Goal: Task Accomplishment & Management: Manage account settings

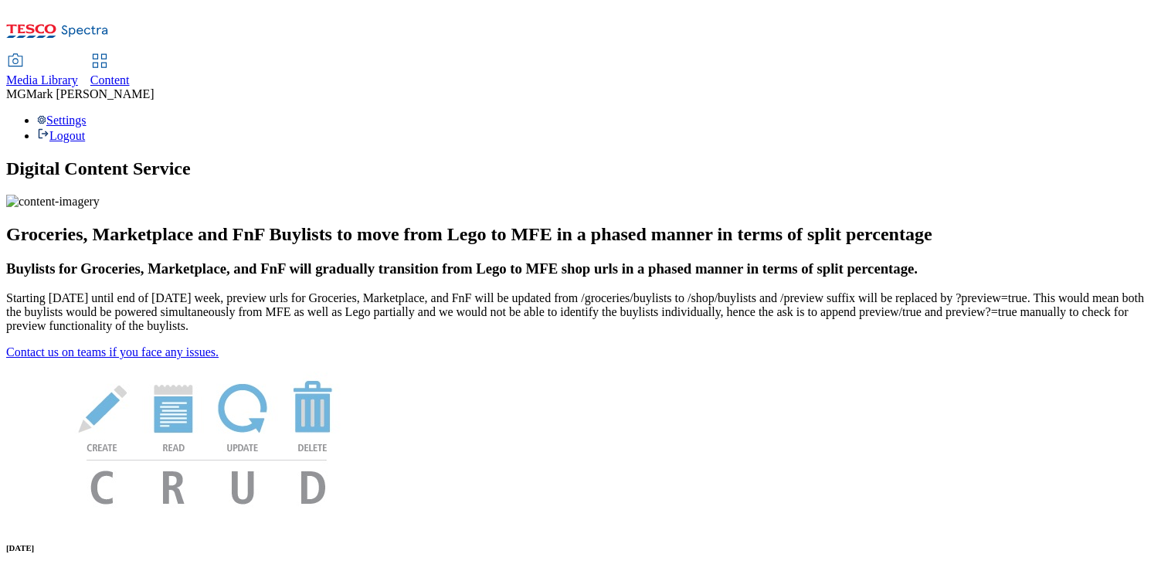
click at [78, 73] on span "Media Library" at bounding box center [42, 79] width 72 height 13
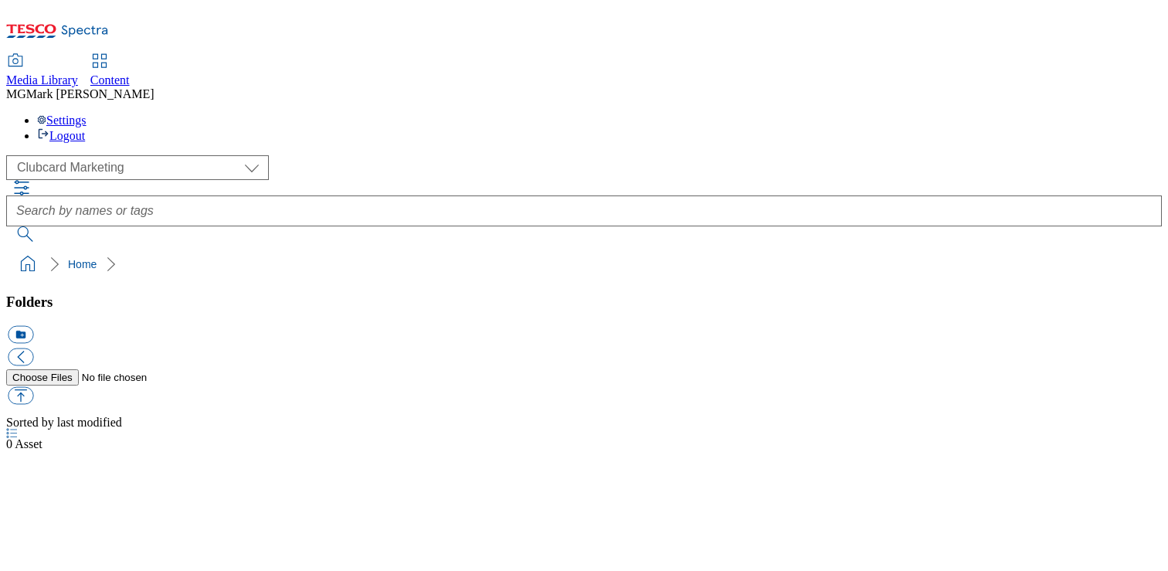
scroll to position [1, 0]
click at [107, 155] on div "( optional ) Clubcard Marketing Dotcom UK FnF Stores GHS Marketing UK GHS Produ…" at bounding box center [584, 167] width 1156 height 25
click at [408, 55] on div "Media Library Content" at bounding box center [584, 71] width 1156 height 32
click at [130, 73] on span "Content" at bounding box center [109, 79] width 39 height 13
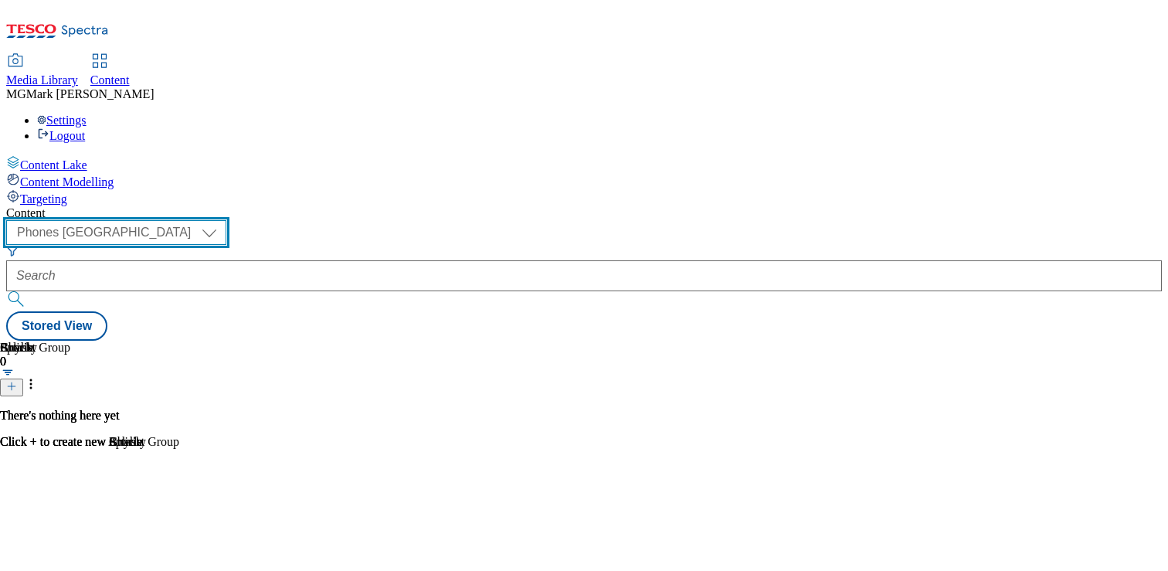
click at [226, 220] on select "Dotcom CZ Dotcom SK ghs-roi ghs-uk Phones [GEOGRAPHIC_DATA]" at bounding box center [116, 232] width 220 height 25
select select "ghs-[GEOGRAPHIC_DATA]"
click at [201, 220] on select "Dotcom CZ Dotcom SK ghs-roi ghs-uk Phones [GEOGRAPHIC_DATA]" at bounding box center [116, 232] width 220 height 25
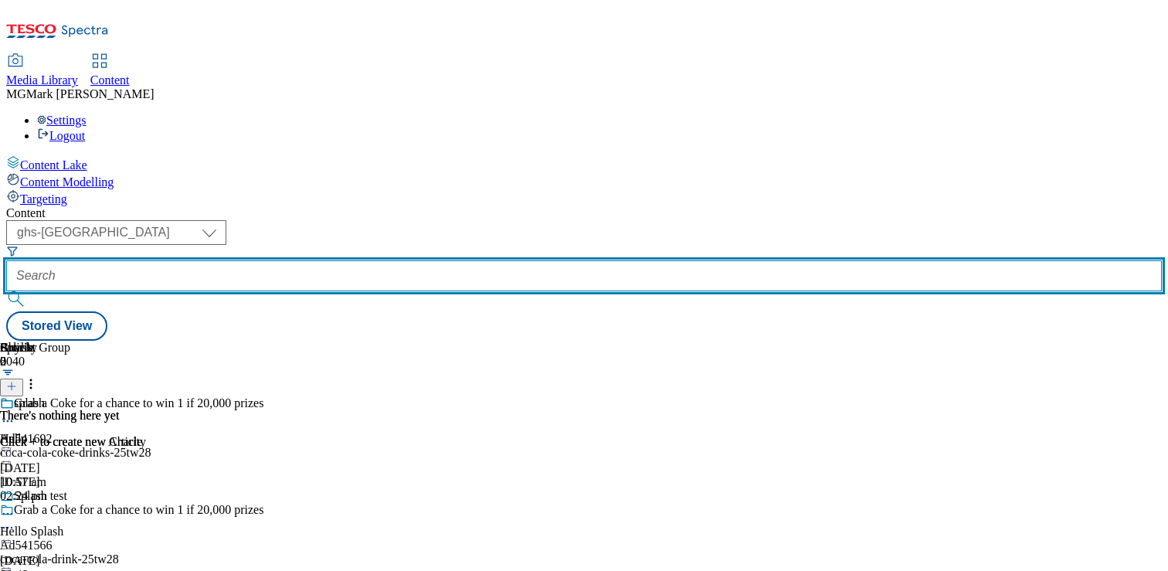
click at [391, 260] on input "text" at bounding box center [584, 275] width 1156 height 31
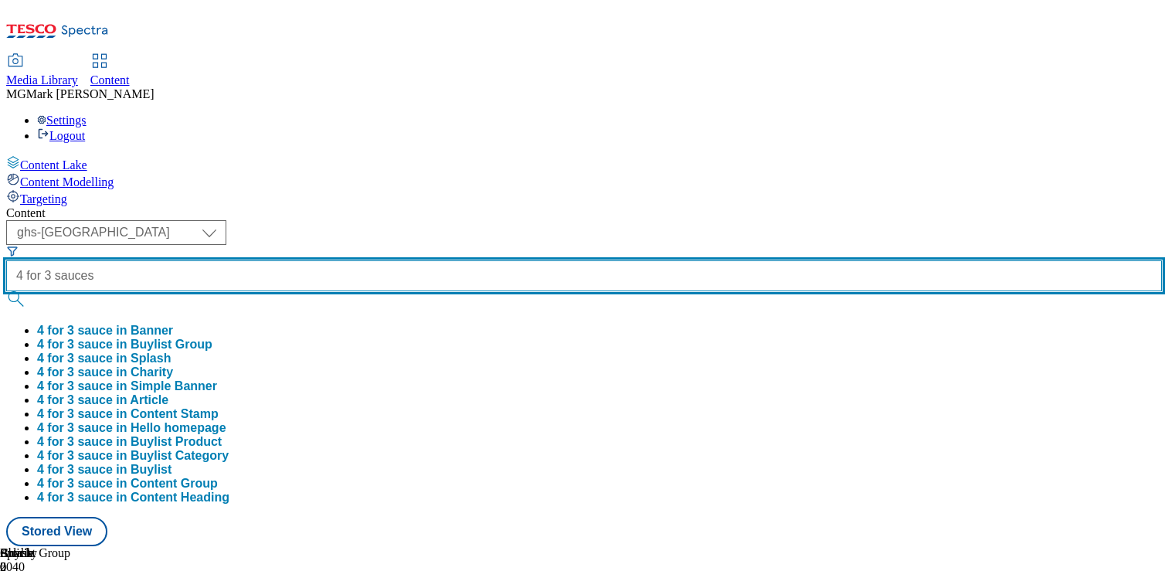
type input "4 for 3 sauces"
click at [6, 291] on button "submit" at bounding box center [17, 298] width 22 height 15
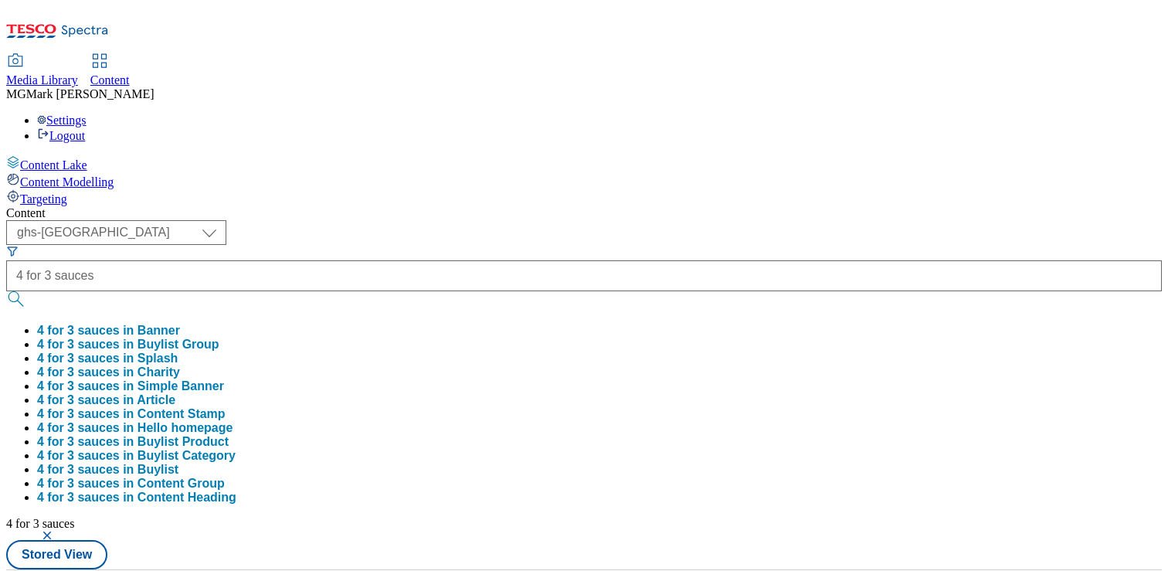
click at [588, 55] on div "Media Library Content MG [PERSON_NAME] Settings Logout" at bounding box center [584, 99] width 1156 height 88
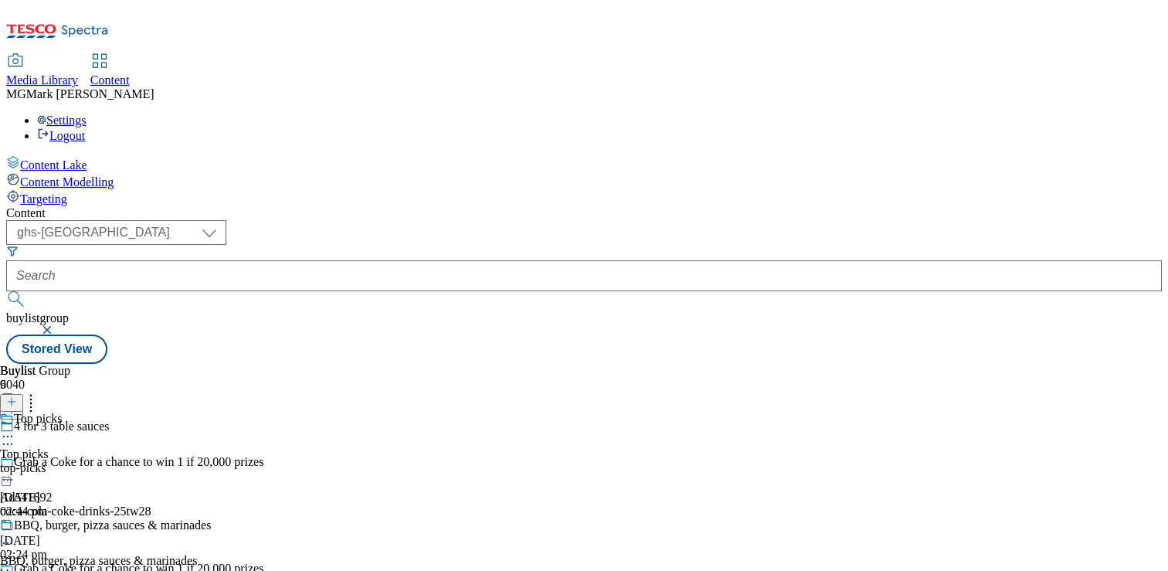
click at [228, 461] on div "top-picks" at bounding box center [114, 468] width 228 height 14
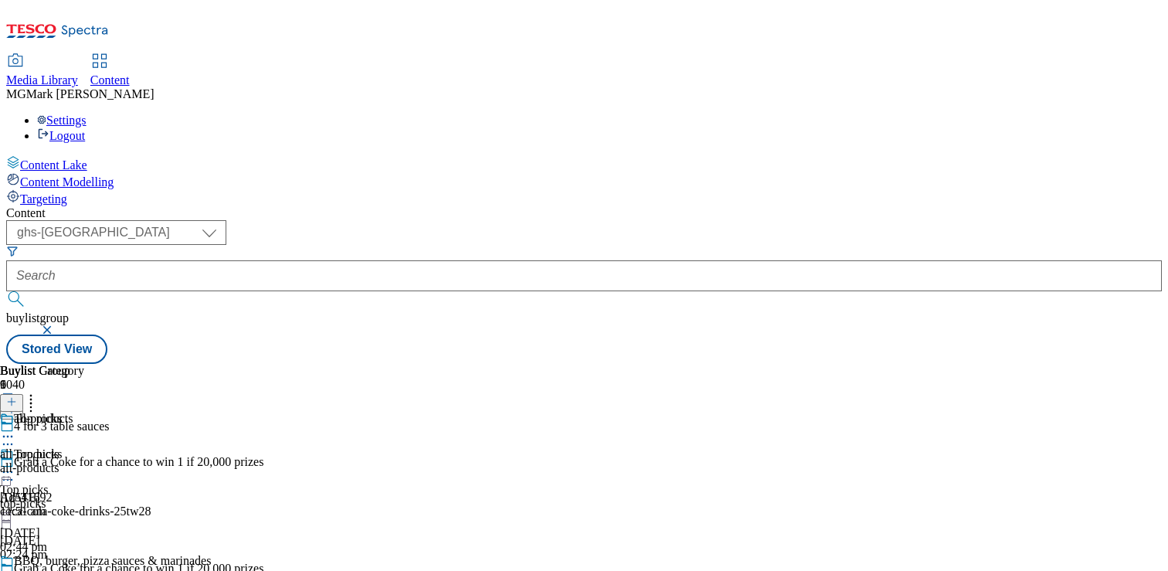
click at [56, 325] on button "button" at bounding box center [48, 329] width 15 height 9
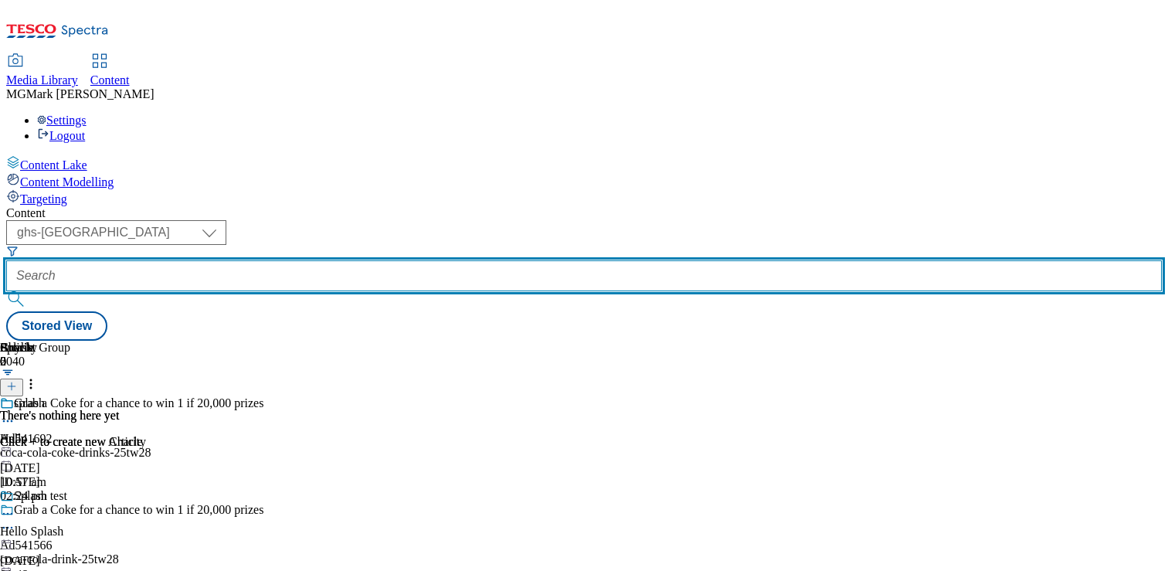
click at [395, 260] on input "text" at bounding box center [584, 275] width 1156 height 31
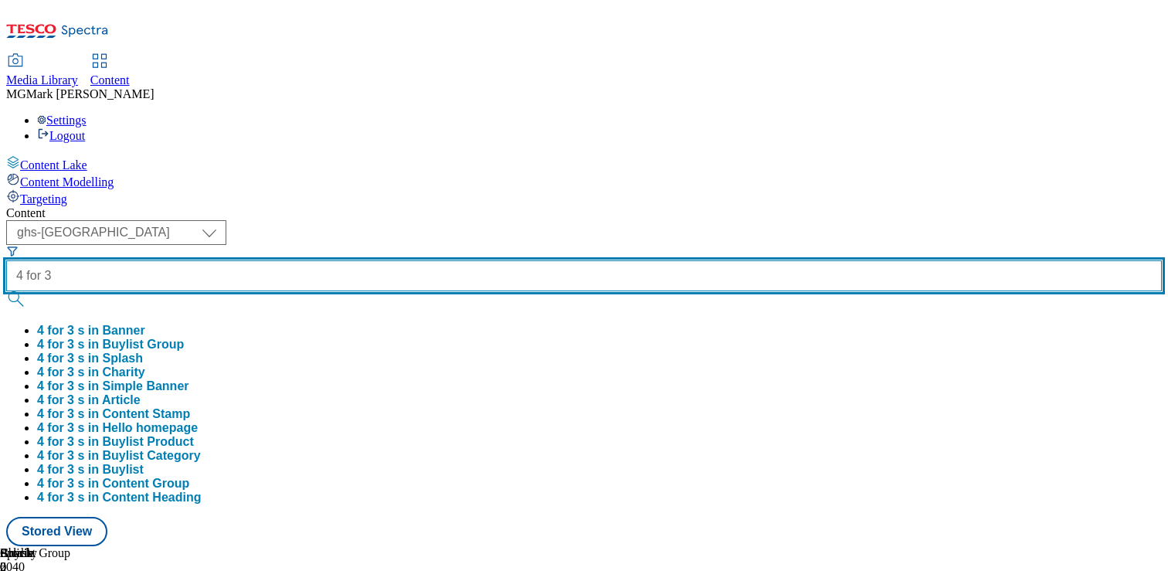
type input "4 for 3"
click at [6, 291] on button "submit" at bounding box center [17, 298] width 22 height 15
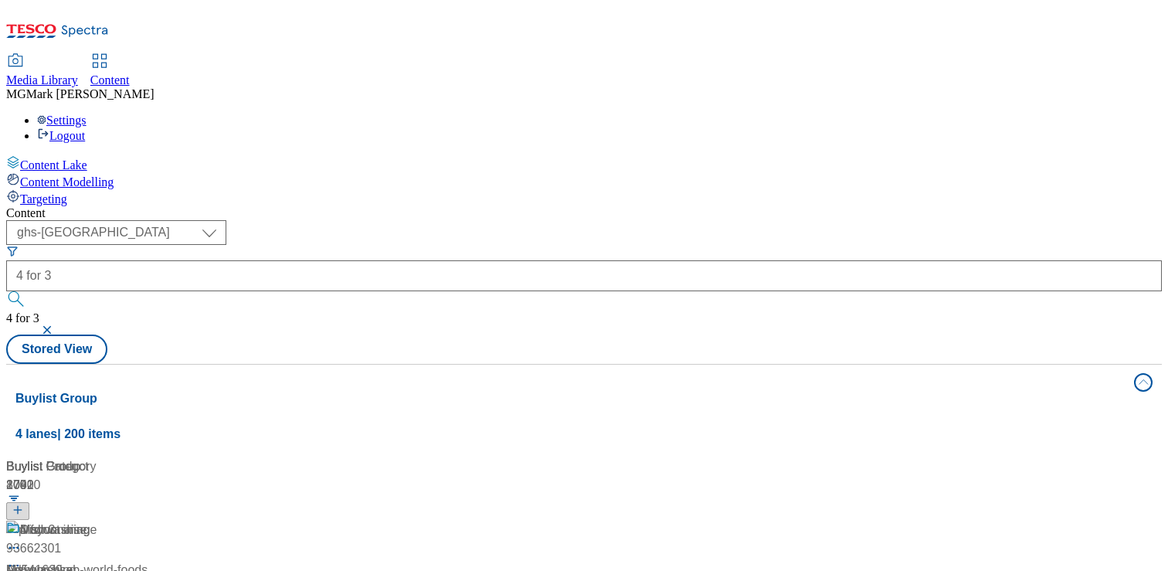
scroll to position [838, 0]
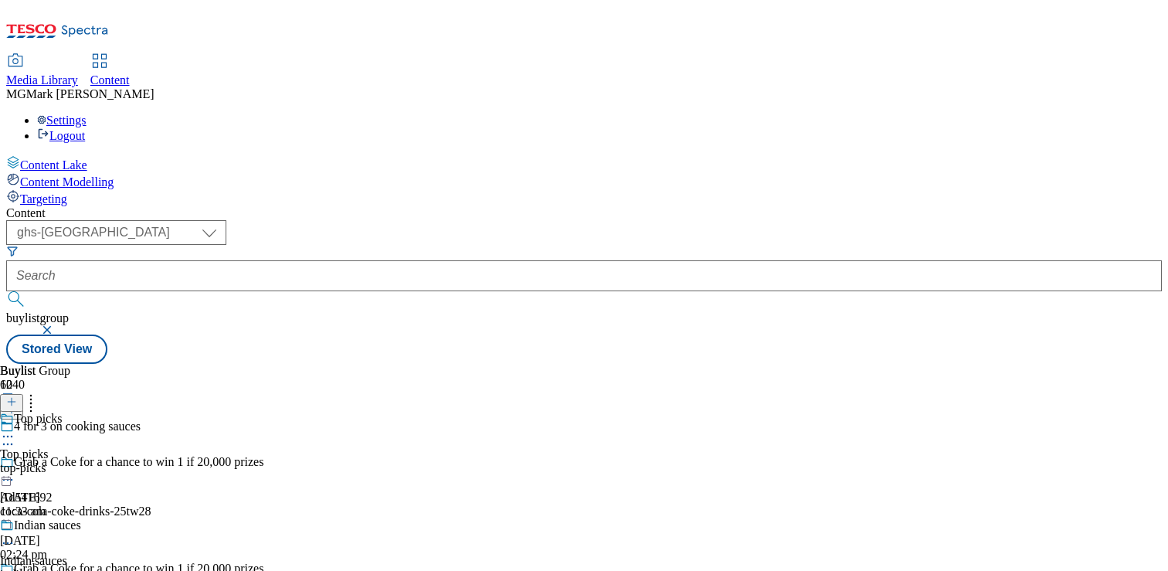
click at [194, 461] on div "top-picks" at bounding box center [97, 468] width 194 height 14
click at [15, 464] on icon at bounding box center [7, 471] width 15 height 15
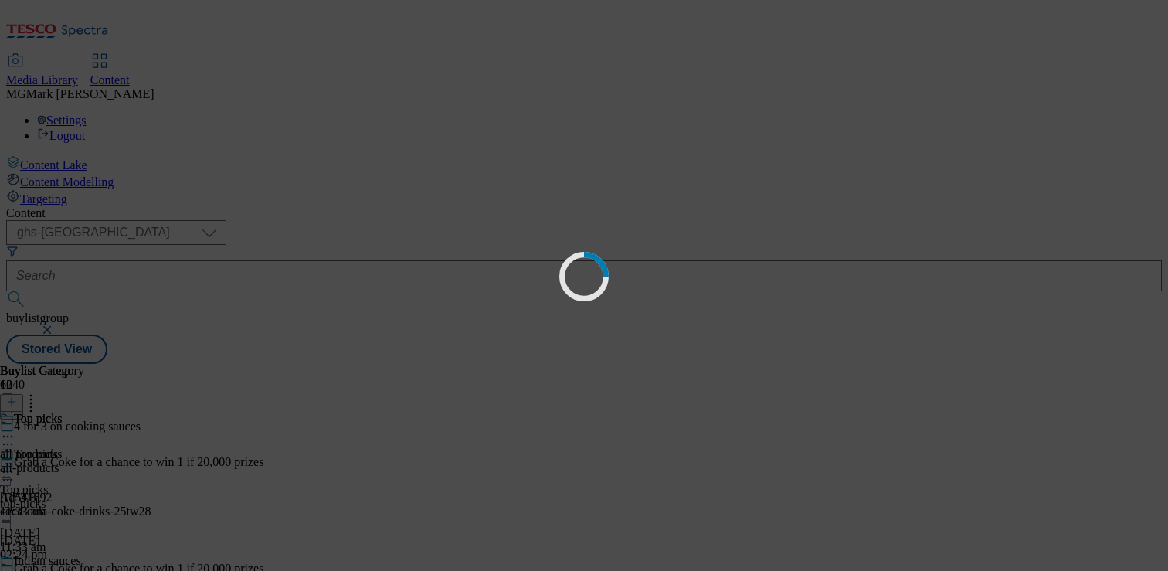
scroll to position [0, 0]
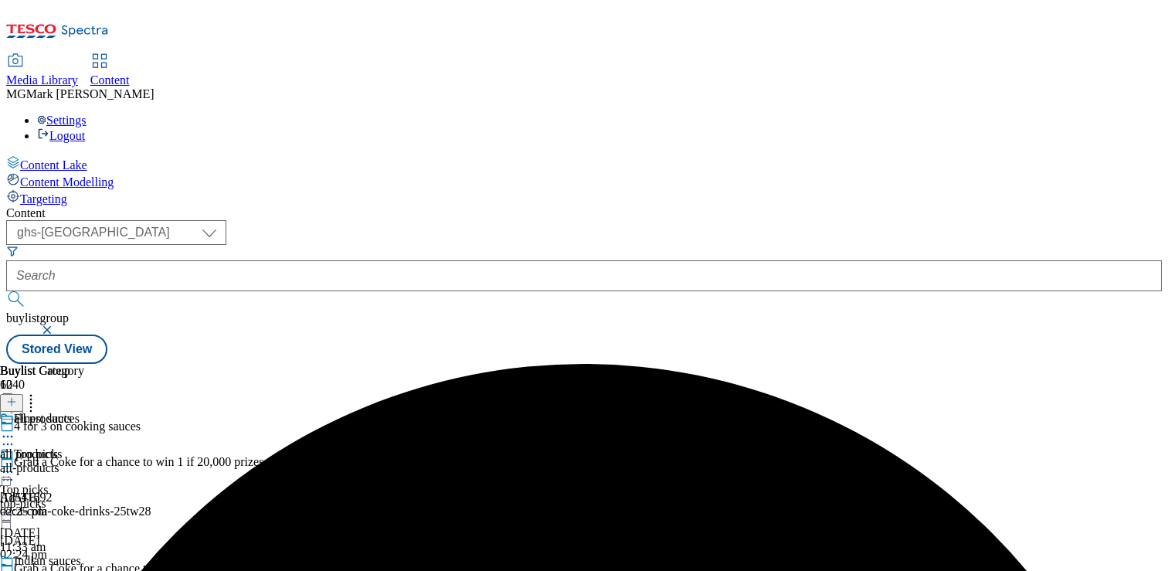
scroll to position [1445, 0]
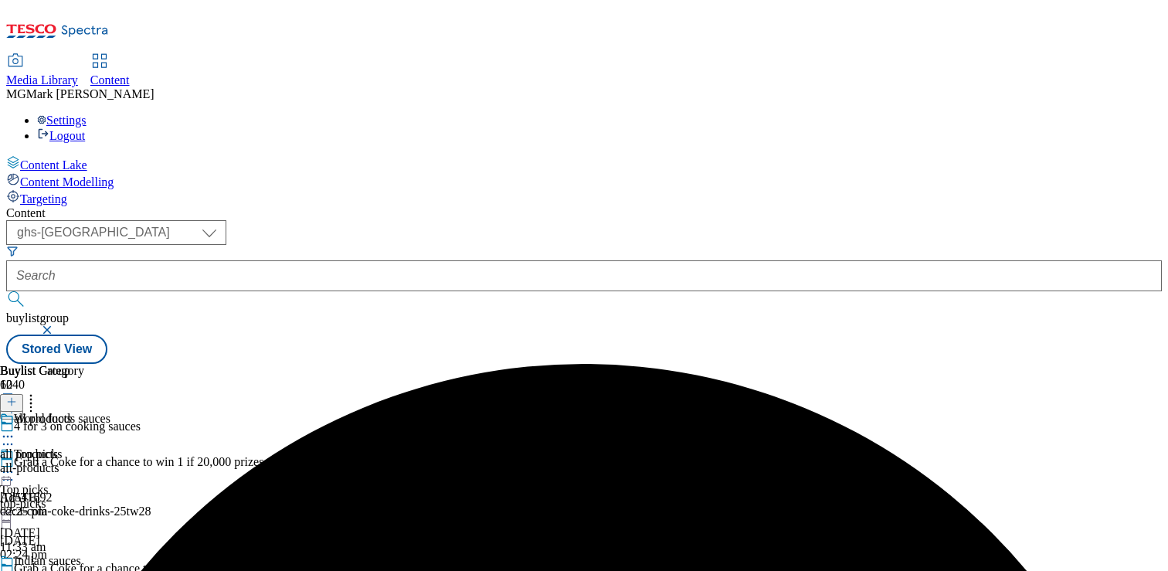
scroll to position [1445, 0]
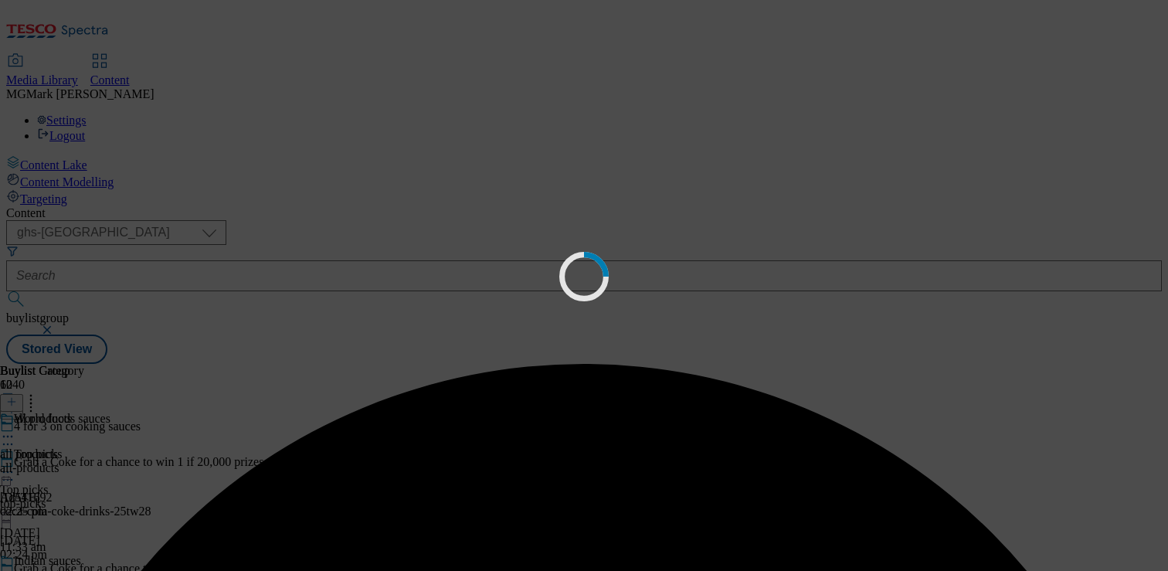
scroll to position [1444, 0]
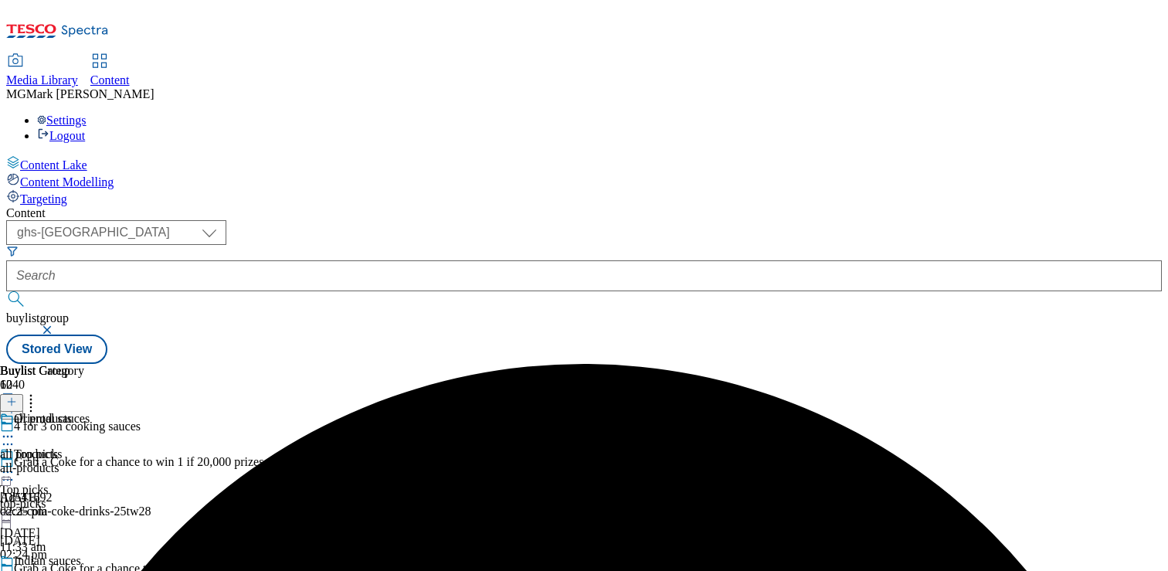
click at [15, 464] on icon at bounding box center [7, 471] width 15 height 15
click at [84, 461] on div "all-products" at bounding box center [42, 468] width 84 height 14
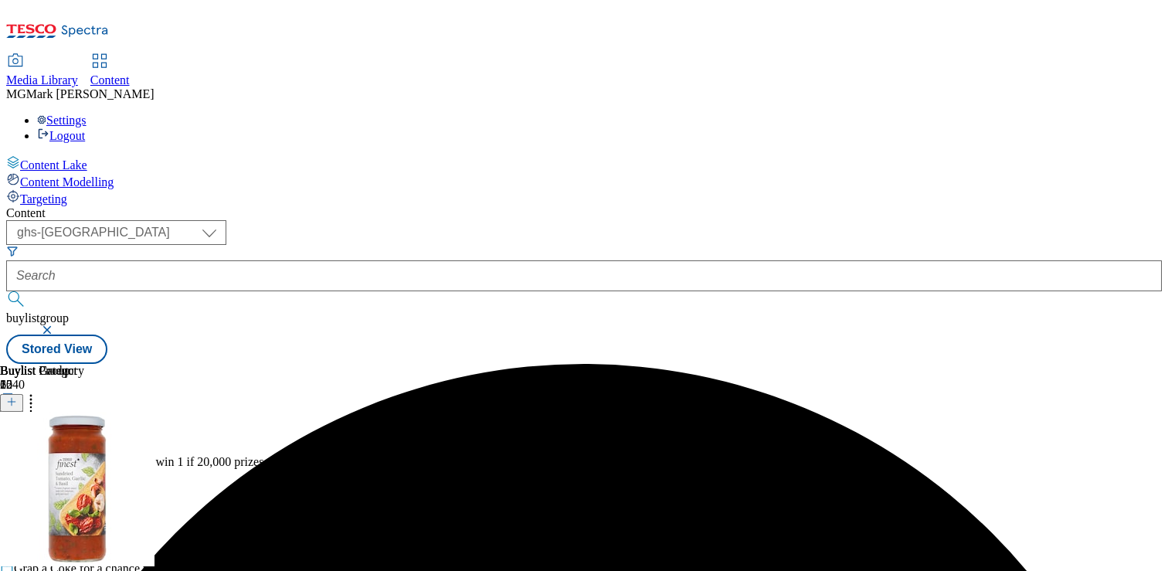
scroll to position [0, 203]
click at [39, 392] on icon at bounding box center [30, 399] width 15 height 15
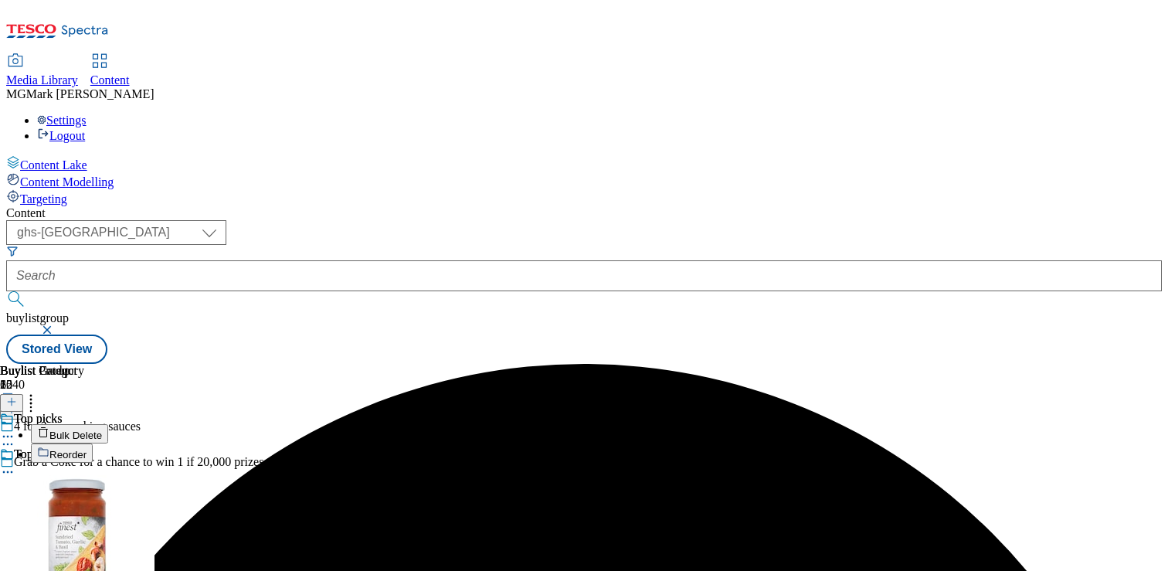
click at [102, 430] on span "Bulk Delete" at bounding box center [75, 436] width 53 height 12
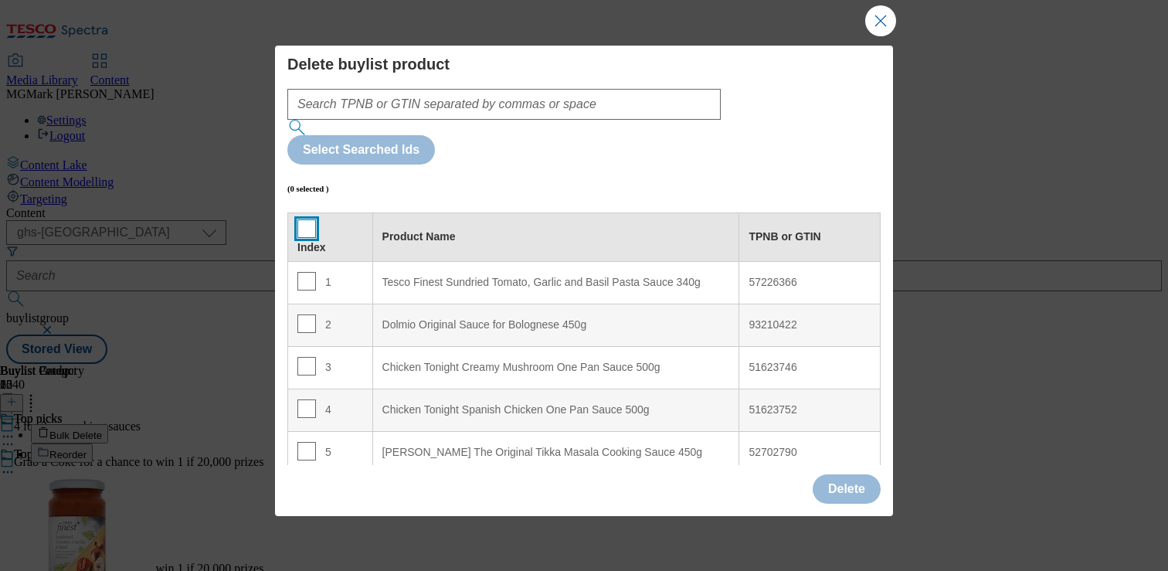
click at [302, 219] on input "Modal" at bounding box center [306, 228] width 19 height 19
checkbox input "true"
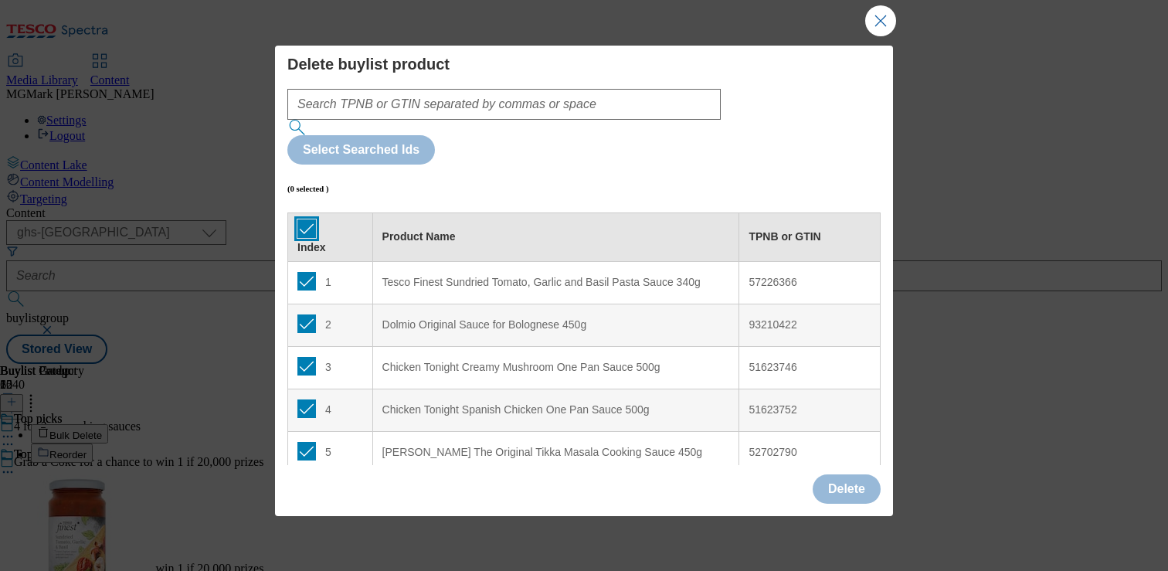
checkbox input "true"
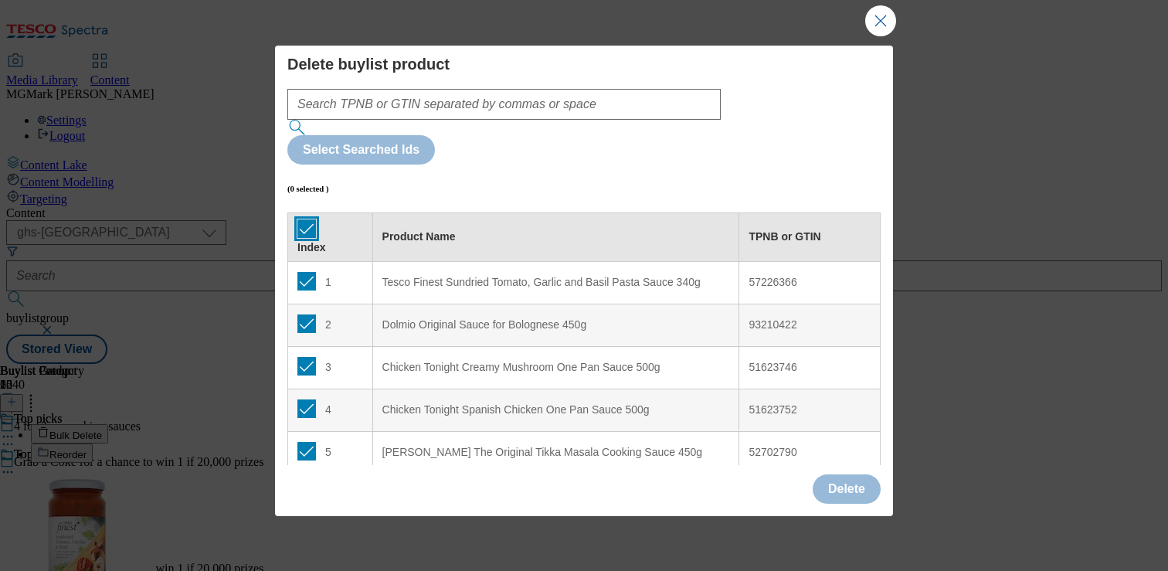
checkbox input "true"
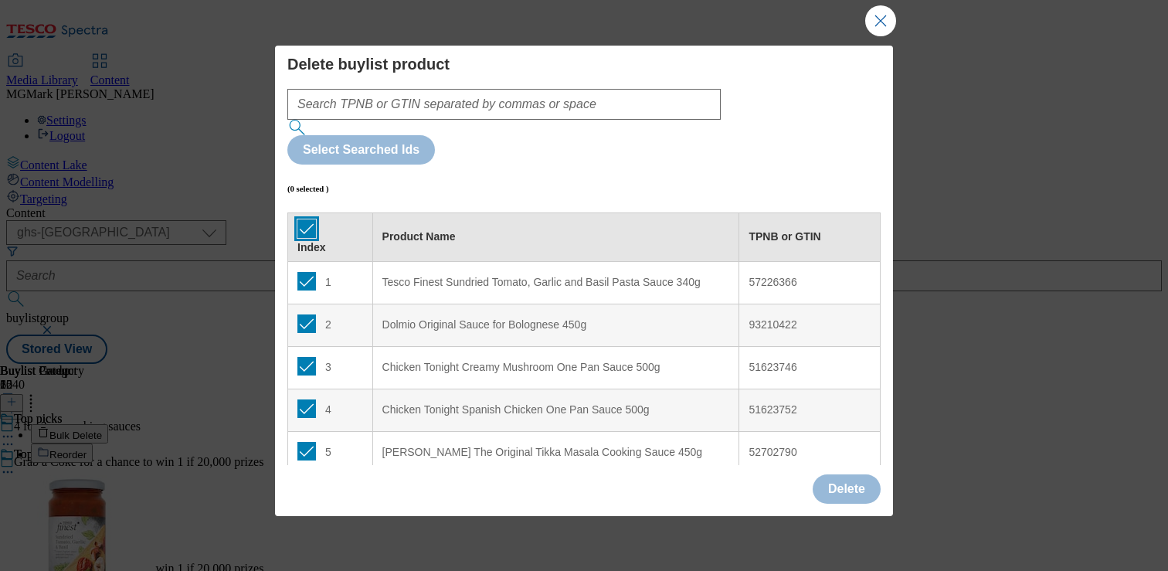
checkbox input "true"
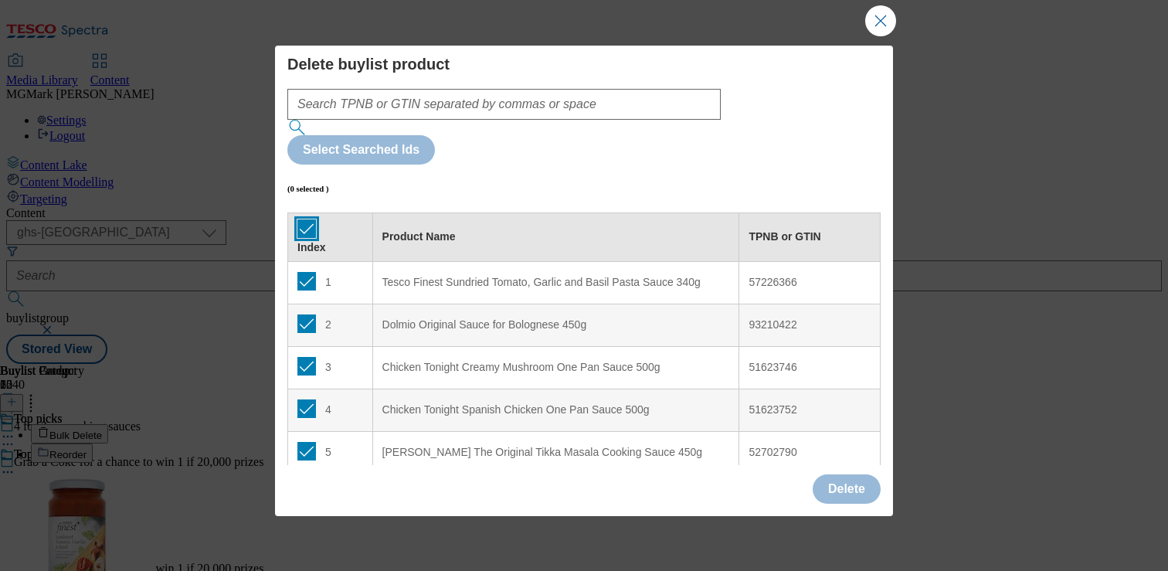
checkbox input "true"
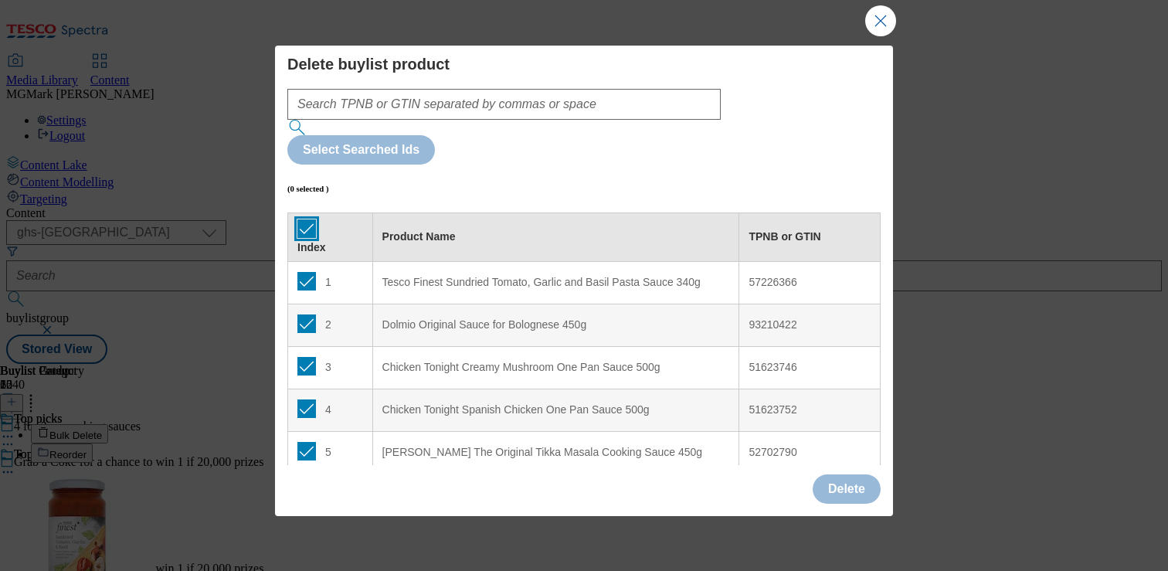
checkbox input "true"
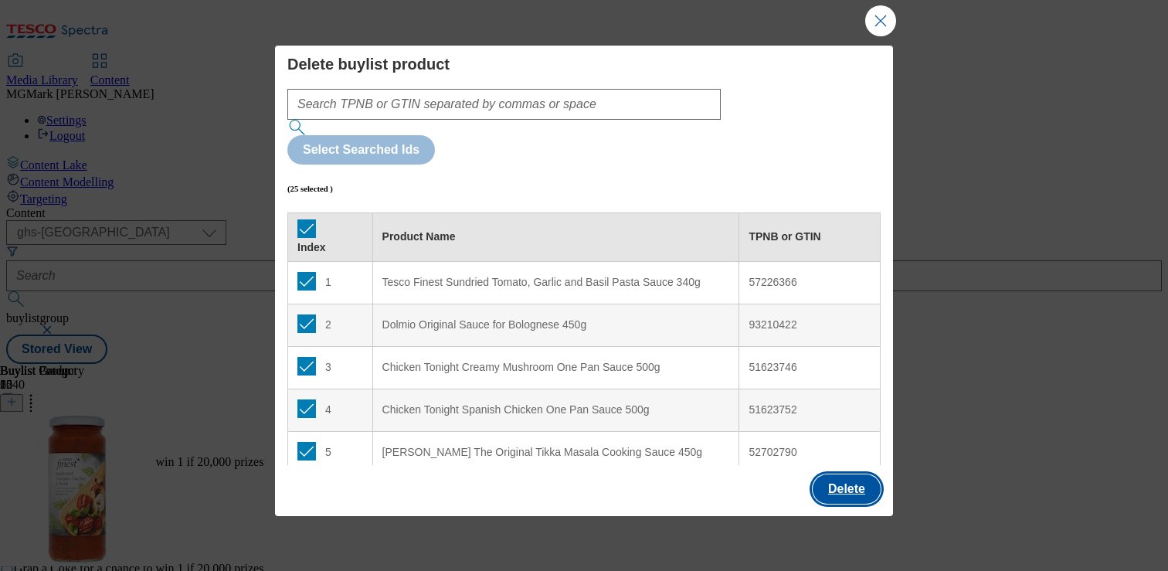
click at [841, 491] on button "Delete" at bounding box center [847, 488] width 68 height 29
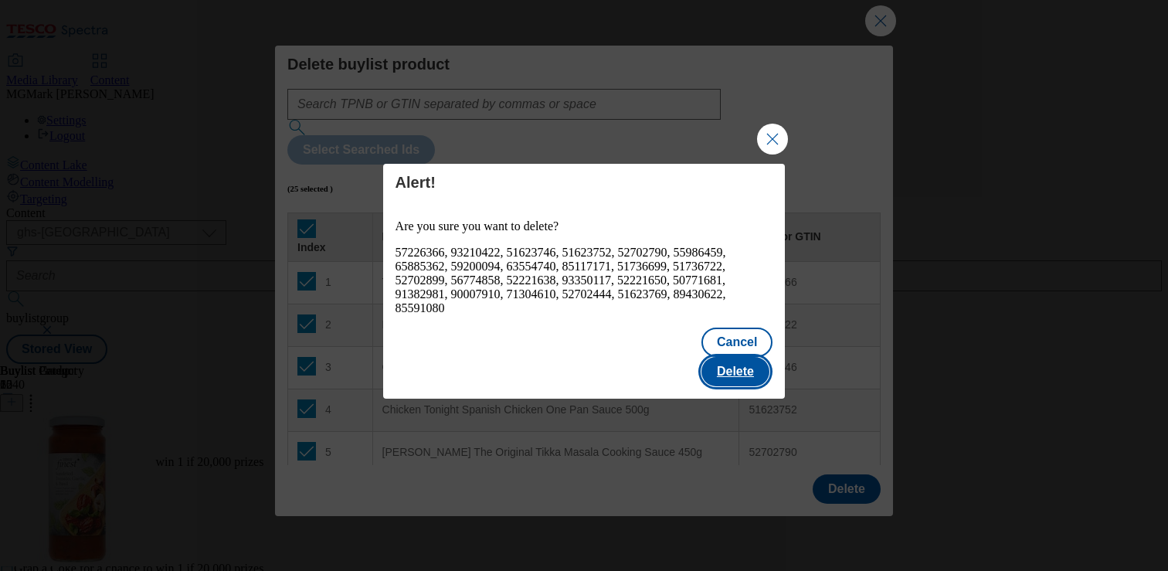
click at [726, 357] on button "Delete" at bounding box center [735, 371] width 68 height 29
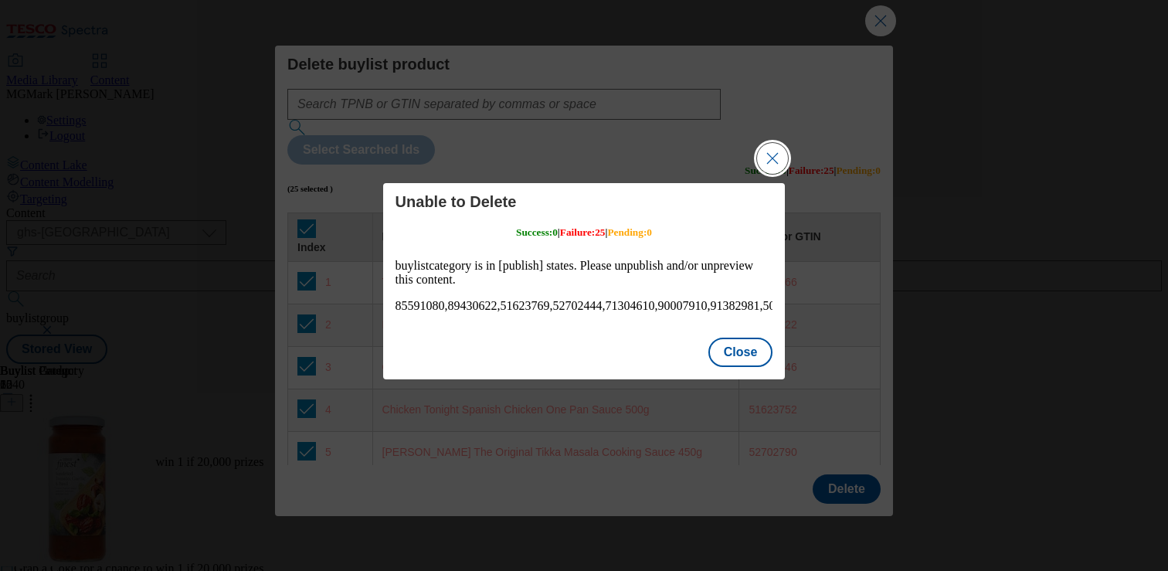
scroll to position [0, 0]
click at [775, 156] on button "Close Modal" at bounding box center [772, 158] width 31 height 31
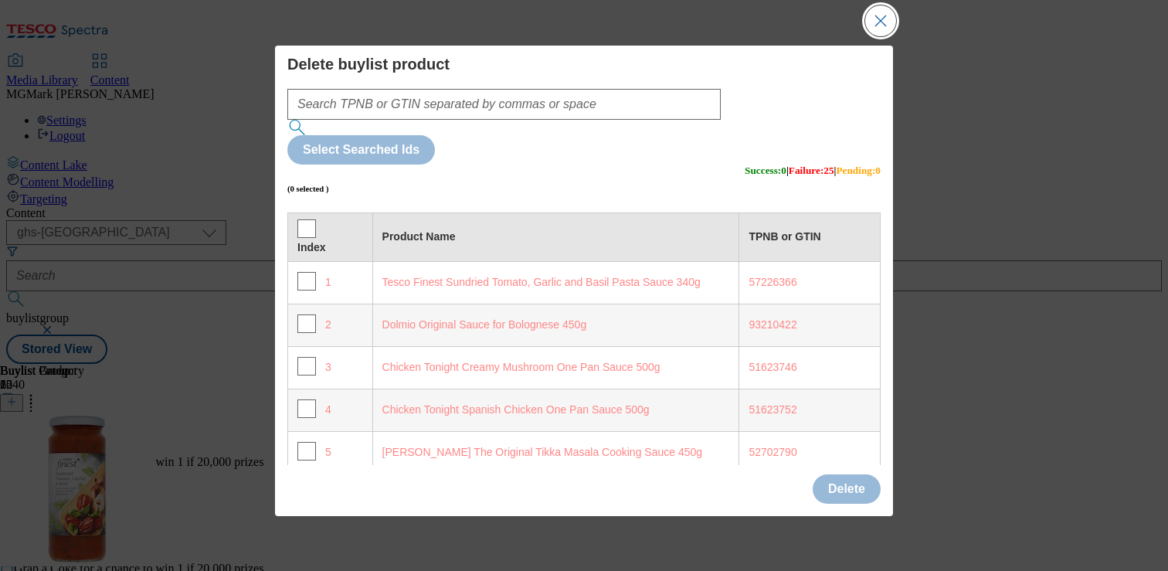
click at [883, 15] on button "Close Modal" at bounding box center [880, 20] width 31 height 31
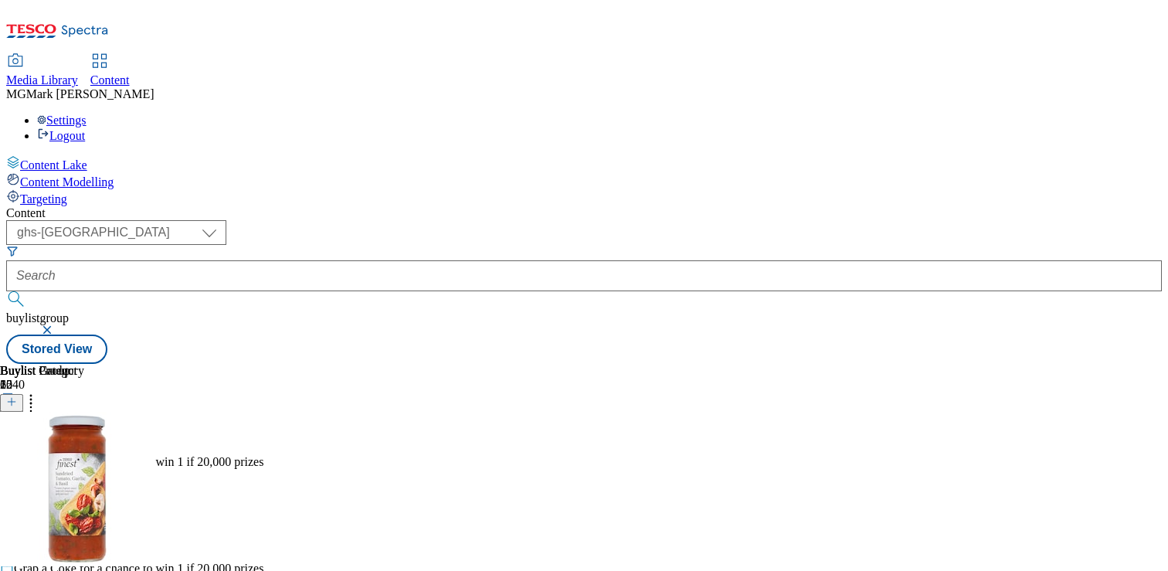
scroll to position [164, 0]
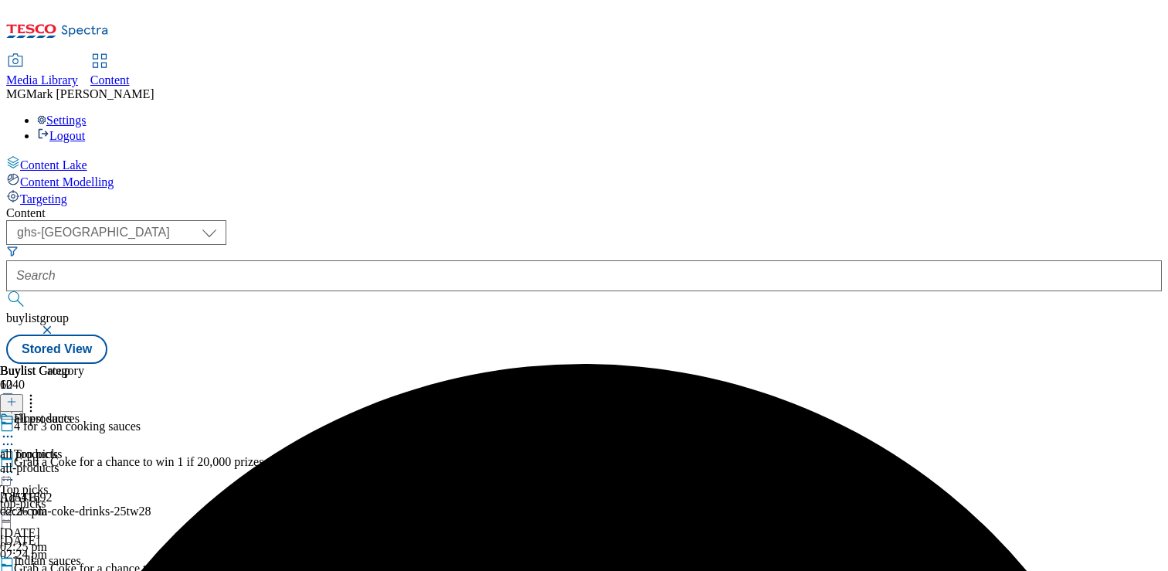
scroll to position [164, 0]
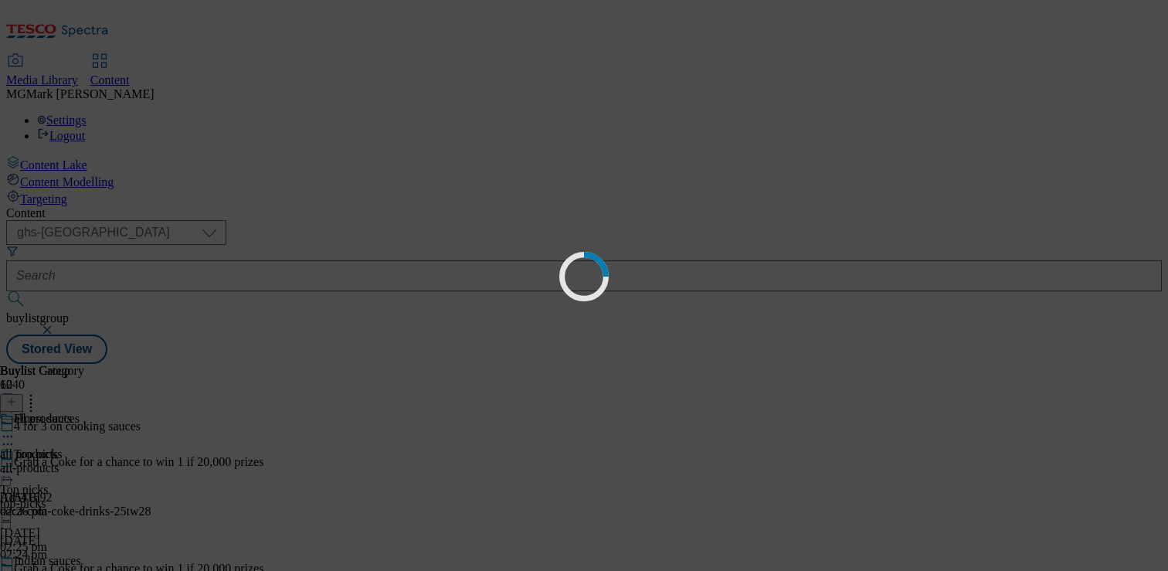
scroll to position [0, 0]
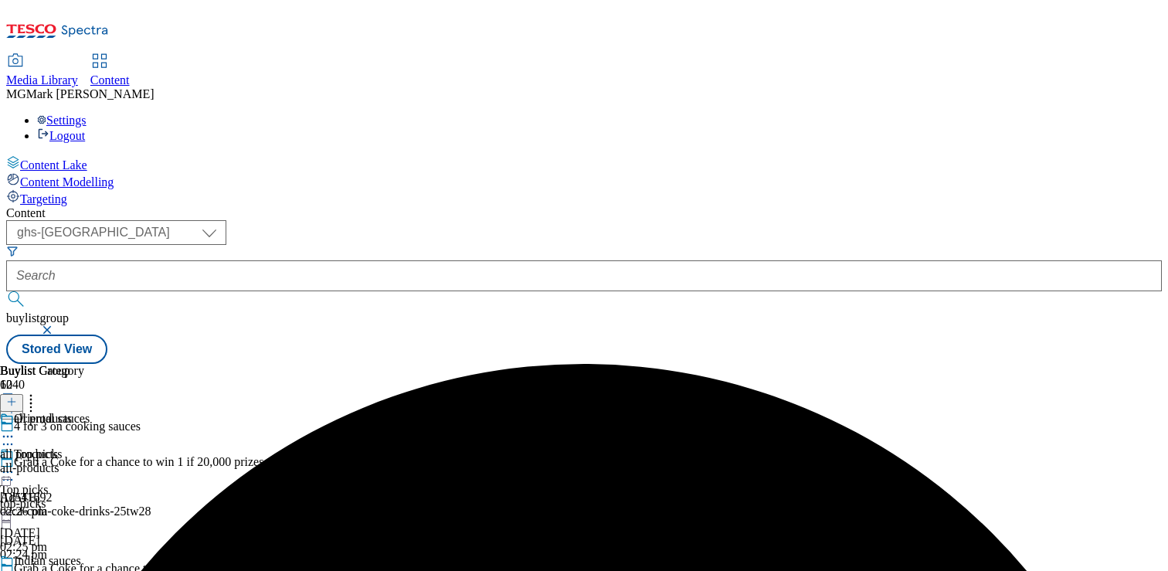
click at [194, 497] on div "top-picks" at bounding box center [97, 504] width 194 height 14
click at [84, 461] on div "all-products" at bounding box center [42, 468] width 84 height 14
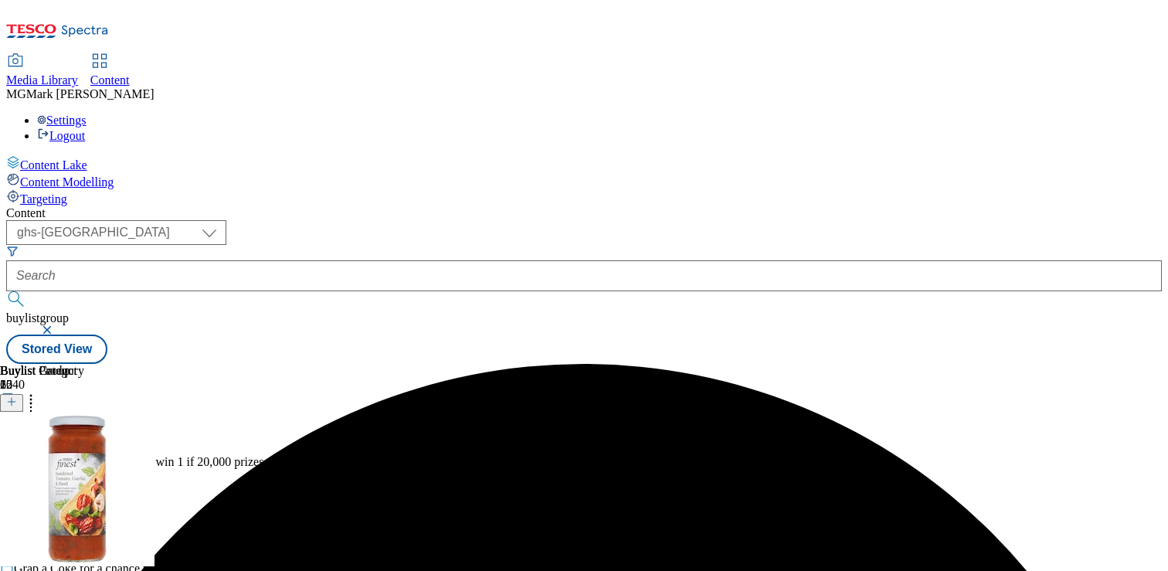
scroll to position [0, 203]
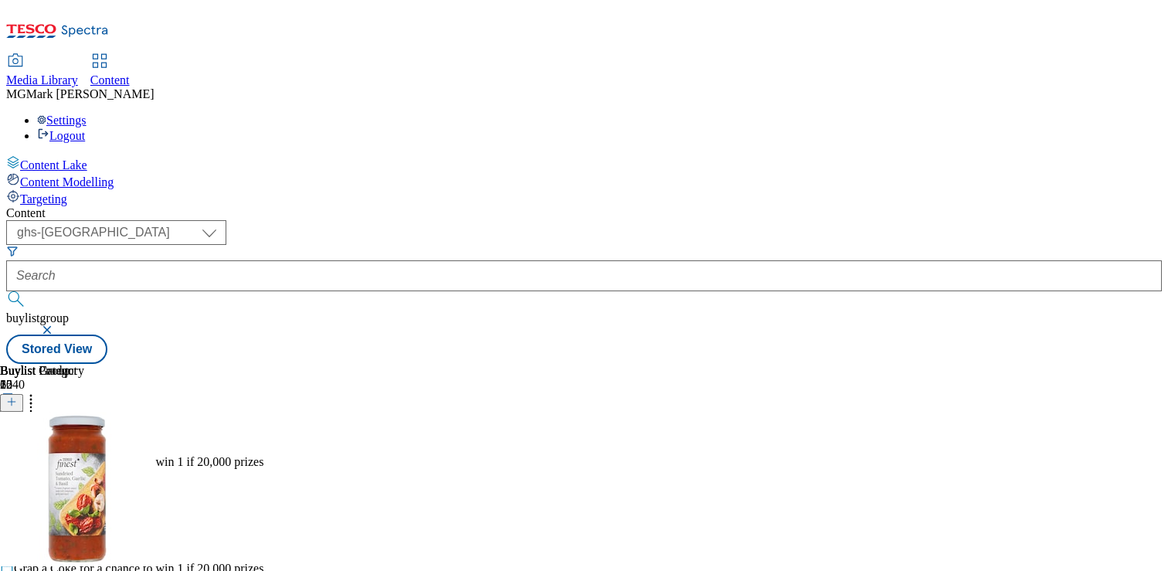
click at [39, 392] on icon at bounding box center [30, 399] width 15 height 15
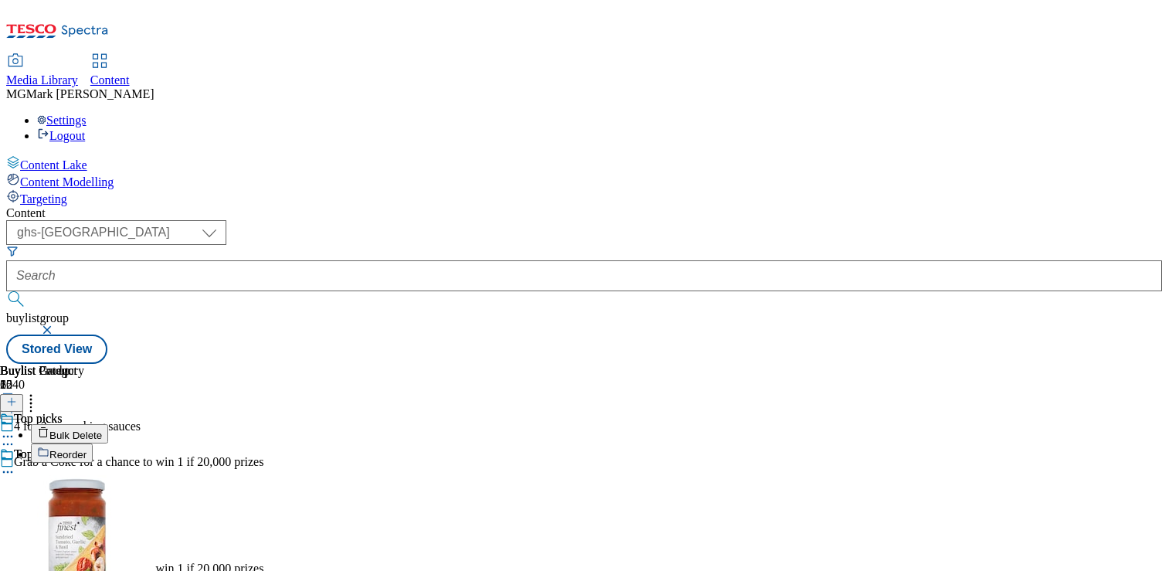
click at [102, 430] on span "Bulk Delete" at bounding box center [75, 436] width 53 height 12
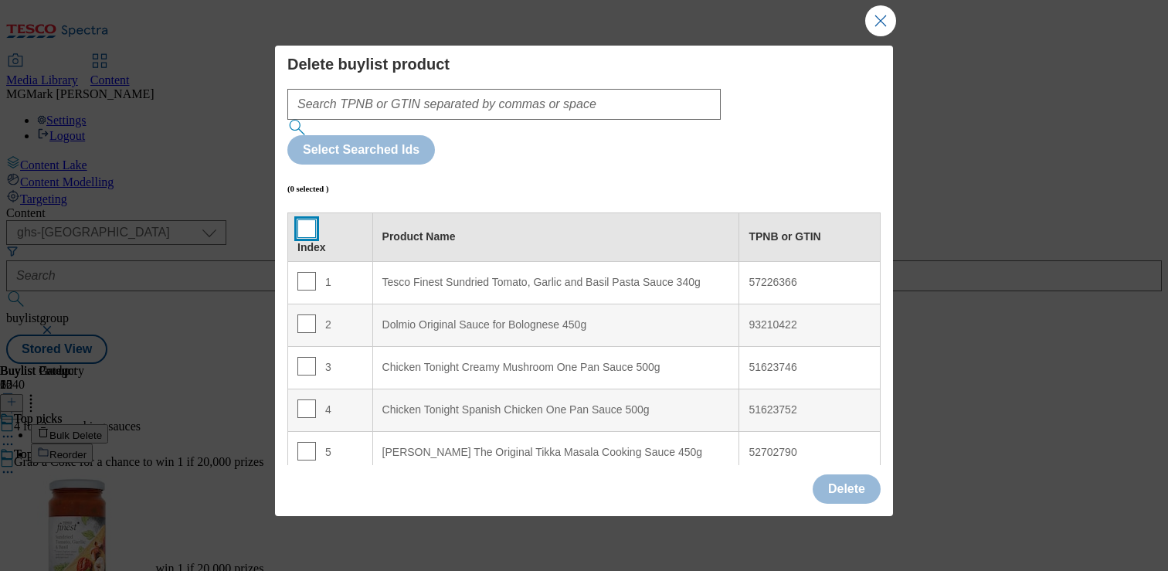
click at [301, 219] on input "Modal" at bounding box center [306, 228] width 19 height 19
checkbox input "true"
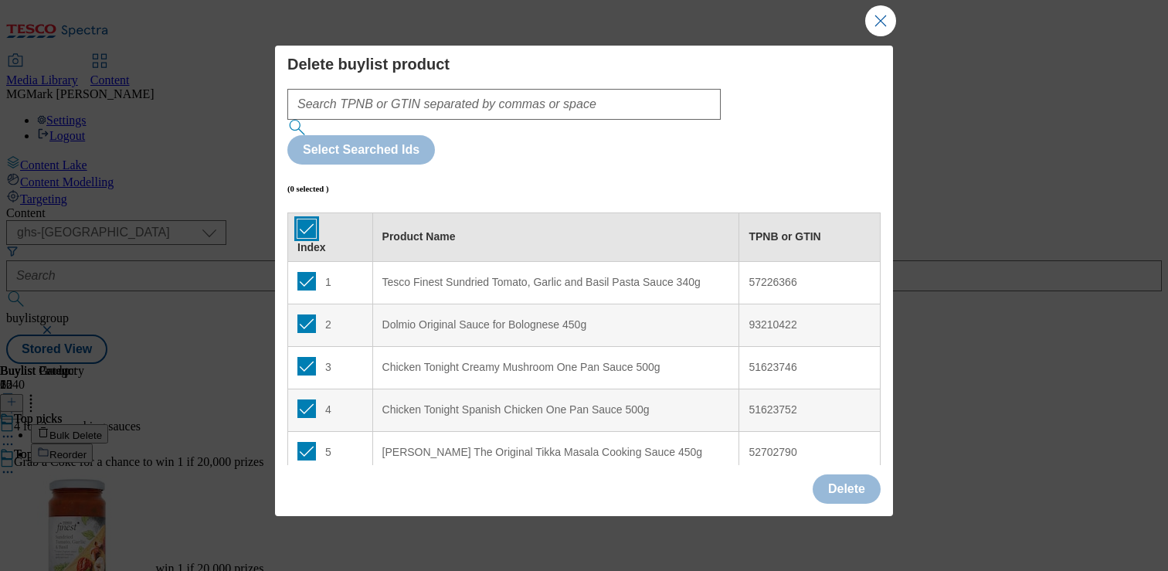
checkbox input "true"
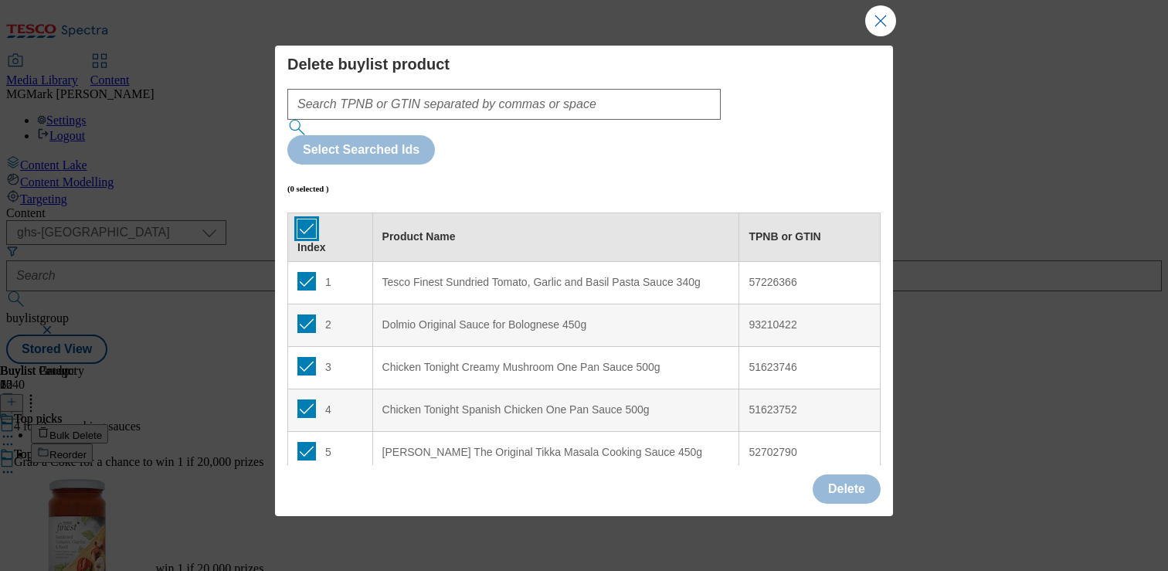
checkbox input "true"
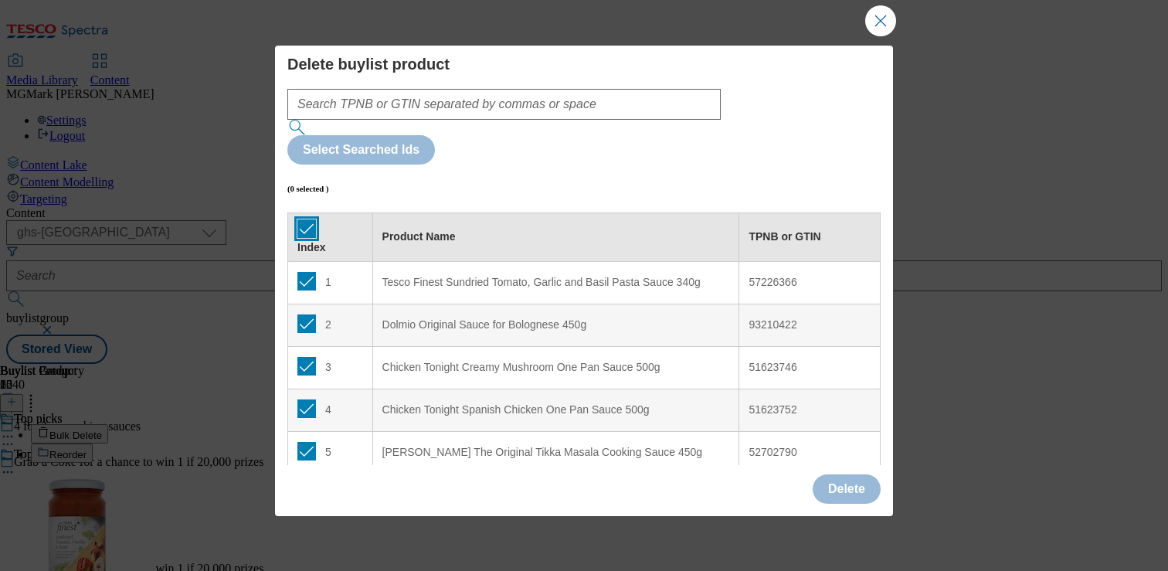
checkbox input "true"
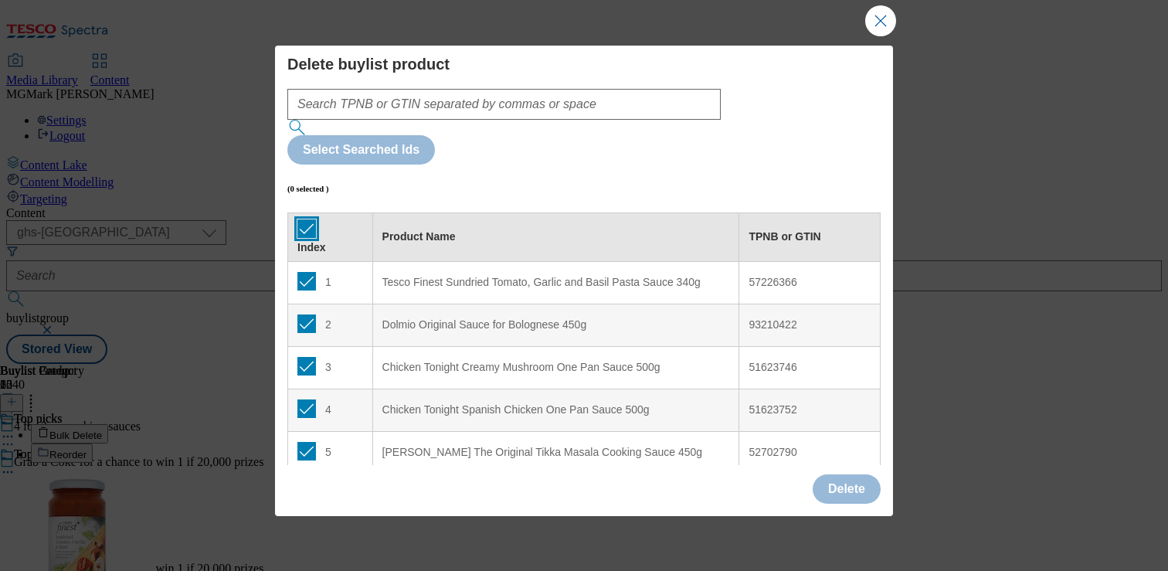
checkbox input "true"
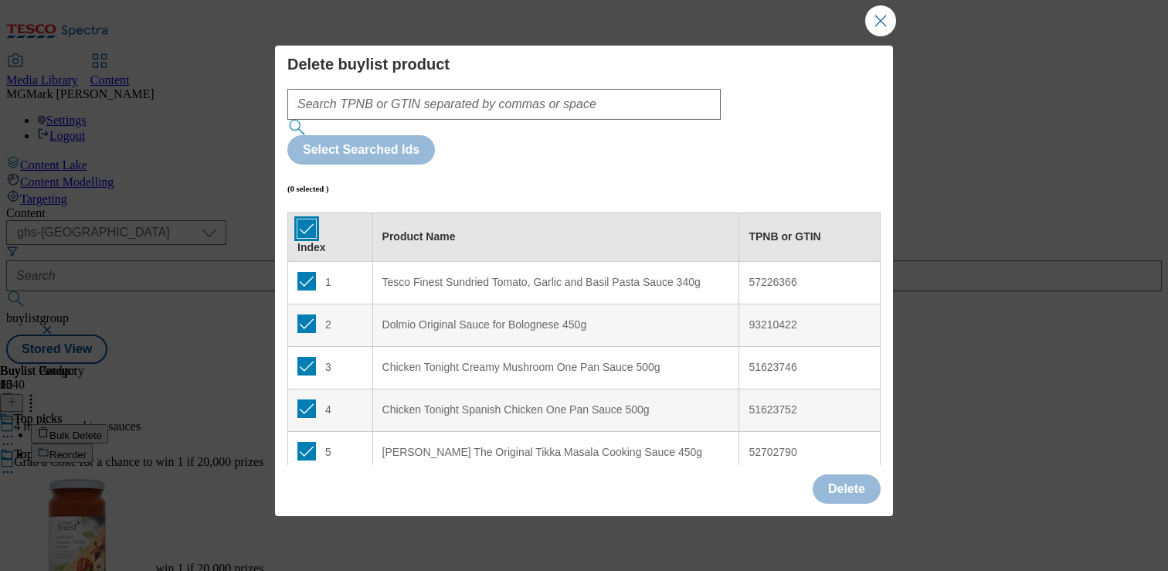
checkbox input "true"
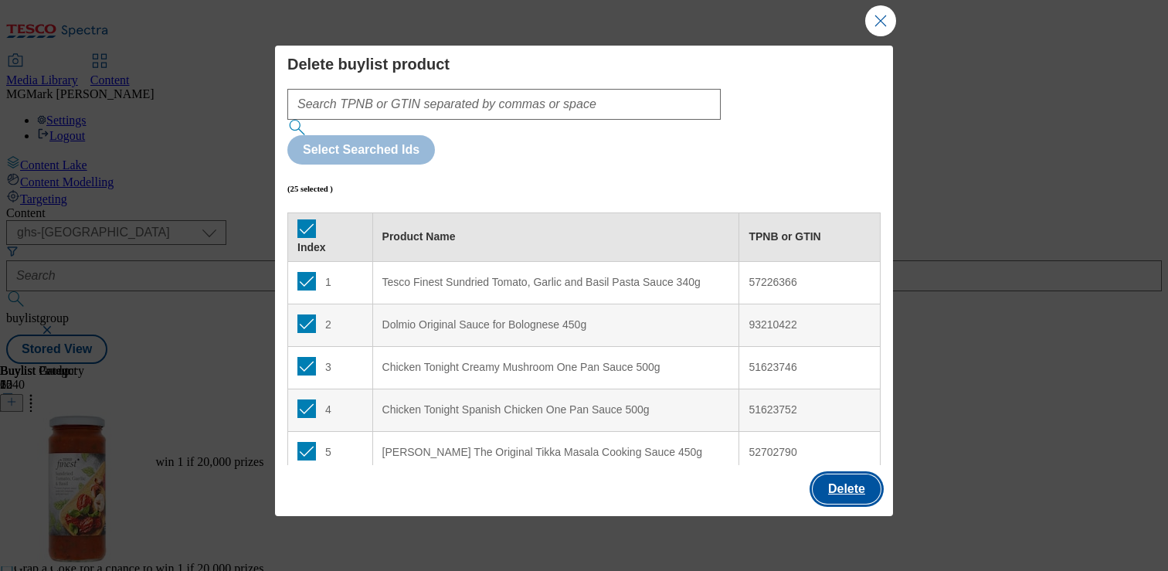
click at [851, 484] on button "Delete" at bounding box center [847, 488] width 68 height 29
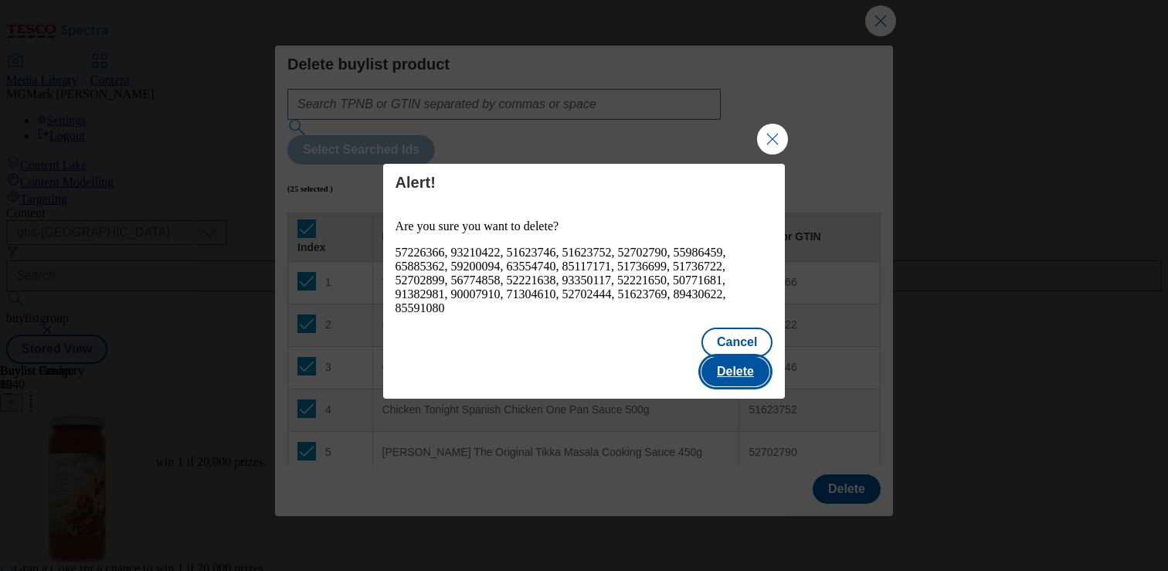
click at [757, 359] on button "Delete" at bounding box center [735, 371] width 68 height 29
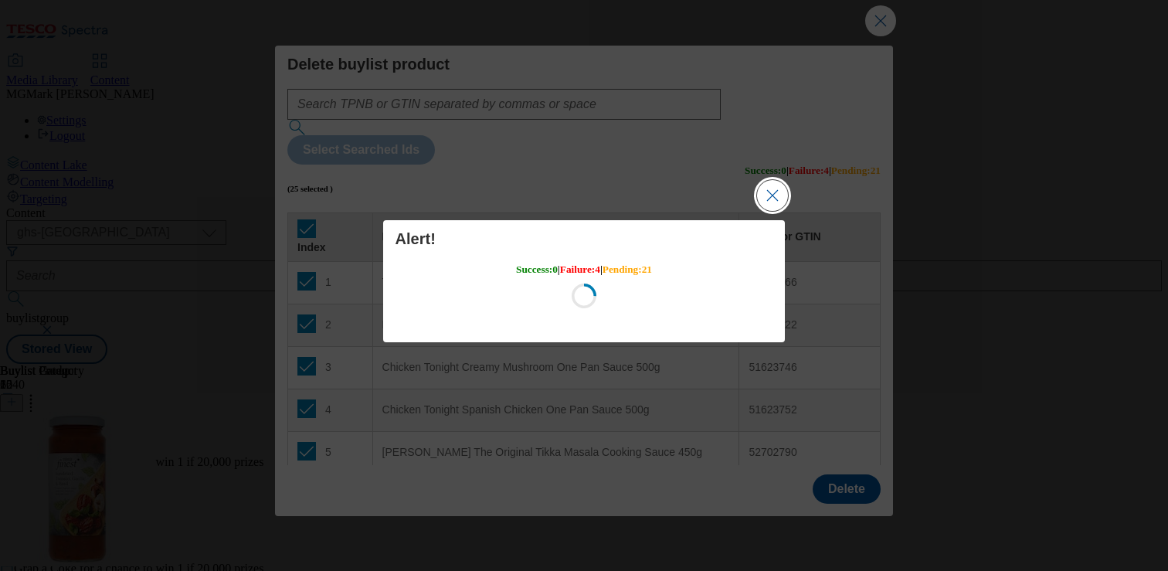
click at [778, 202] on button "Close Modal" at bounding box center [772, 195] width 31 height 31
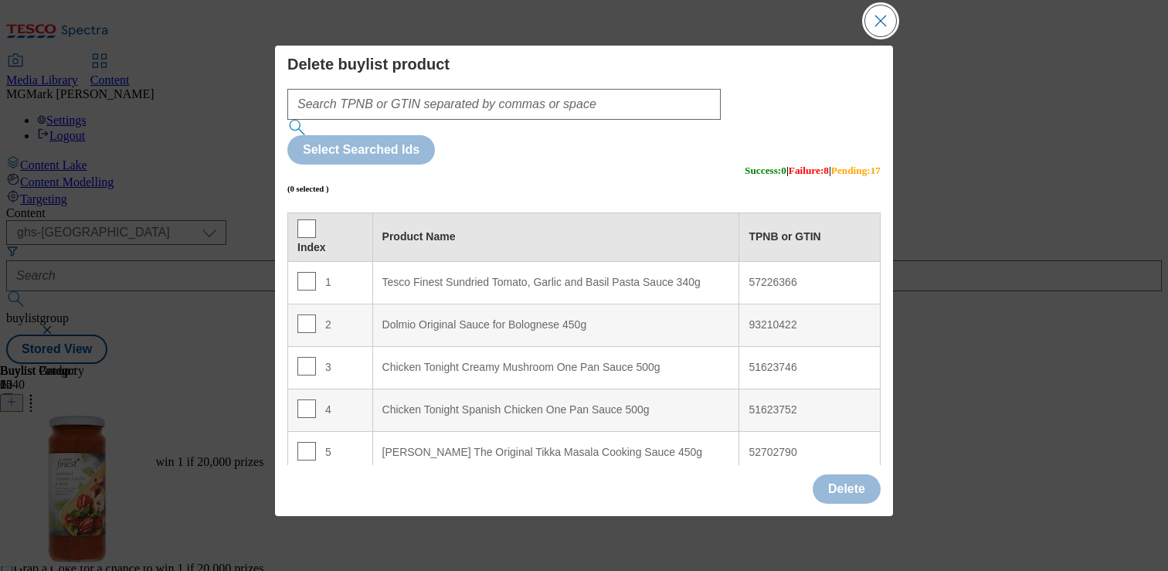
click at [876, 19] on button "Close Modal" at bounding box center [880, 20] width 31 height 31
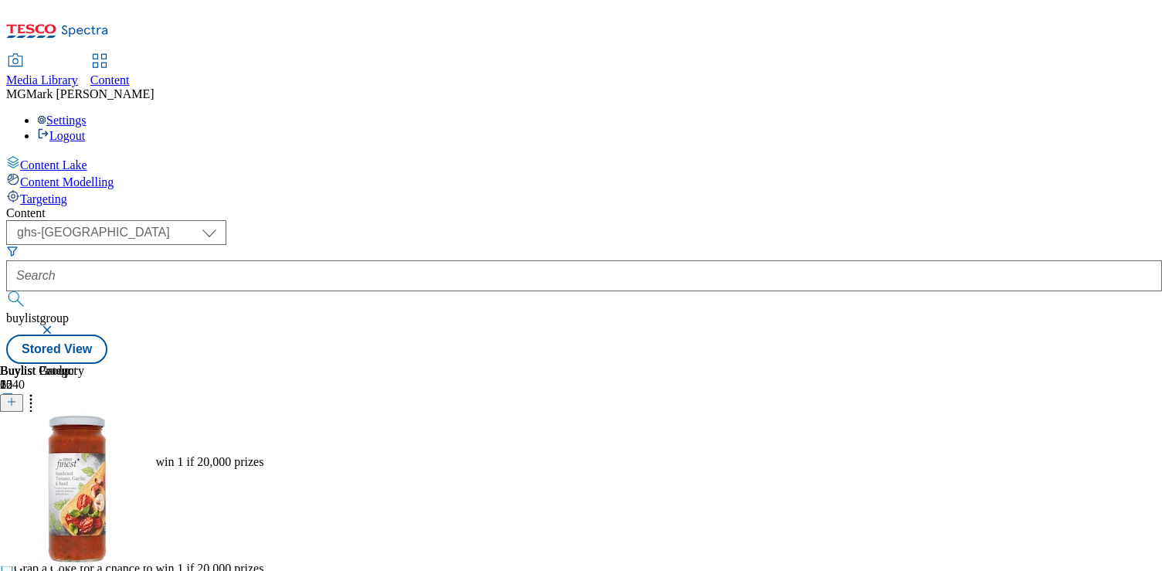
click at [194, 447] on div "Top picks Top picks top-picks [DATE] 02:25 pm" at bounding box center [97, 500] width 194 height 107
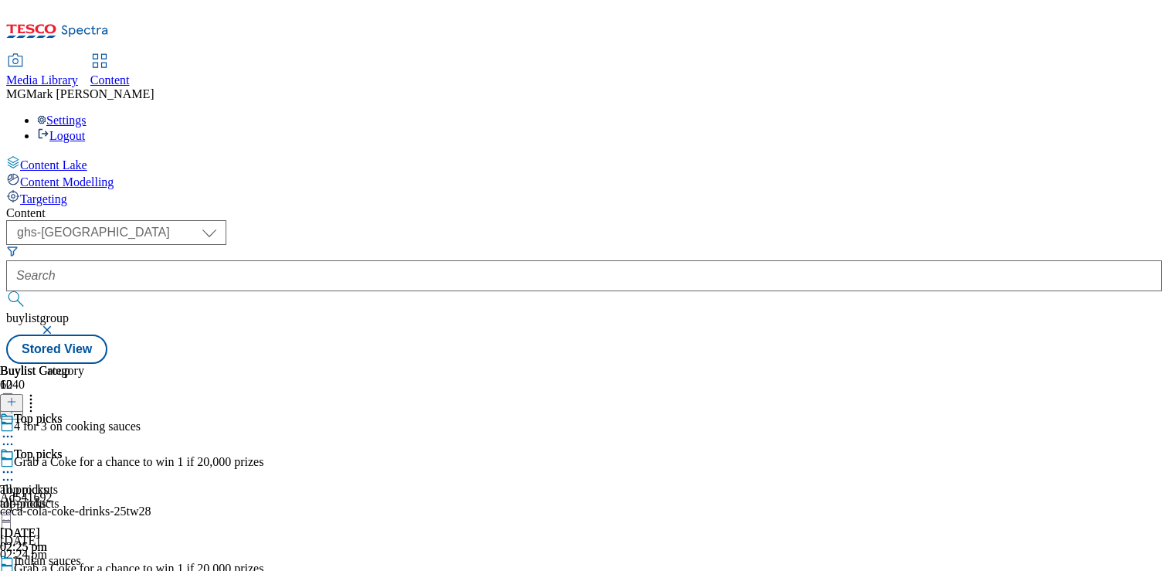
click at [84, 447] on div "Top picks all prodcuts all-products [DATE] 02:25 pm" at bounding box center [42, 500] width 84 height 107
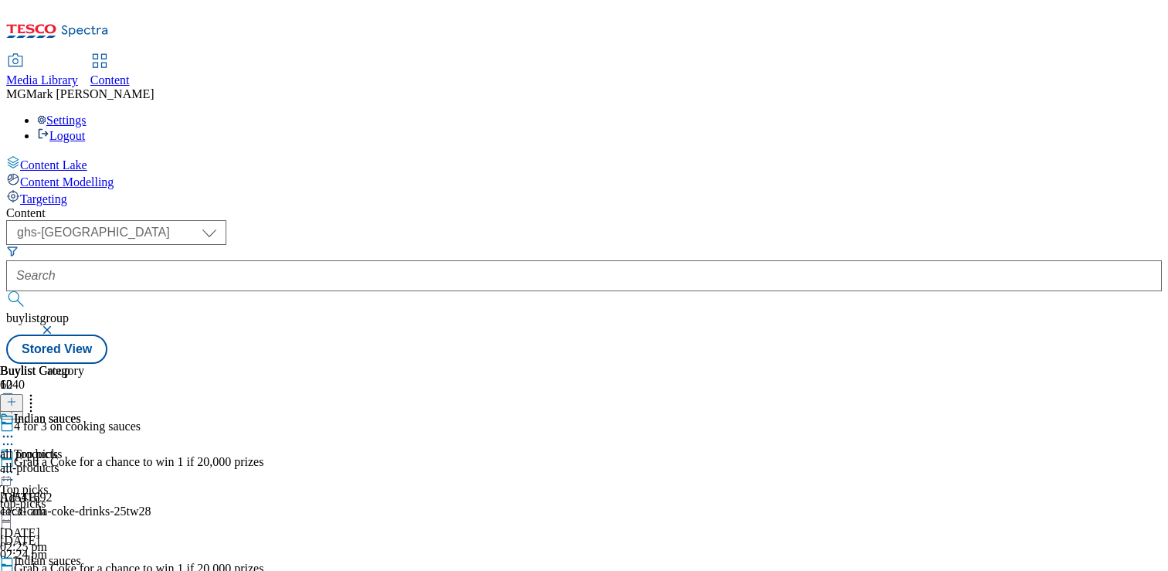
scroll to position [94, 0]
click at [194, 570] on div at bounding box center [97, 580] width 194 height 19
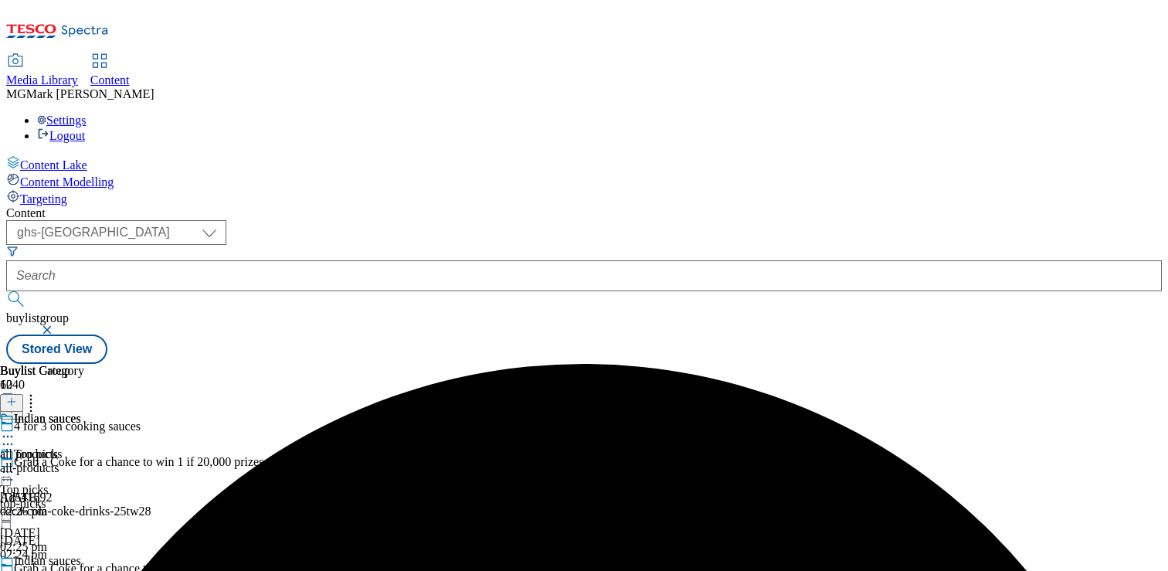
scroll to position [140, 0]
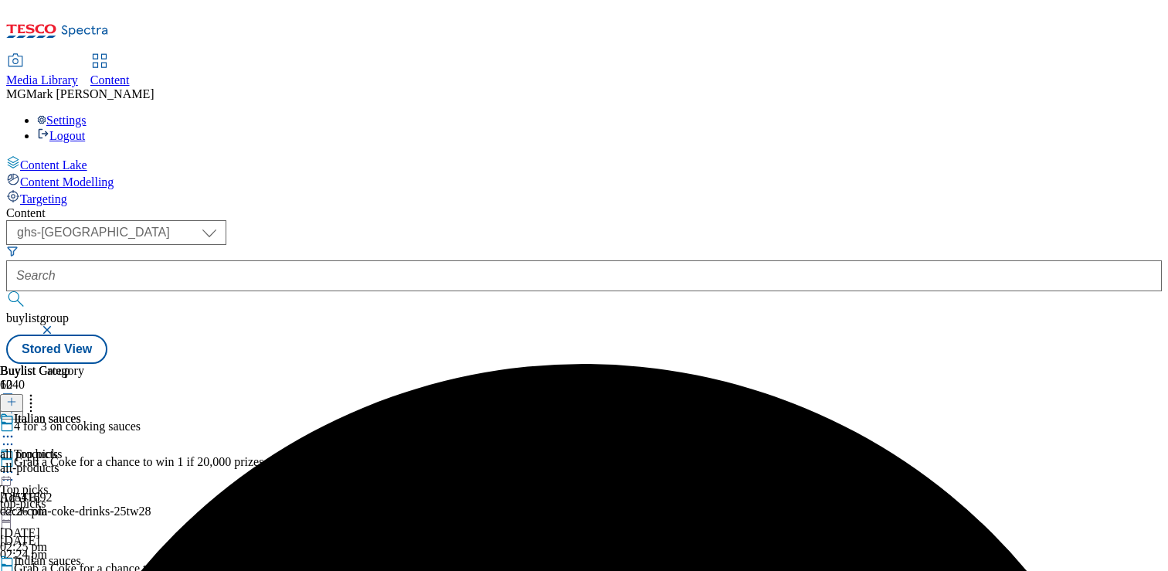
scroll to position [273, 0]
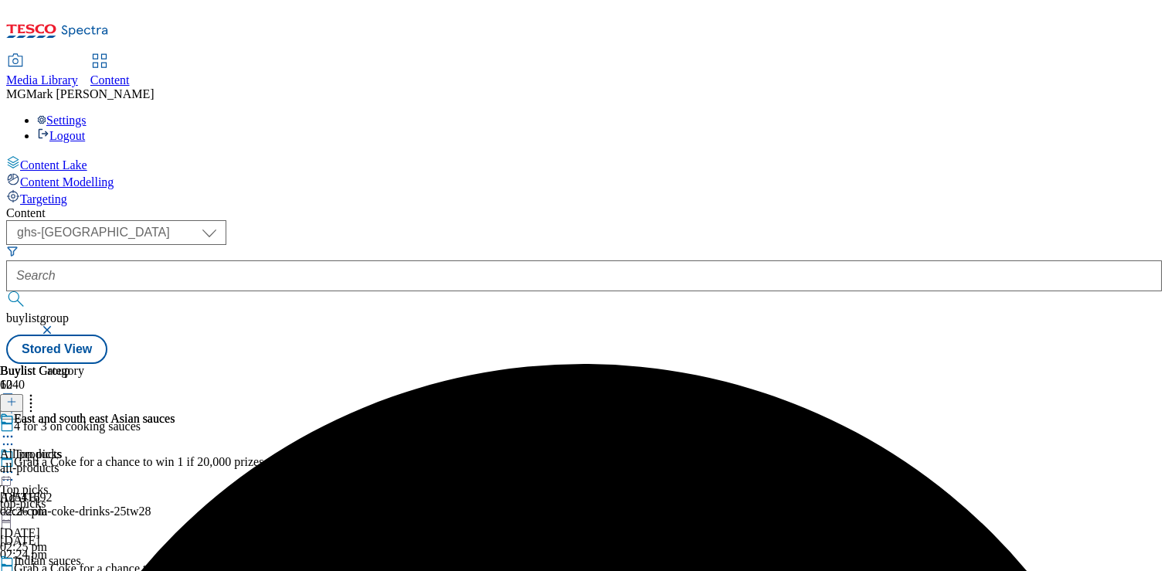
scroll to position [164, 0]
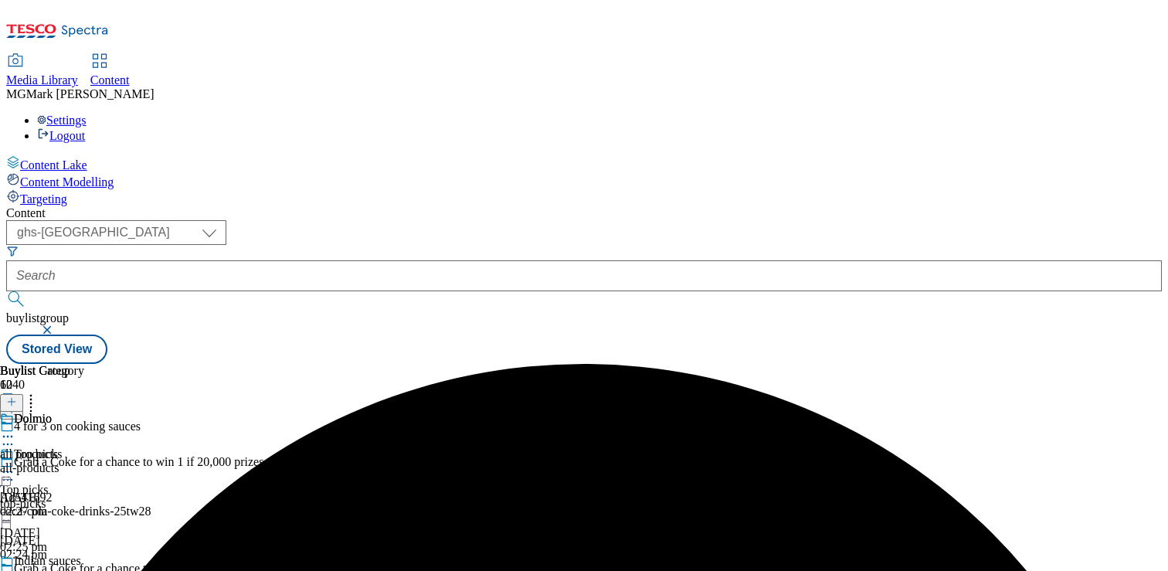
scroll to position [1063, 0]
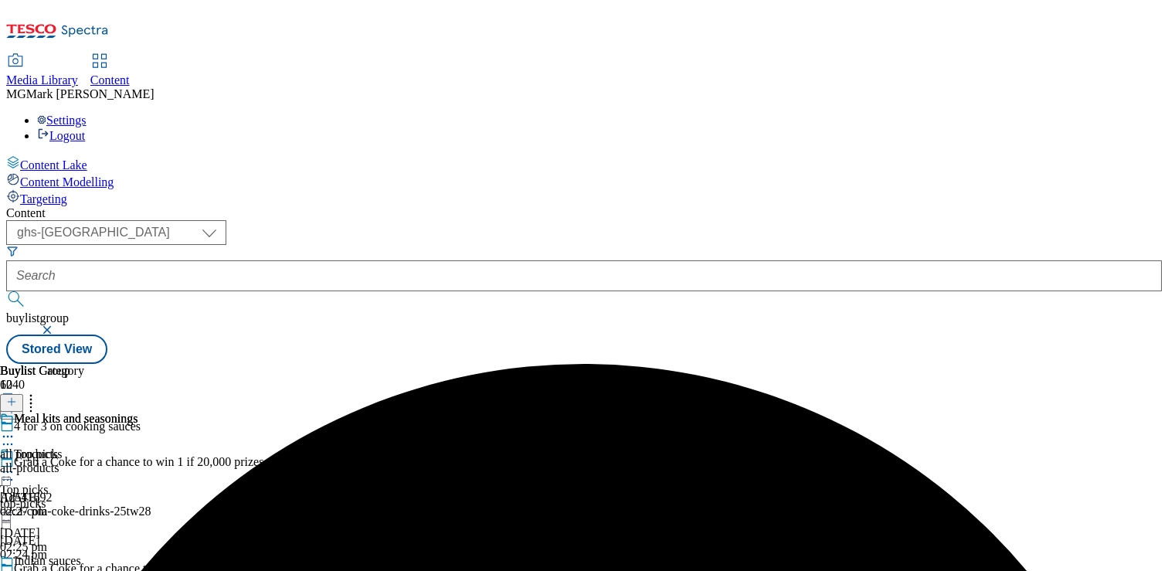
click at [138, 443] on div "Meal kits and seasonings all products all-products [DATE] 02:27 pm" at bounding box center [69, 465] width 138 height 107
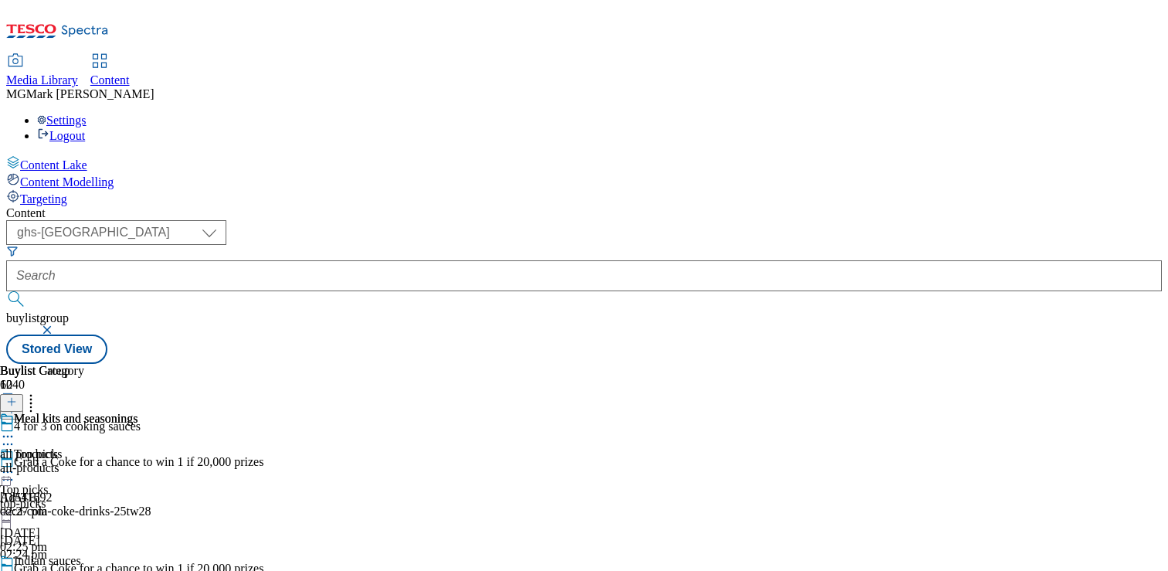
click at [138, 414] on div "Meal kits and seasonings all products all-products [DATE] 02:27 pm" at bounding box center [69, 465] width 138 height 107
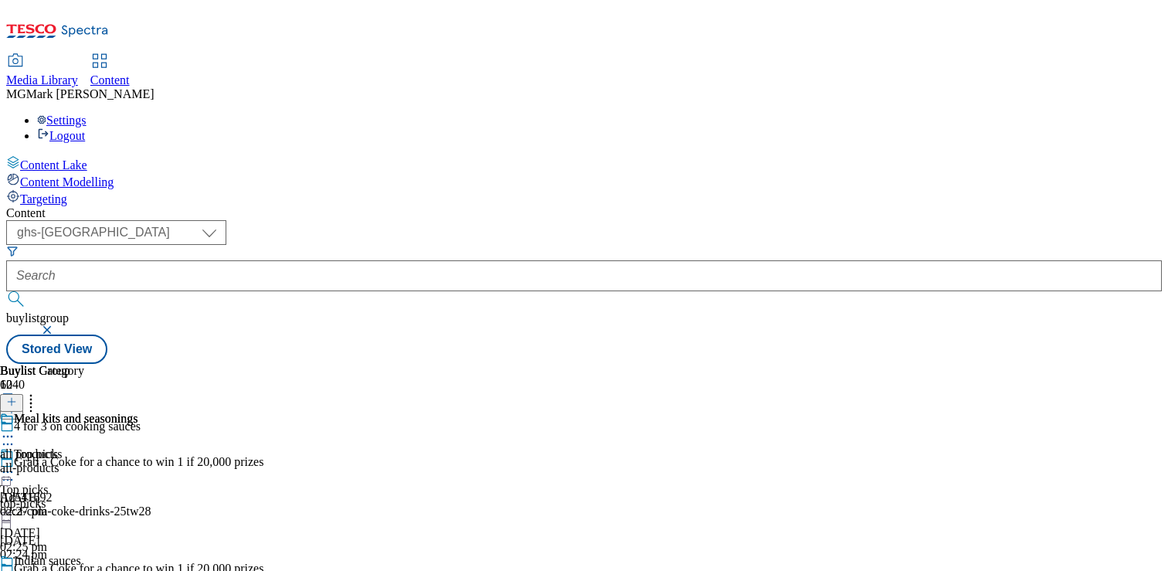
scroll to position [673, 0]
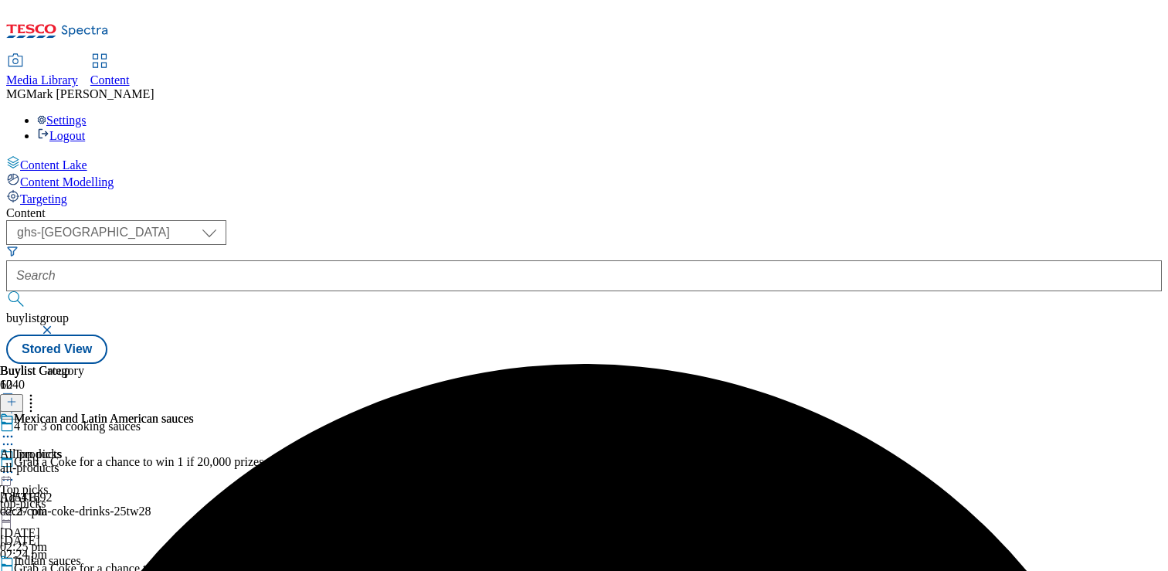
scroll to position [1024, 0]
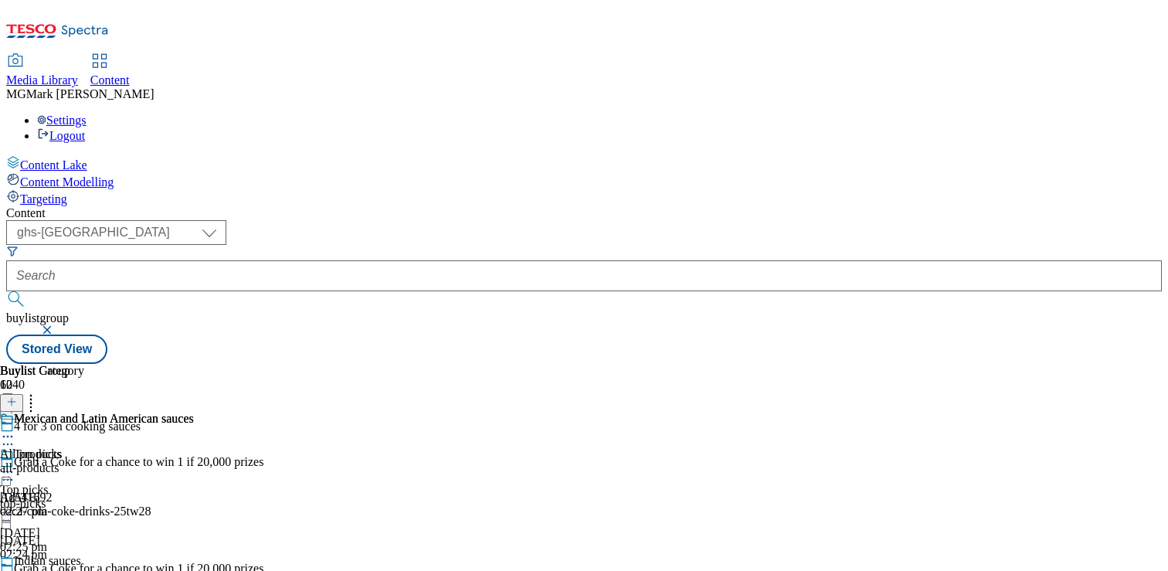
click at [194, 448] on div "Mexican and Latin American sauces All products all-products [DATE] 02:27 pm" at bounding box center [97, 465] width 194 height 107
click at [194, 508] on div "Mexican and Latin American sauces All products all-products [DATE] 02:27 pm" at bounding box center [97, 465] width 194 height 107
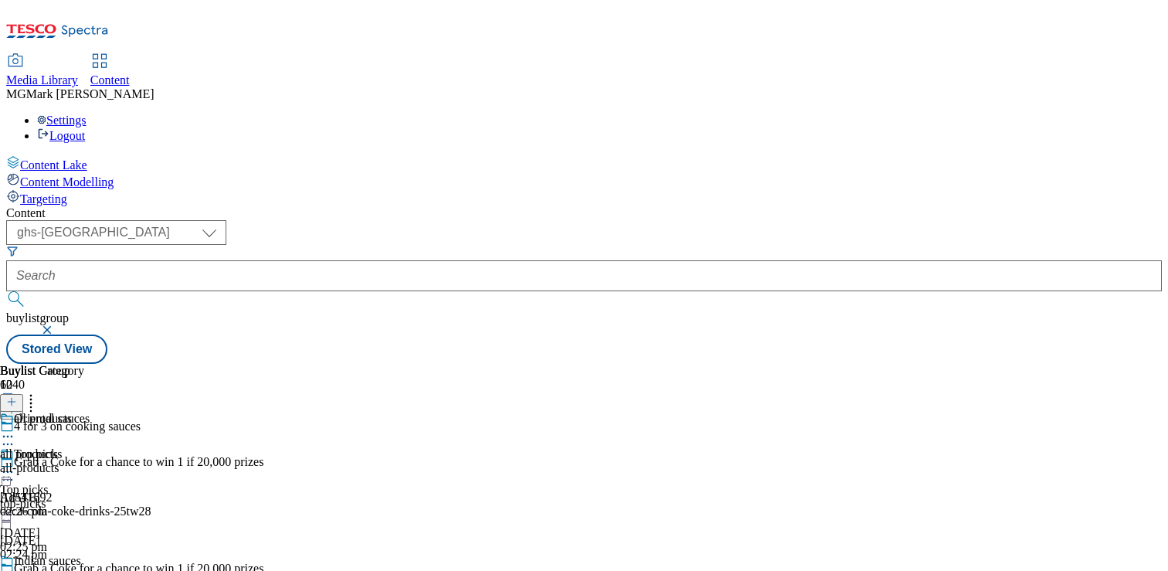
click at [194, 447] on div "Top picks Top picks top-picks [DATE] 02:25 pm" at bounding box center [97, 500] width 194 height 107
click at [194, 464] on div at bounding box center [97, 473] width 194 height 19
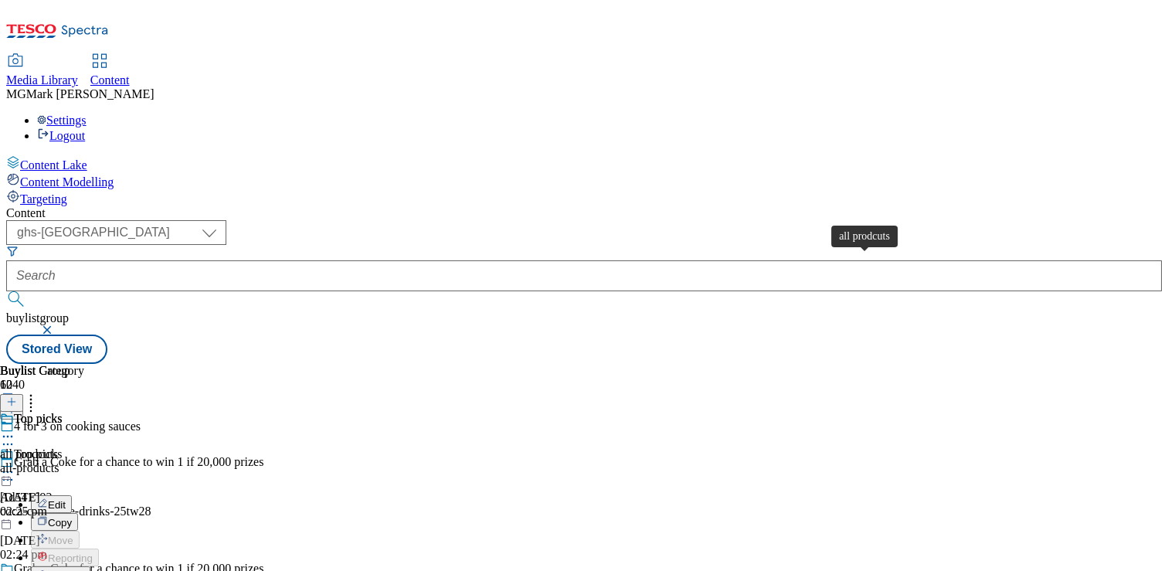
click at [58, 447] on span "all prodcuts" at bounding box center [29, 454] width 58 height 14
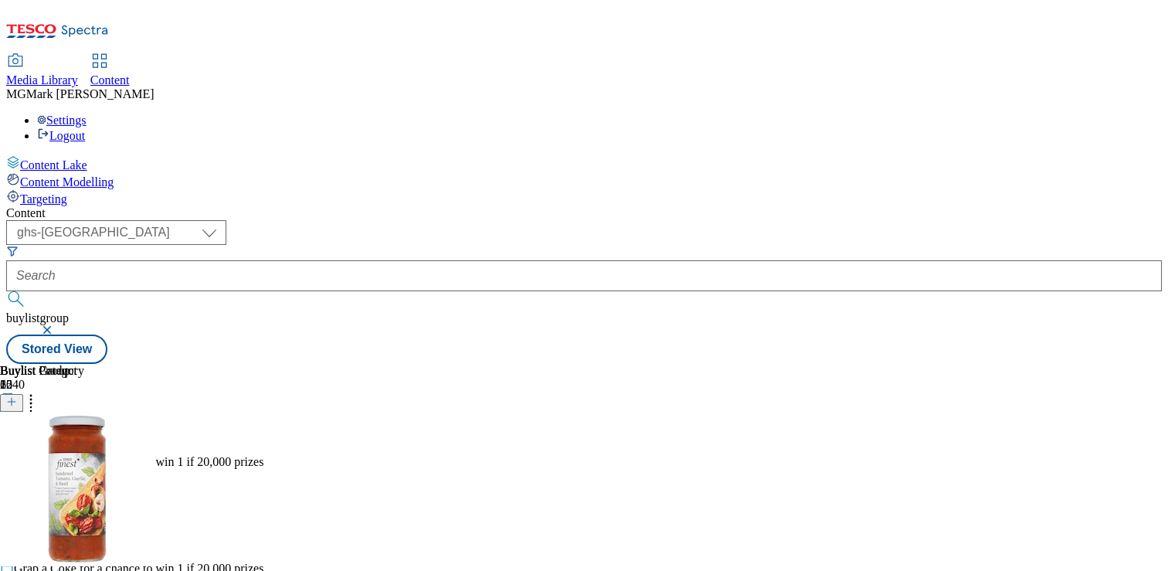
scroll to position [0, 203]
click at [39, 392] on icon at bounding box center [30, 399] width 15 height 15
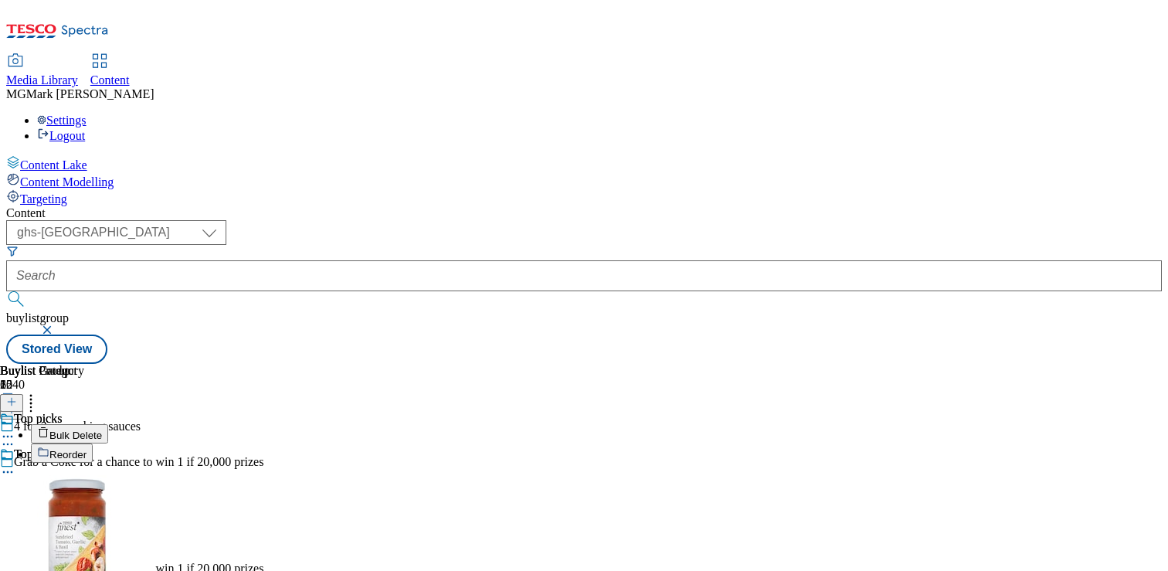
click at [108, 424] on button "Bulk Delete" at bounding box center [69, 433] width 77 height 19
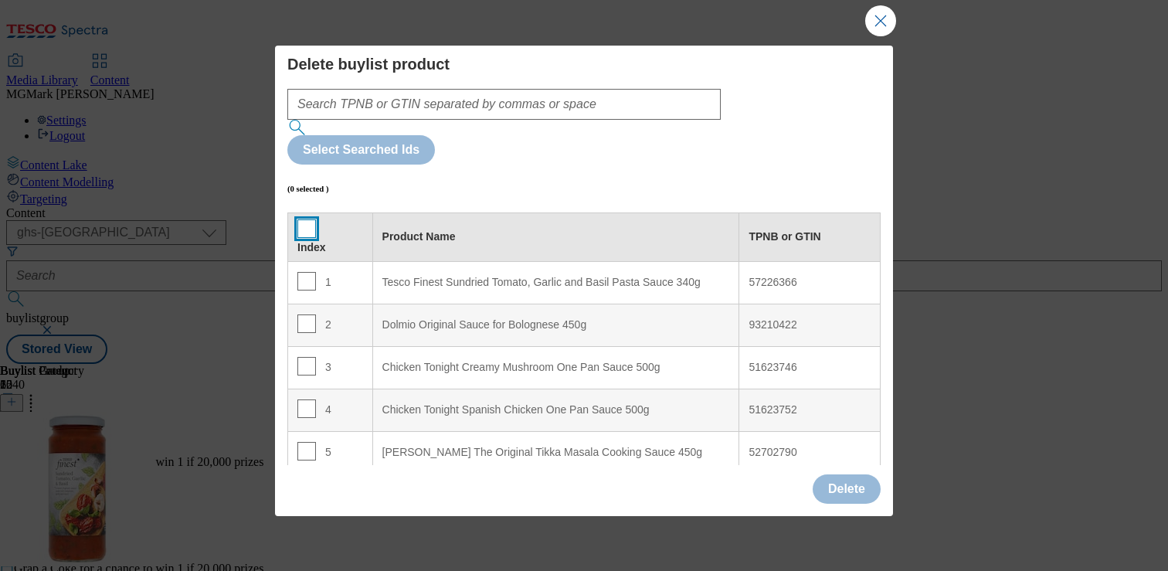
click at [307, 219] on input "Modal" at bounding box center [306, 228] width 19 height 19
checkbox input "true"
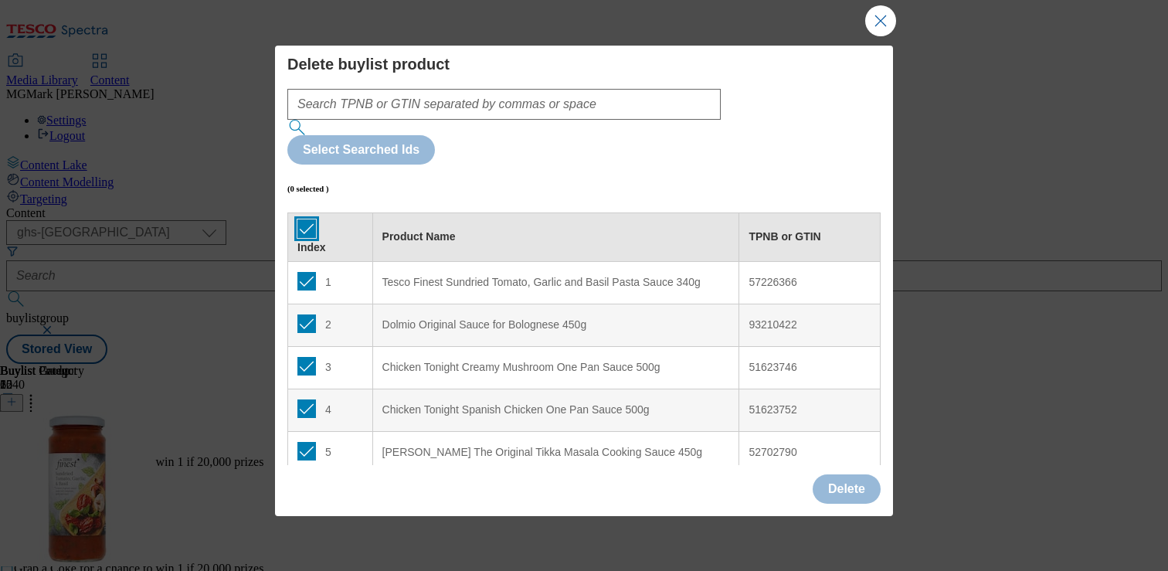
checkbox input "true"
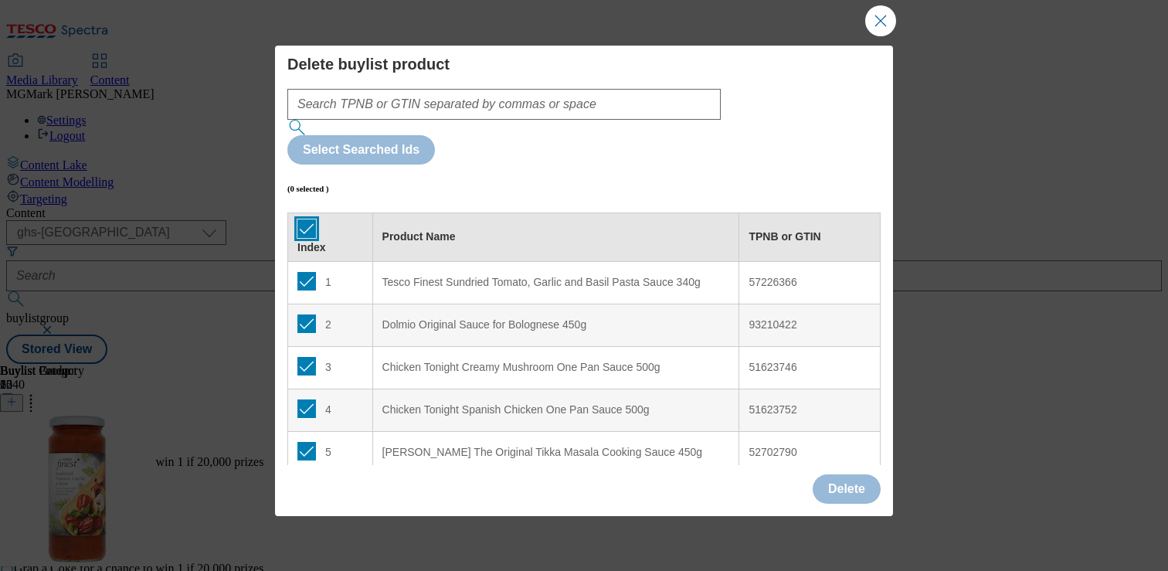
checkbox input "true"
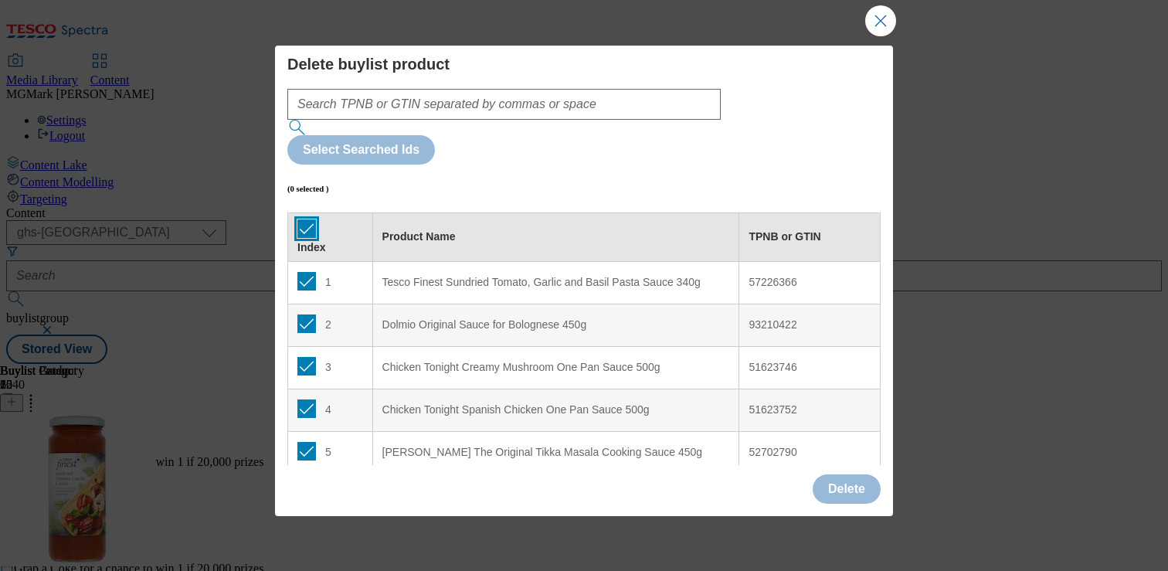
checkbox input "true"
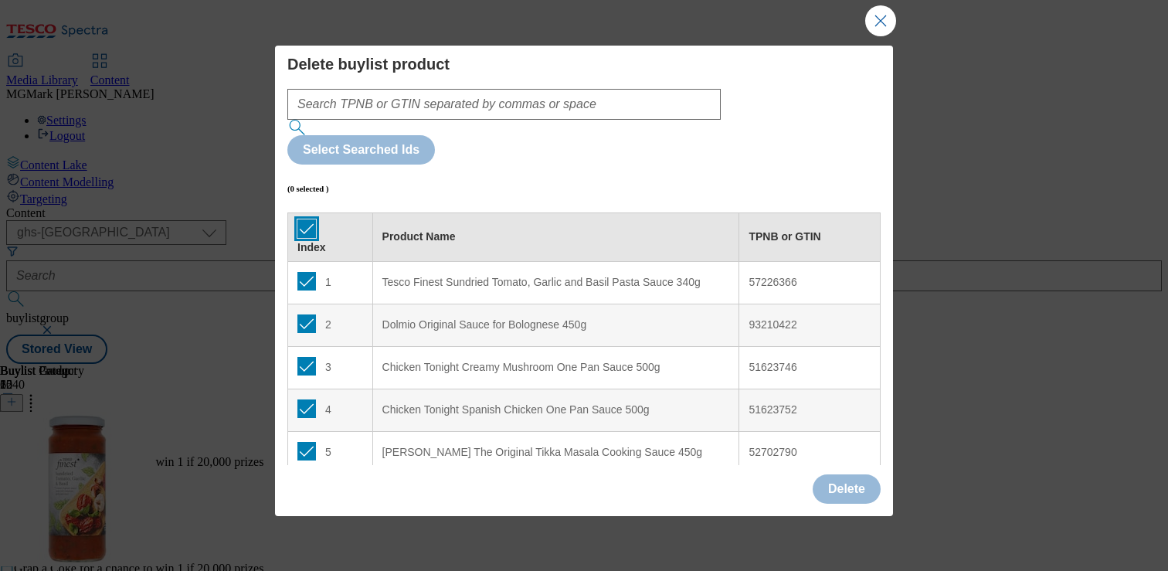
checkbox input "true"
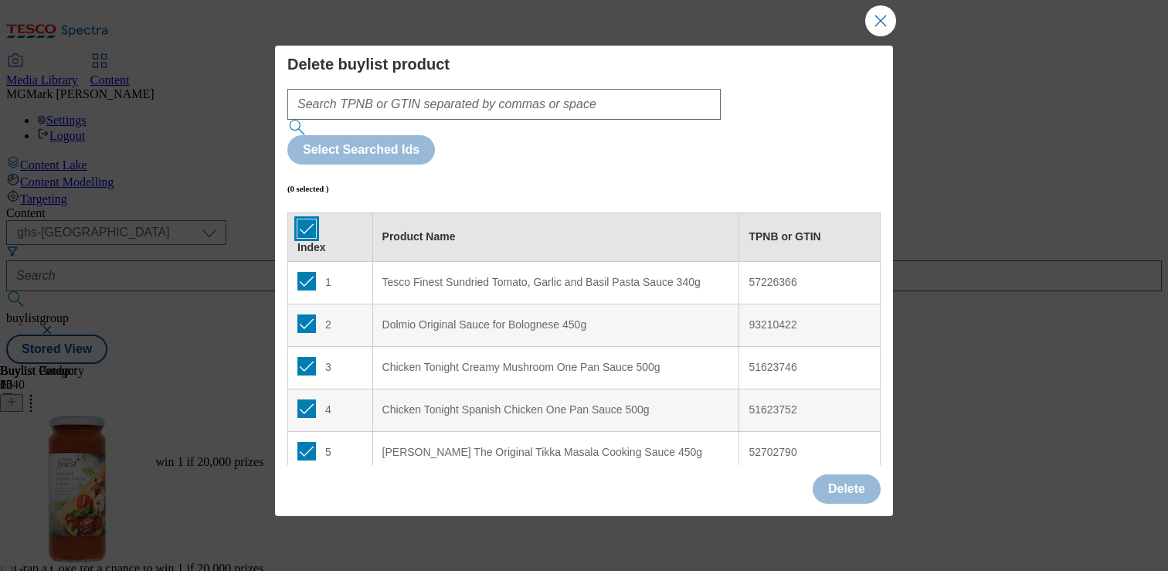
checkbox input "true"
click at [823, 474] on button "Delete" at bounding box center [847, 488] width 68 height 29
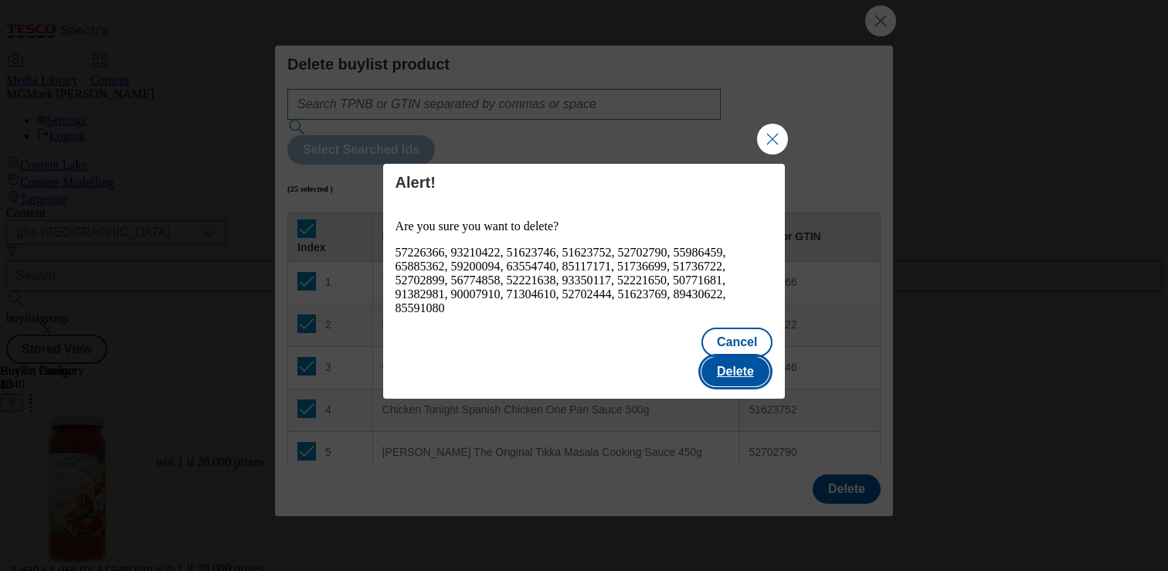
click at [732, 358] on button "Delete" at bounding box center [735, 371] width 68 height 29
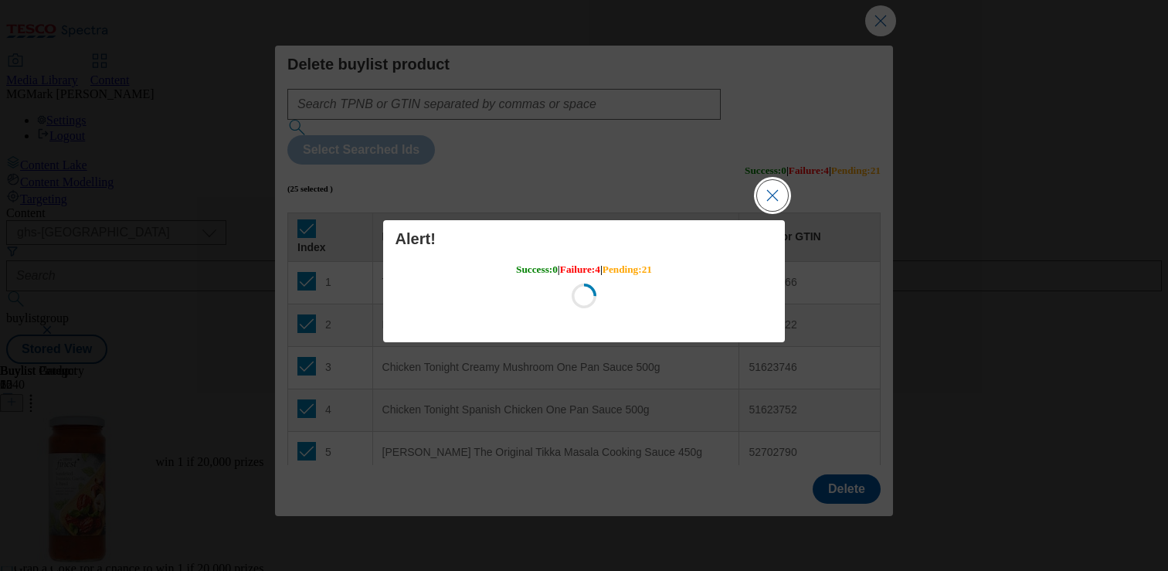
click at [766, 195] on button "Close Modal" at bounding box center [772, 195] width 31 height 31
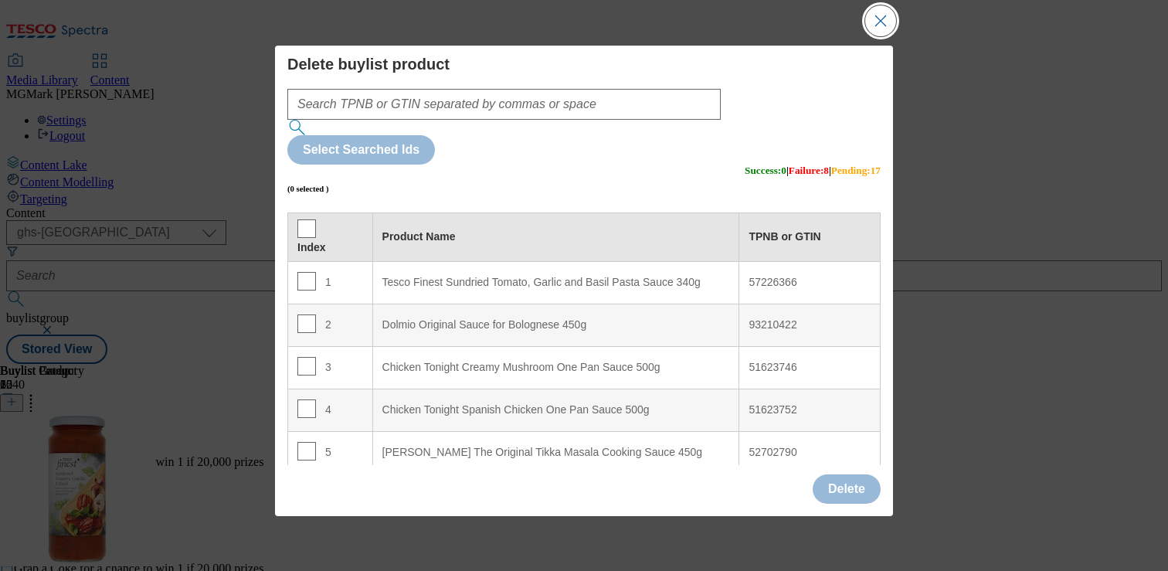
click at [876, 24] on button "Close Modal" at bounding box center [880, 20] width 31 height 31
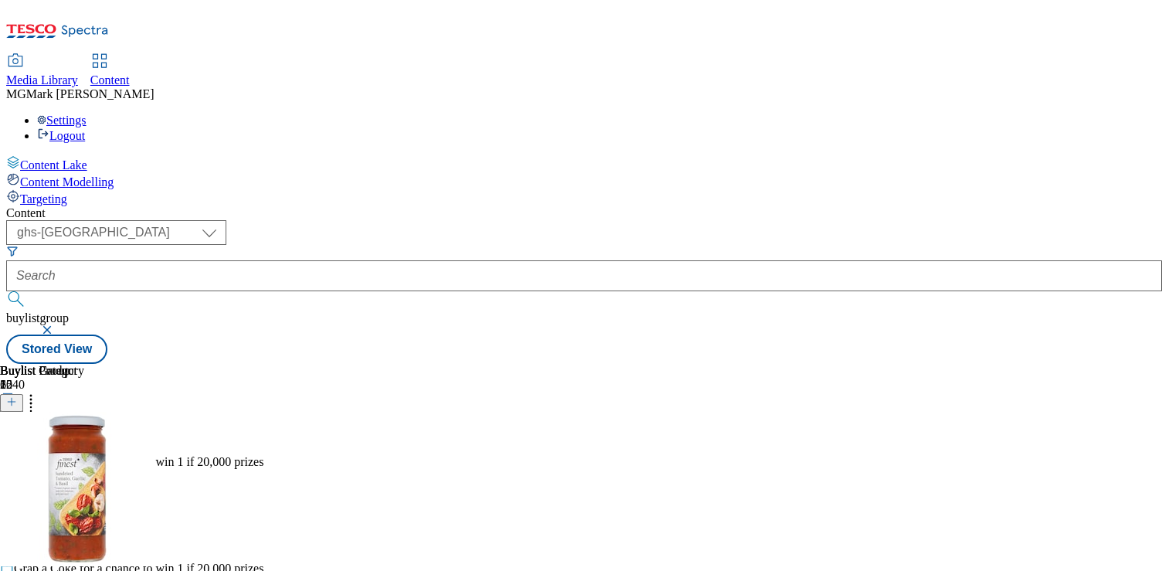
click at [15, 464] on icon at bounding box center [7, 471] width 15 height 15
click at [84, 570] on span "Preview" at bounding box center [66, 576] width 36 height 12
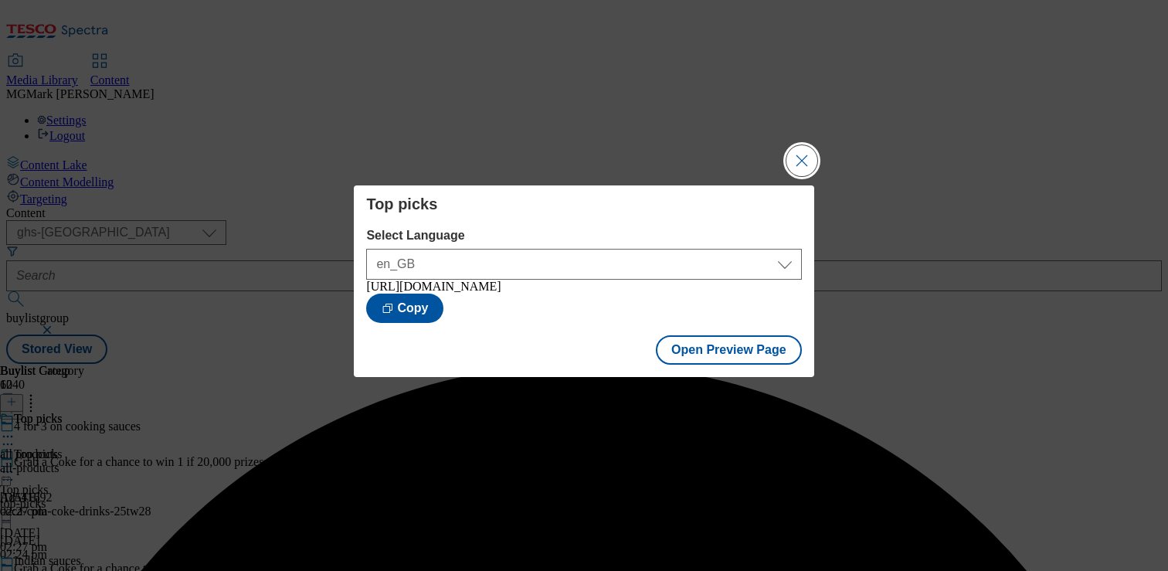
click at [799, 150] on button "Close Modal" at bounding box center [801, 160] width 31 height 31
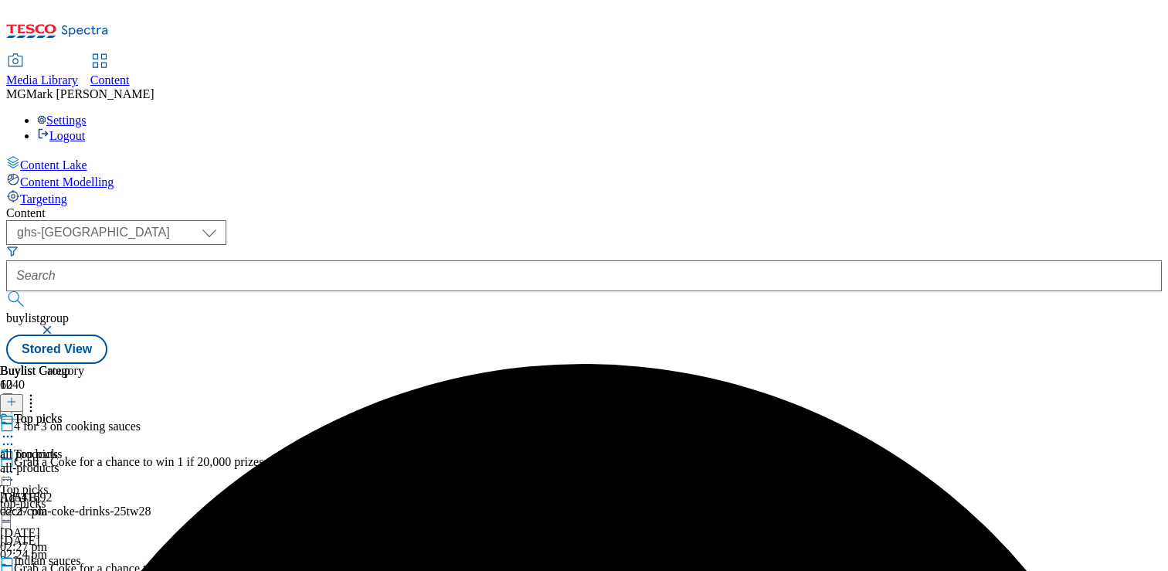
click at [15, 464] on icon at bounding box center [7, 471] width 15 height 15
click at [84, 412] on div "Top picks all prodcuts all-products [DATE] 02:27 pm" at bounding box center [42, 465] width 84 height 107
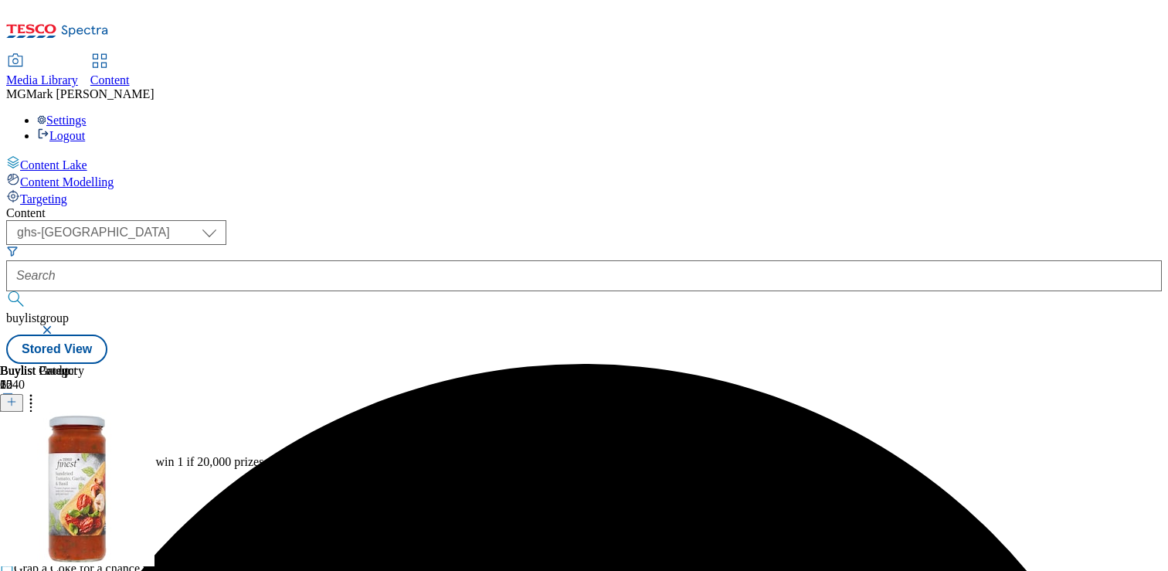
scroll to position [0, 203]
click at [39, 392] on icon at bounding box center [30, 399] width 15 height 15
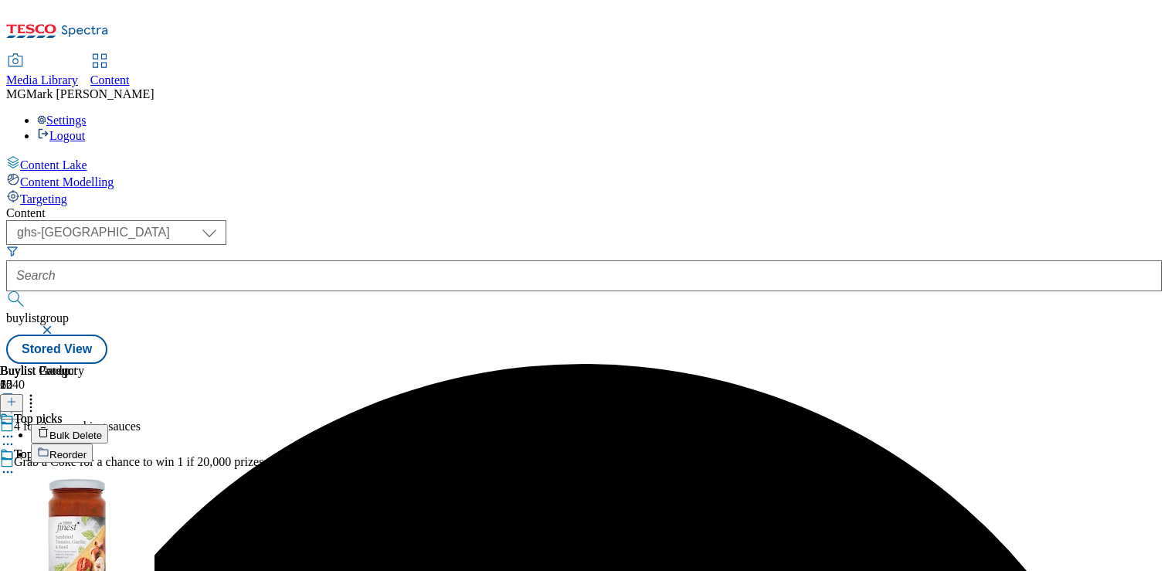
click at [102, 430] on span "Bulk Delete" at bounding box center [75, 436] width 53 height 12
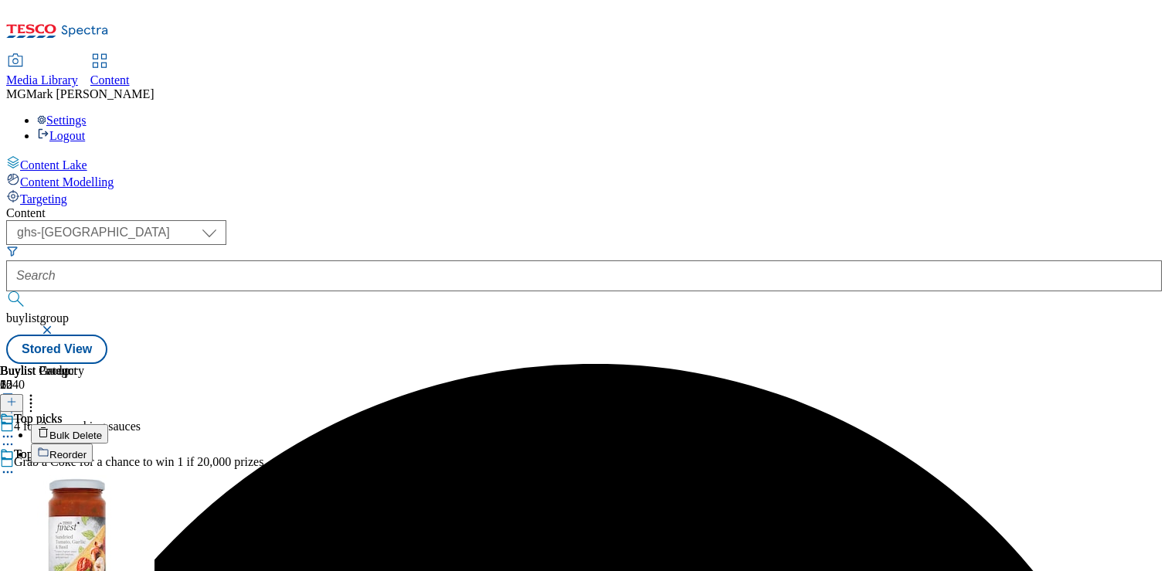
click at [102, 430] on span "Bulk Delete" at bounding box center [75, 436] width 53 height 12
click at [15, 464] on icon at bounding box center [7, 471] width 15 height 15
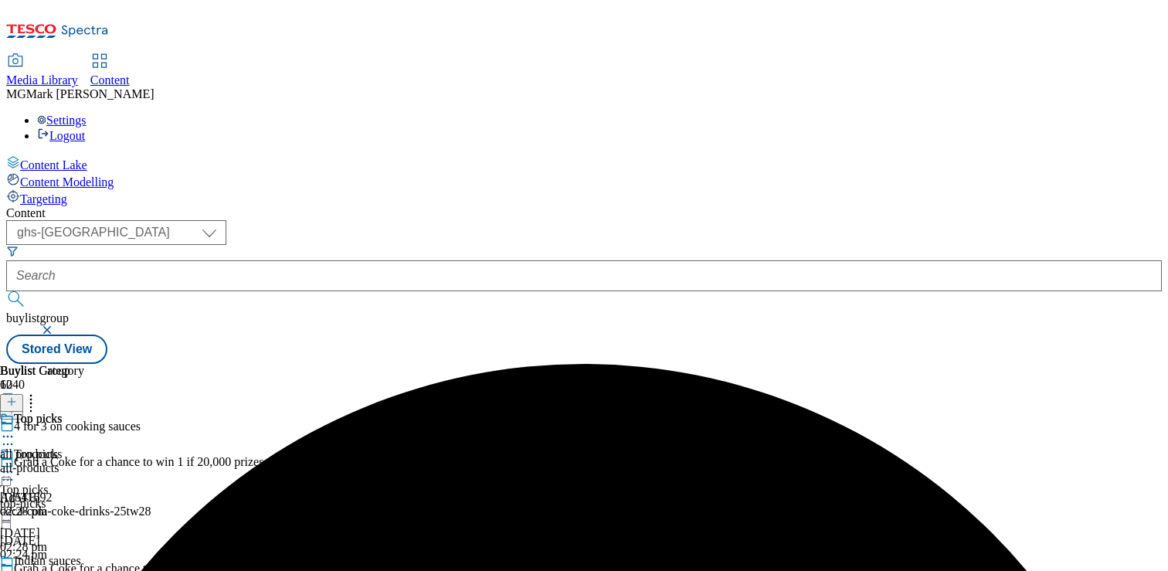
click at [15, 429] on icon at bounding box center [7, 436] width 15 height 15
click at [84, 412] on div "Top picks all prodcuts all-products [DATE] 02:28 pm" at bounding box center [42, 465] width 84 height 107
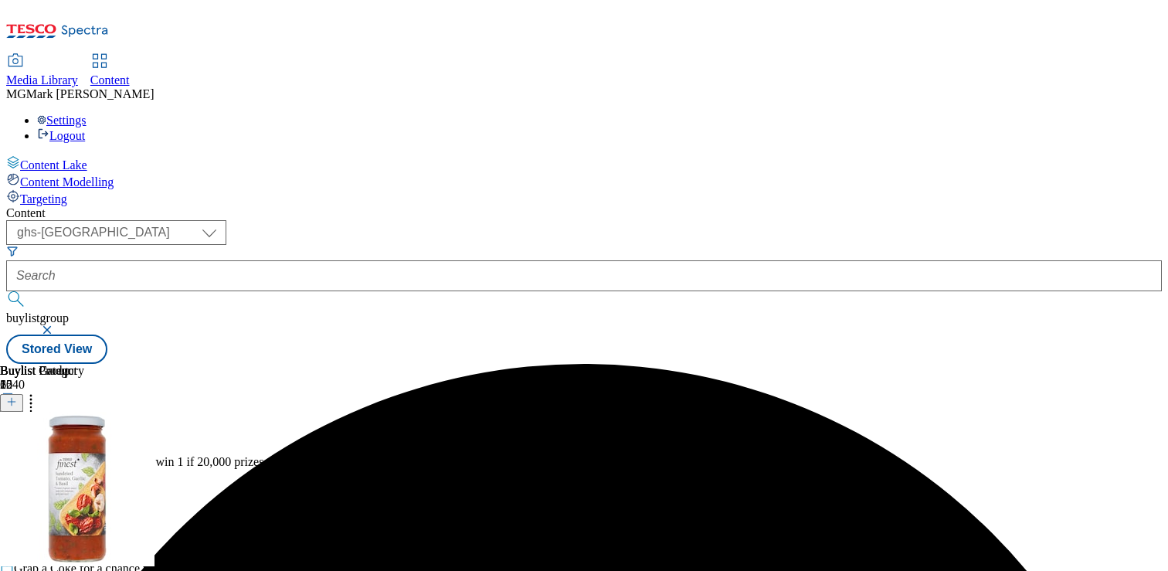
scroll to position [0, 203]
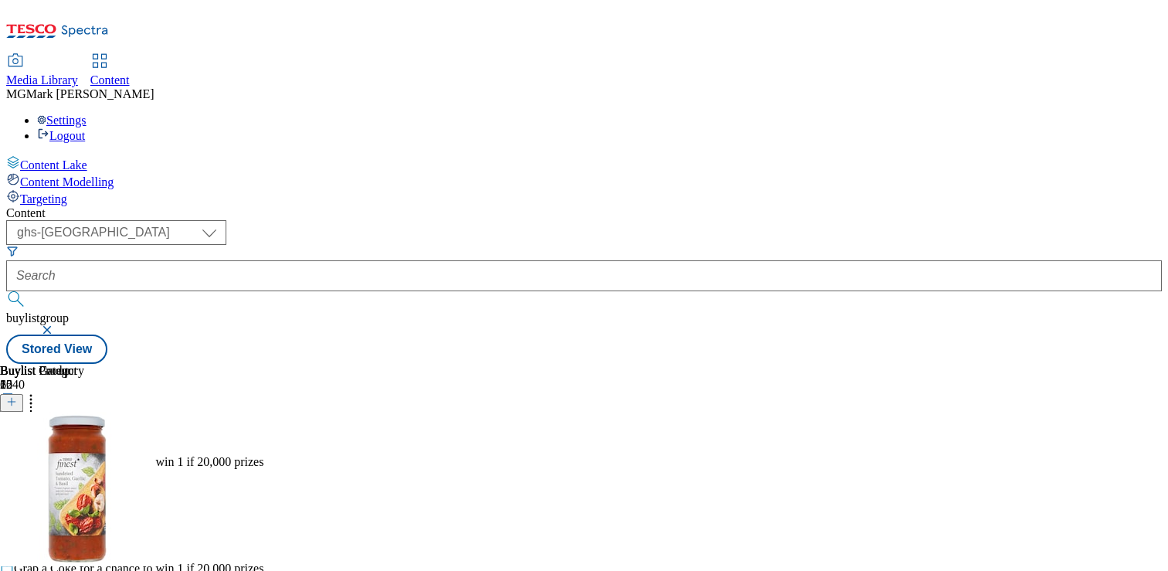
click at [39, 392] on icon at bounding box center [30, 399] width 15 height 15
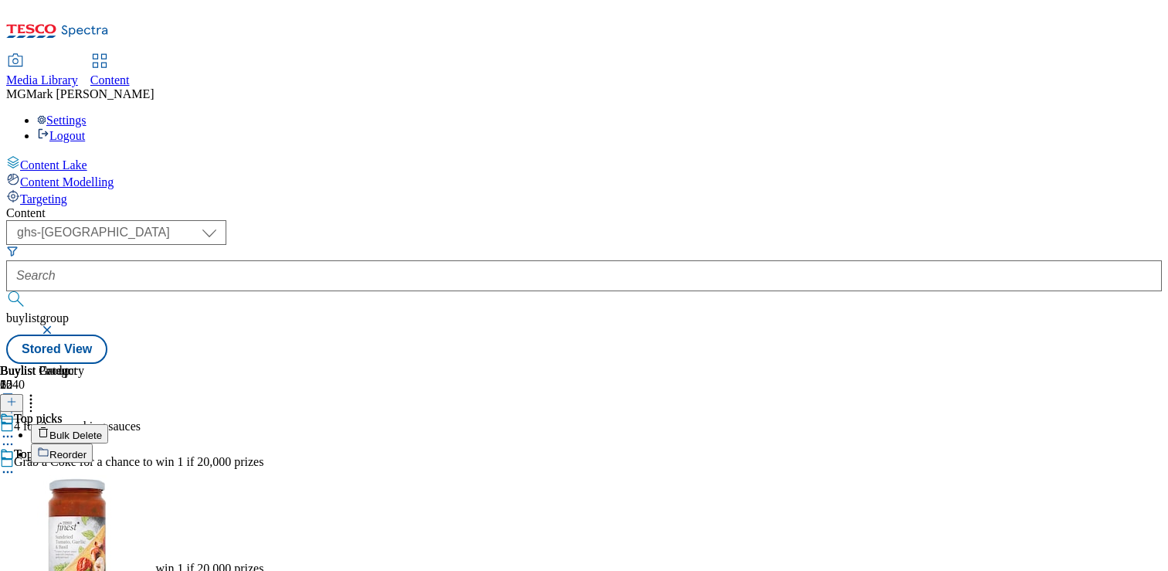
click at [108, 424] on button "Bulk Delete" at bounding box center [69, 433] width 77 height 19
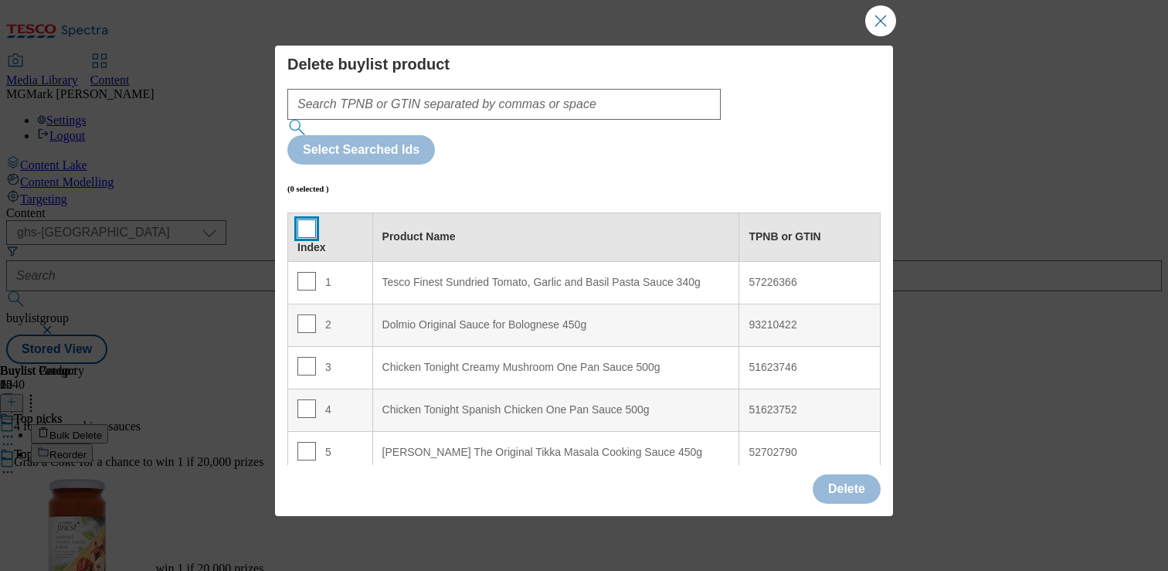
click at [301, 219] on input "Modal" at bounding box center [306, 228] width 19 height 19
checkbox input "true"
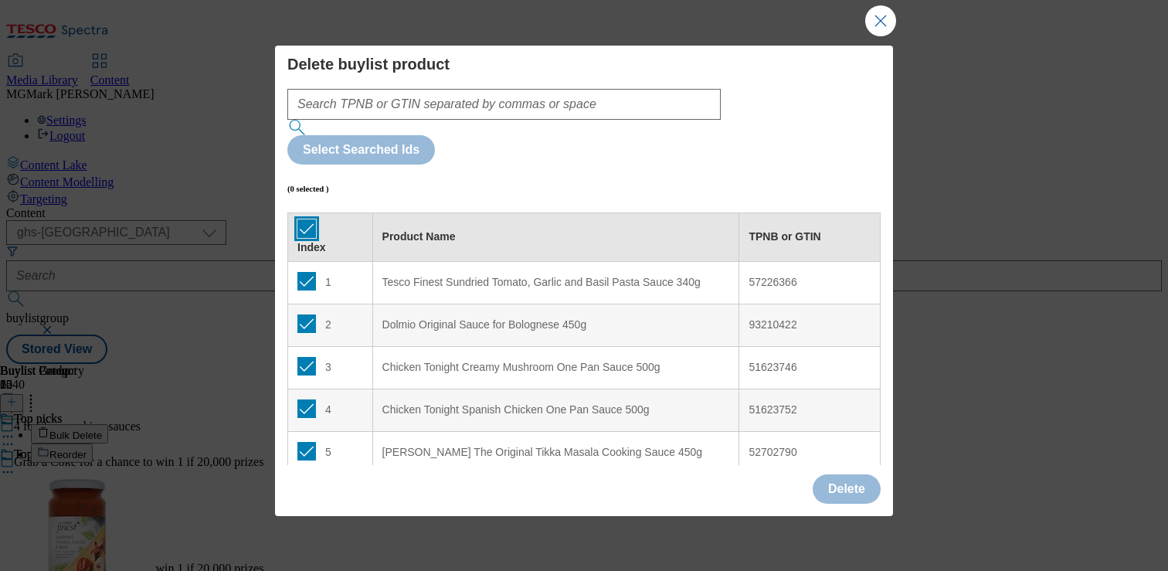
checkbox input "true"
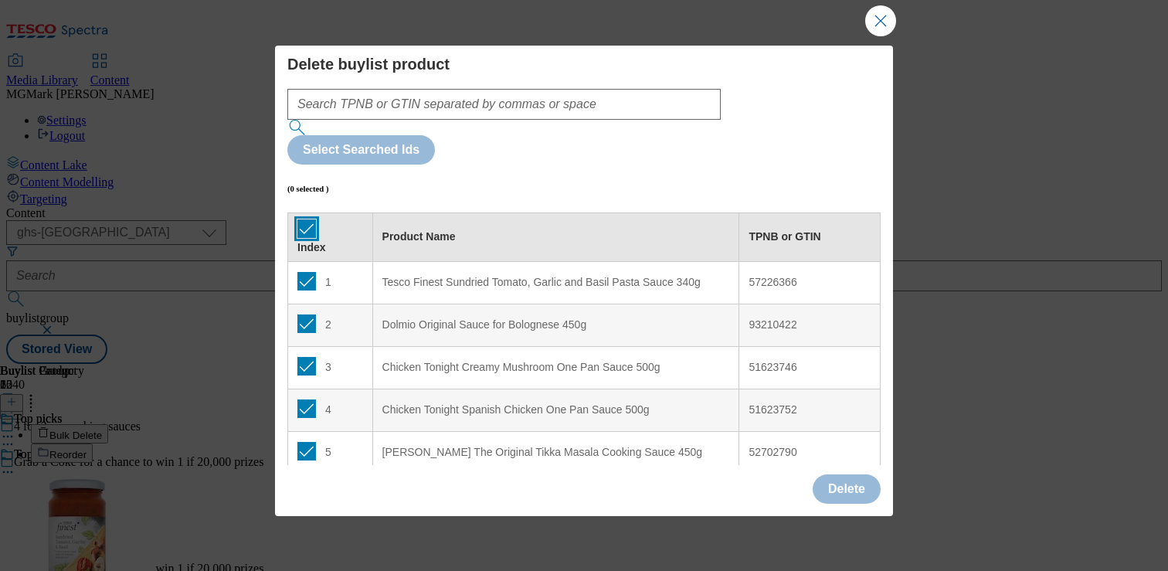
checkbox input "true"
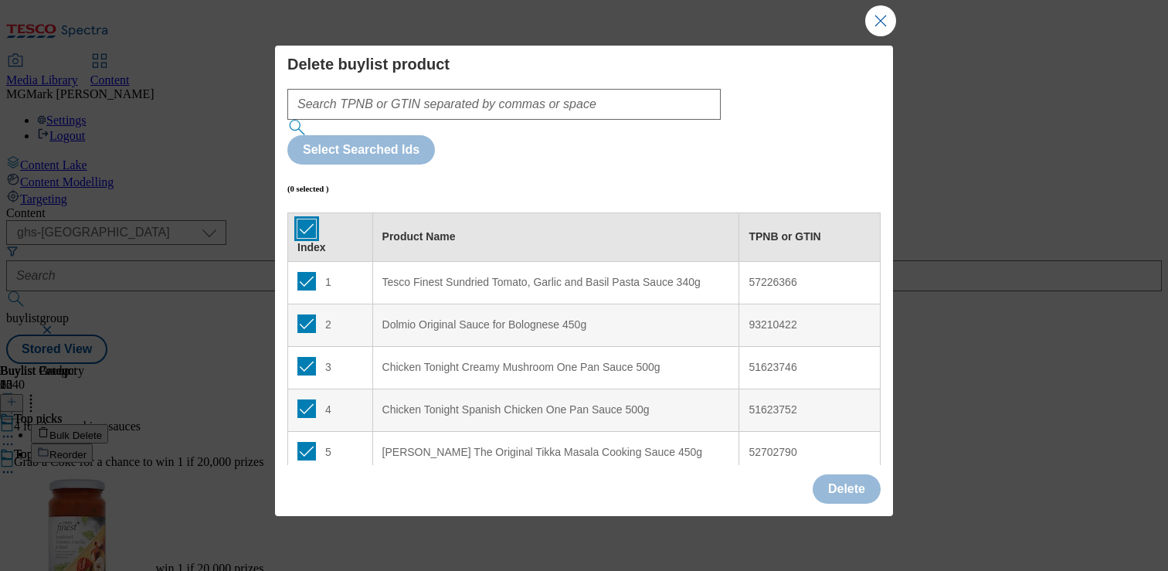
checkbox input "true"
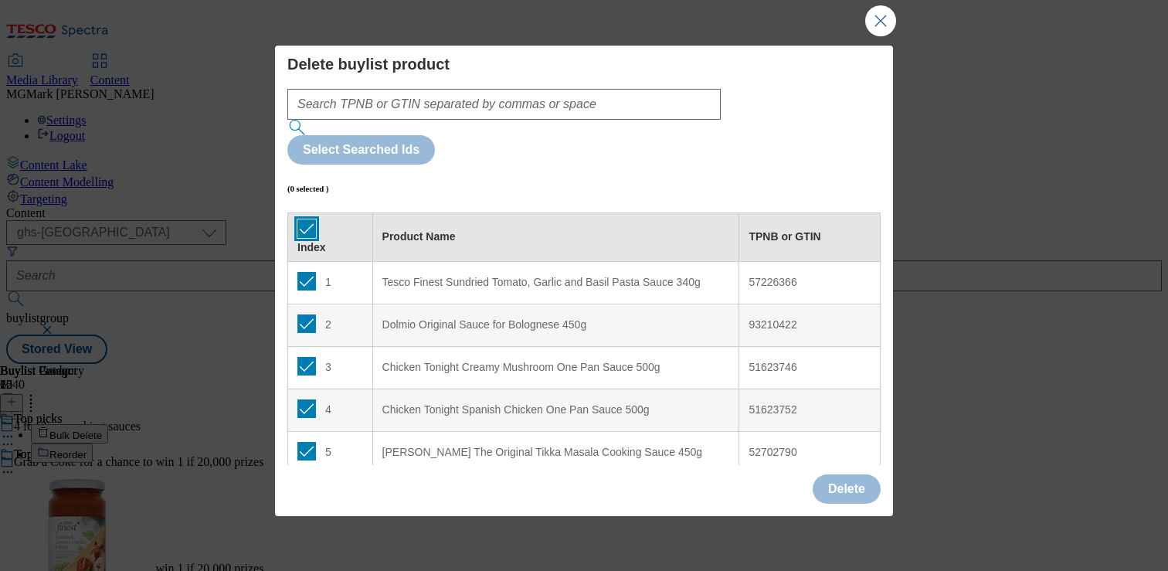
checkbox input "true"
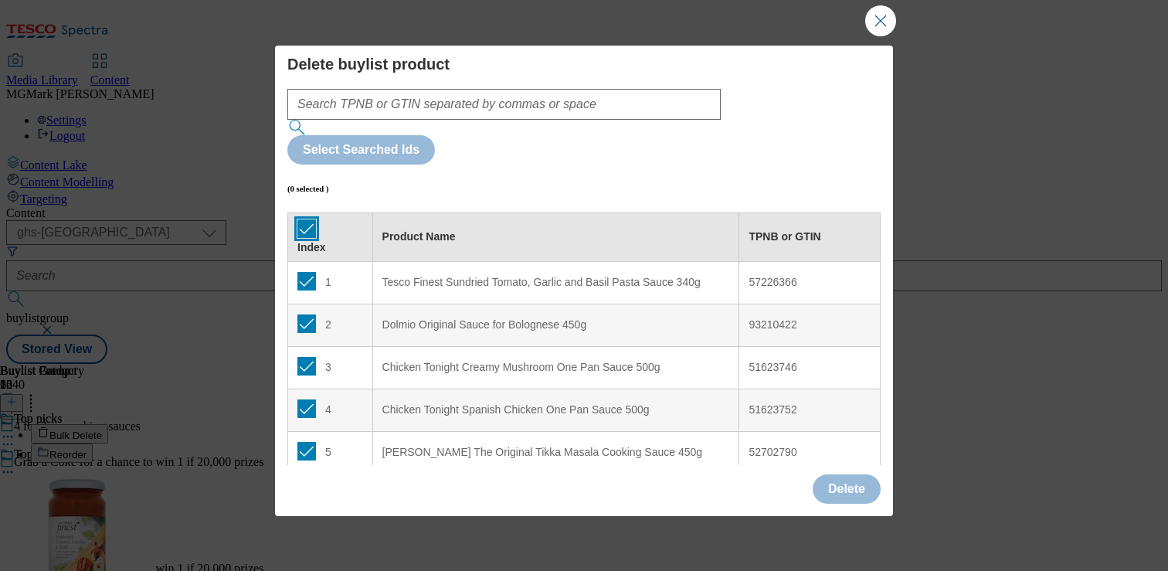
checkbox input "true"
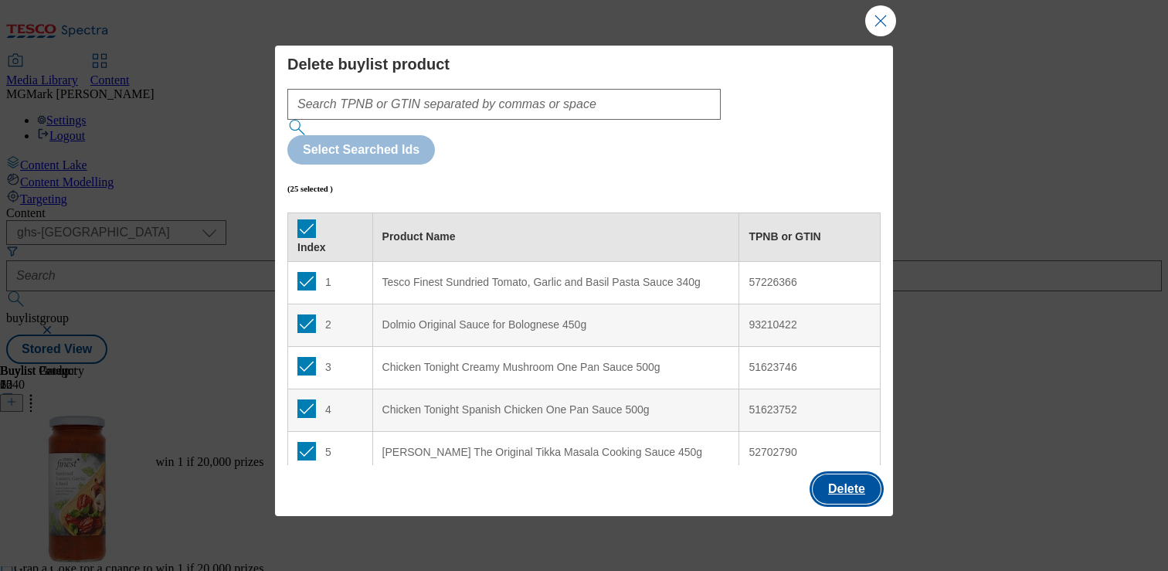
click at [859, 485] on button "Delete" at bounding box center [847, 488] width 68 height 29
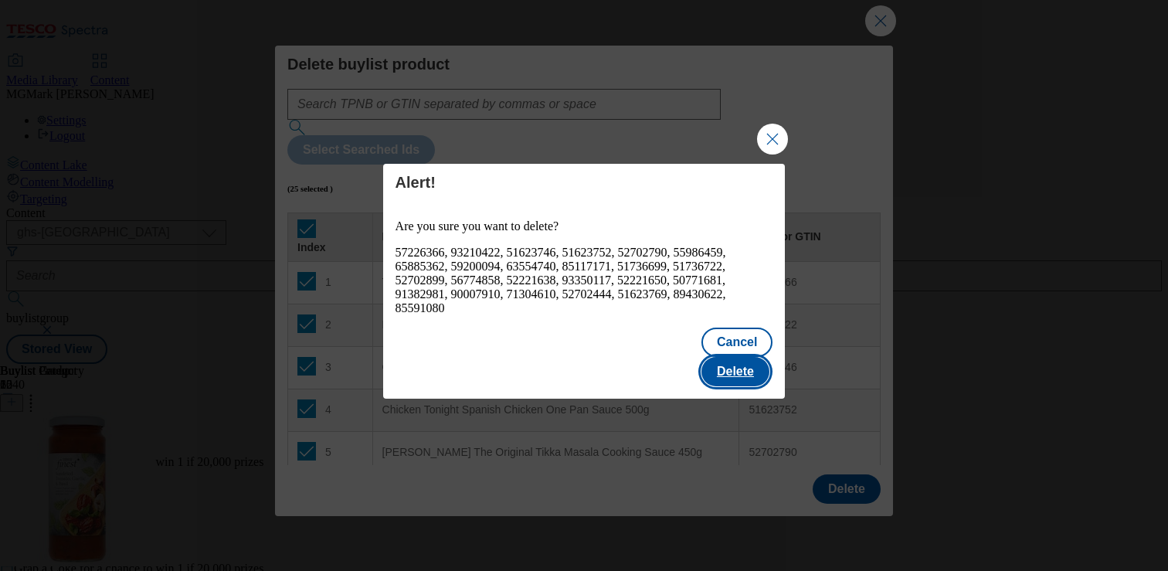
click at [757, 362] on button "Delete" at bounding box center [735, 371] width 68 height 29
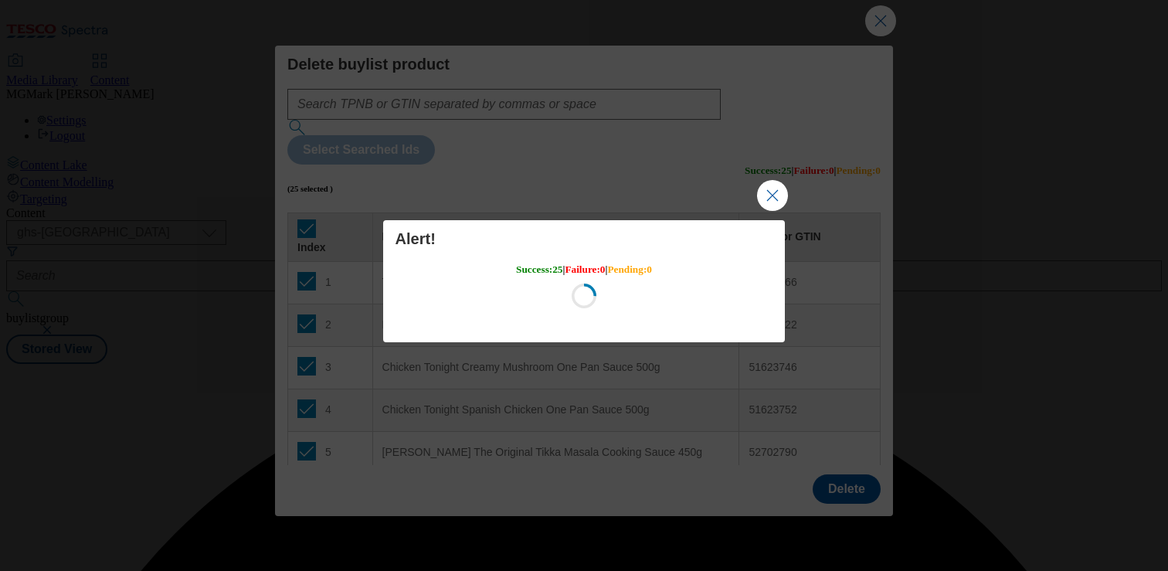
scroll to position [0, 0]
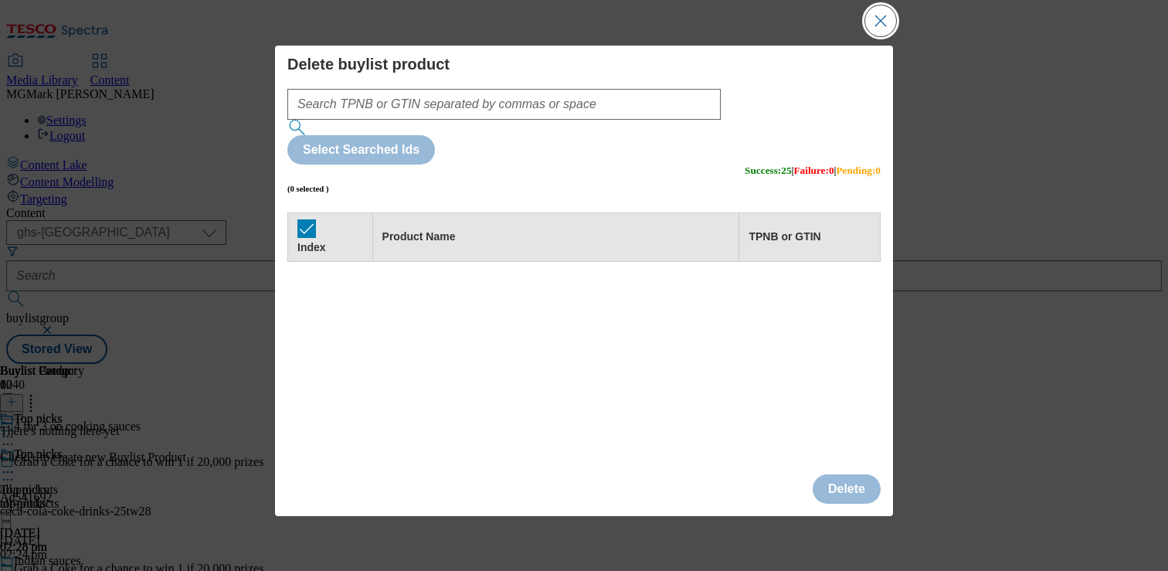
click at [881, 28] on button "Close Modal" at bounding box center [880, 20] width 31 height 31
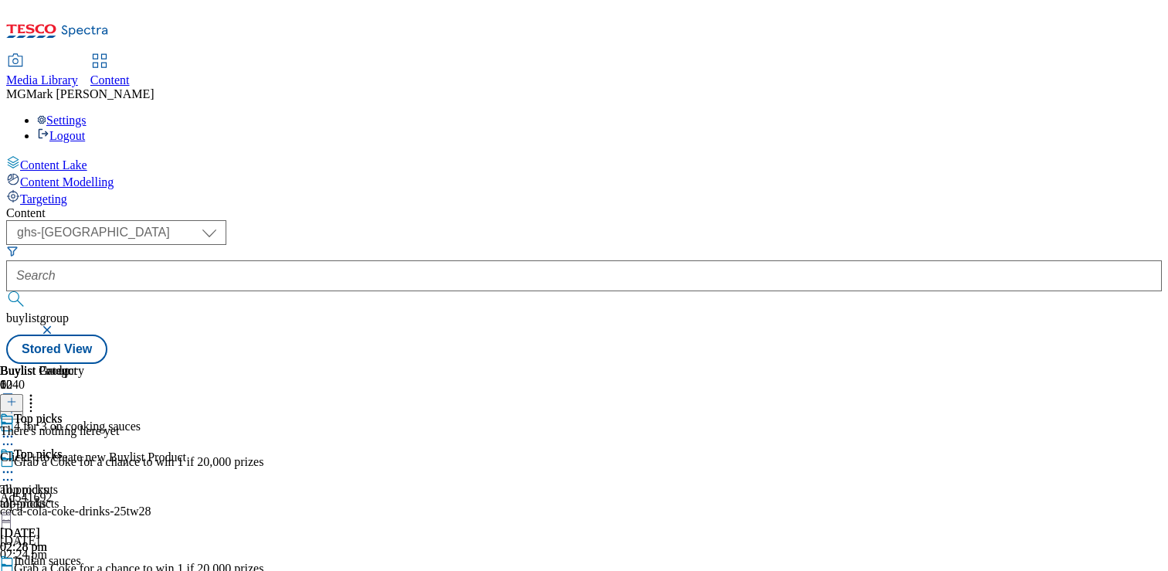
scroll to position [0, 203]
click at [17, 396] on icon at bounding box center [11, 401] width 11 height 11
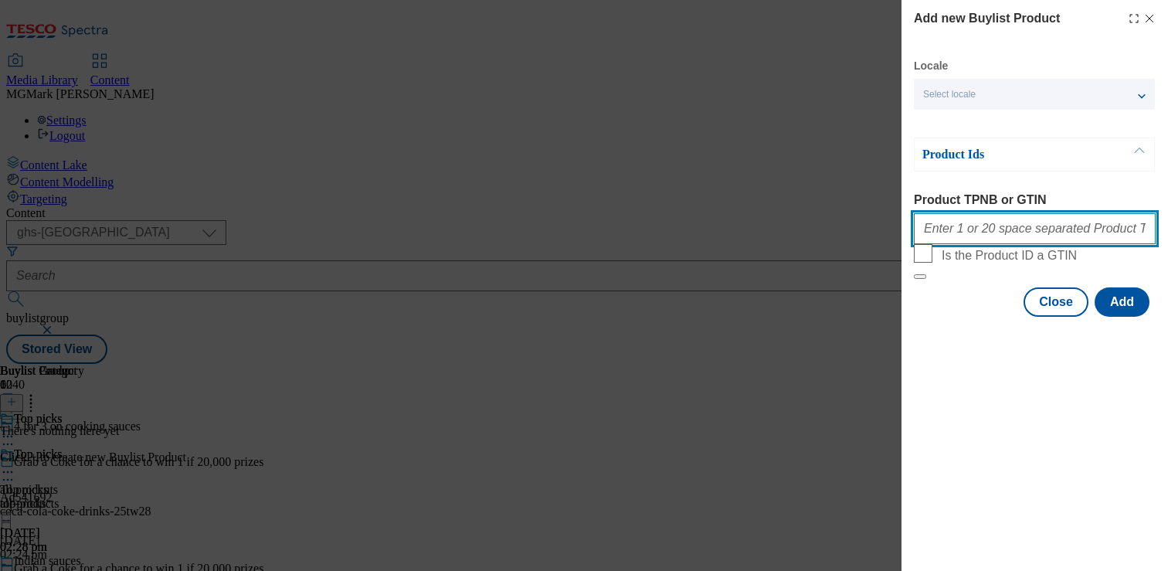
click at [1040, 219] on input "Product TPNB or GTIN" at bounding box center [1035, 228] width 242 height 31
paste input "93210422 93350117 88914173 60871144 55705344 55156584 76724393 55156388 7642229…"
type input "93210422 93350117 88914173 60871144 55705344 55156584 76724393 55156388 7642229…"
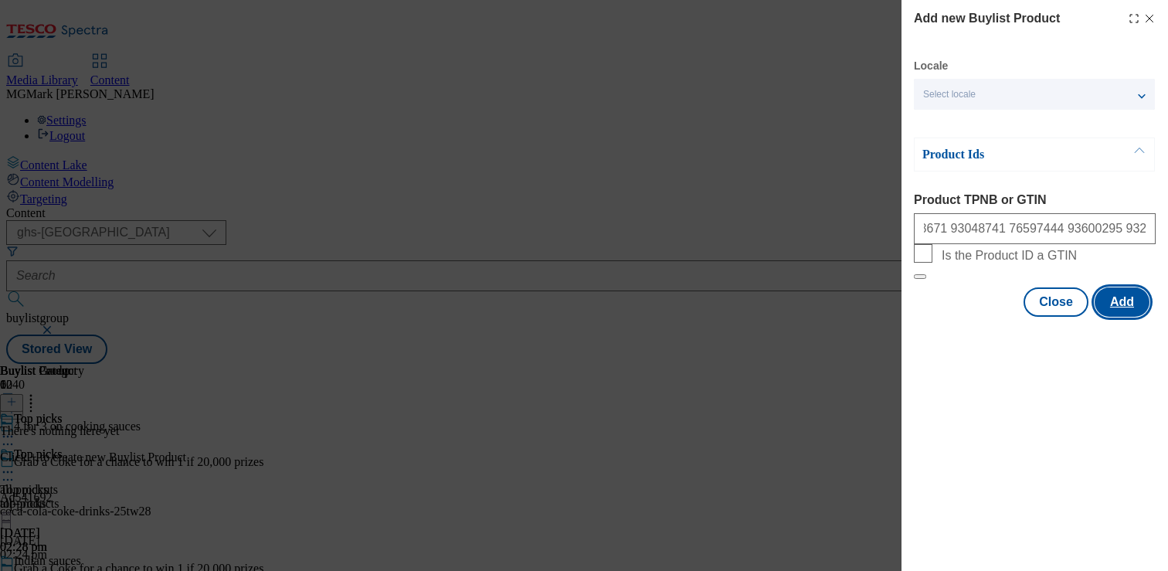
scroll to position [0, 0]
click at [1121, 317] on button "Add" at bounding box center [1122, 301] width 55 height 29
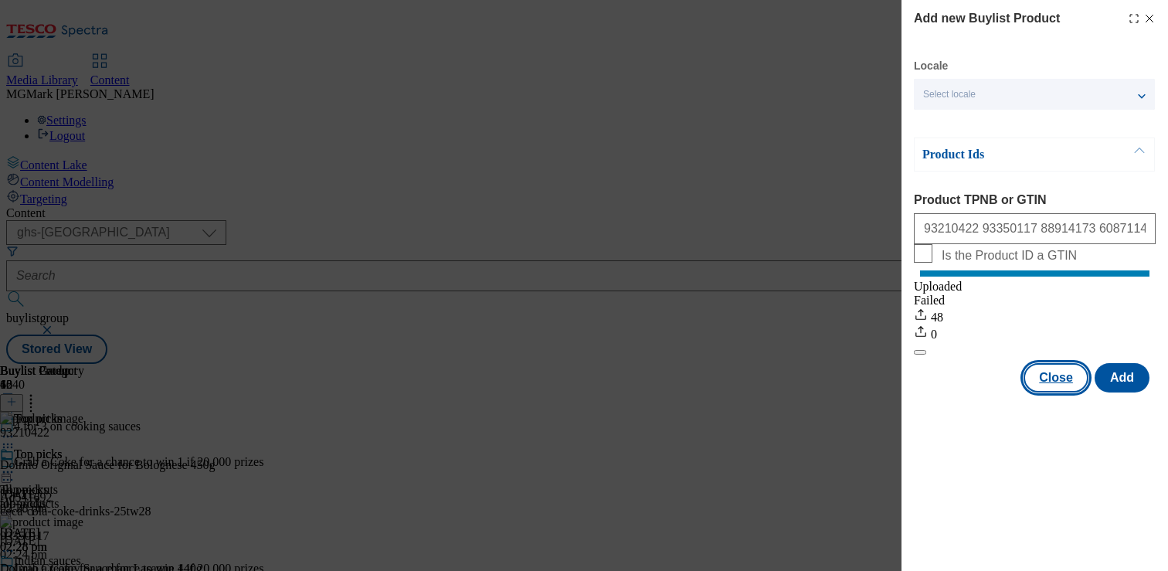
click at [1050, 392] on button "Close" at bounding box center [1056, 377] width 65 height 29
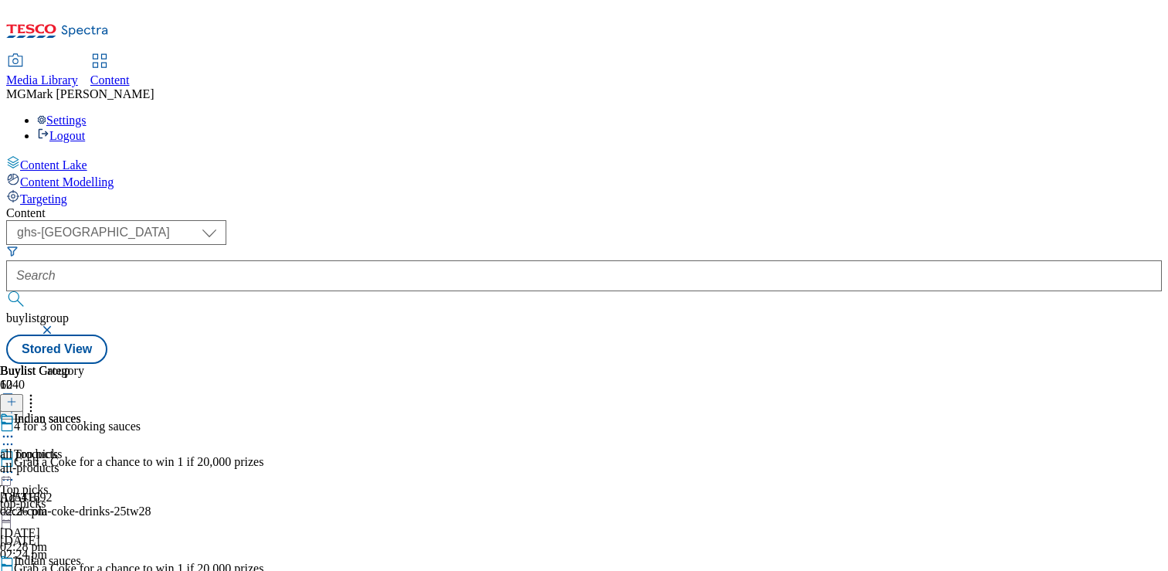
scroll to position [113, 0]
click at [84, 412] on div "Indian sauces all products all-products [DATE] 02:26 pm" at bounding box center [42, 465] width 84 height 107
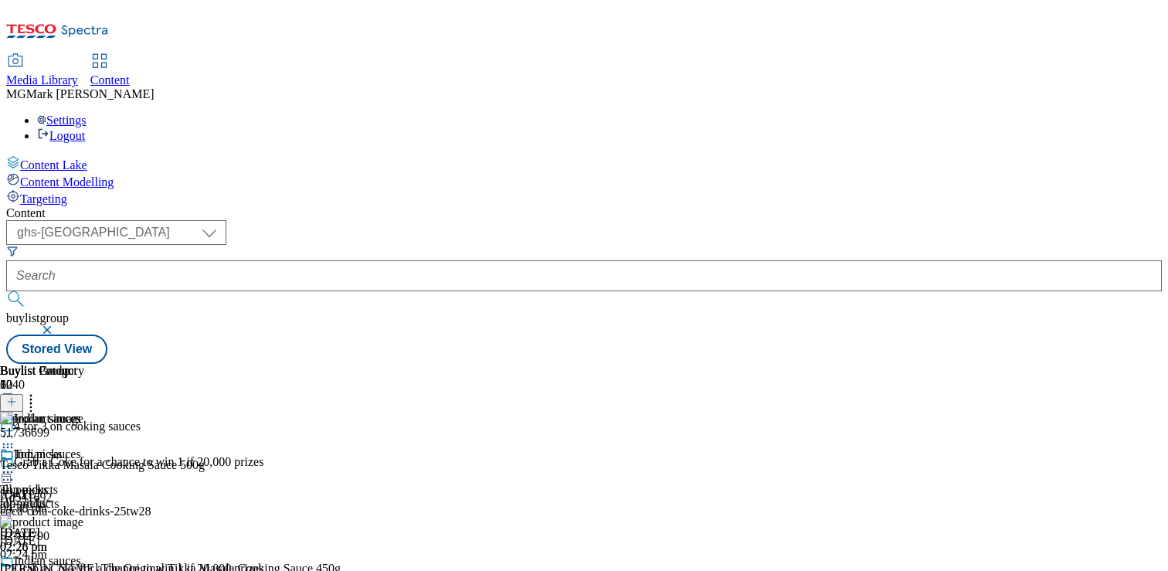
scroll to position [0, 203]
click at [1107, 114] on div "Settings Logout" at bounding box center [584, 128] width 1156 height 29
click at [364, 472] on div "[DATE] 04:38 pm" at bounding box center [182, 493] width 364 height 43
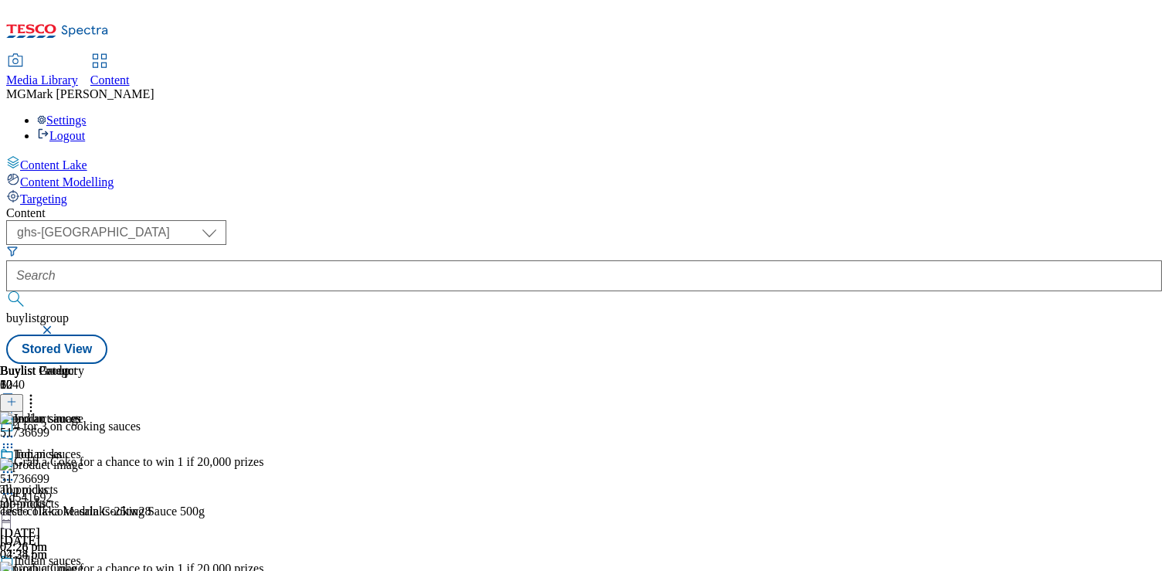
click at [32, 403] on circle at bounding box center [31, 404] width 2 height 2
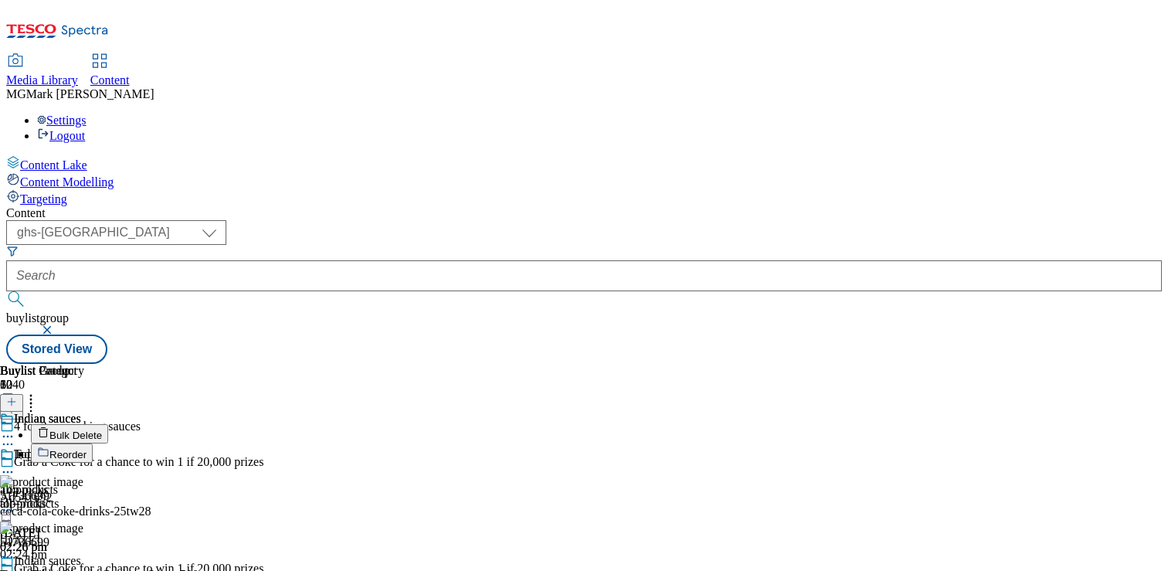
click at [108, 424] on button "Bulk Delete" at bounding box center [69, 433] width 77 height 19
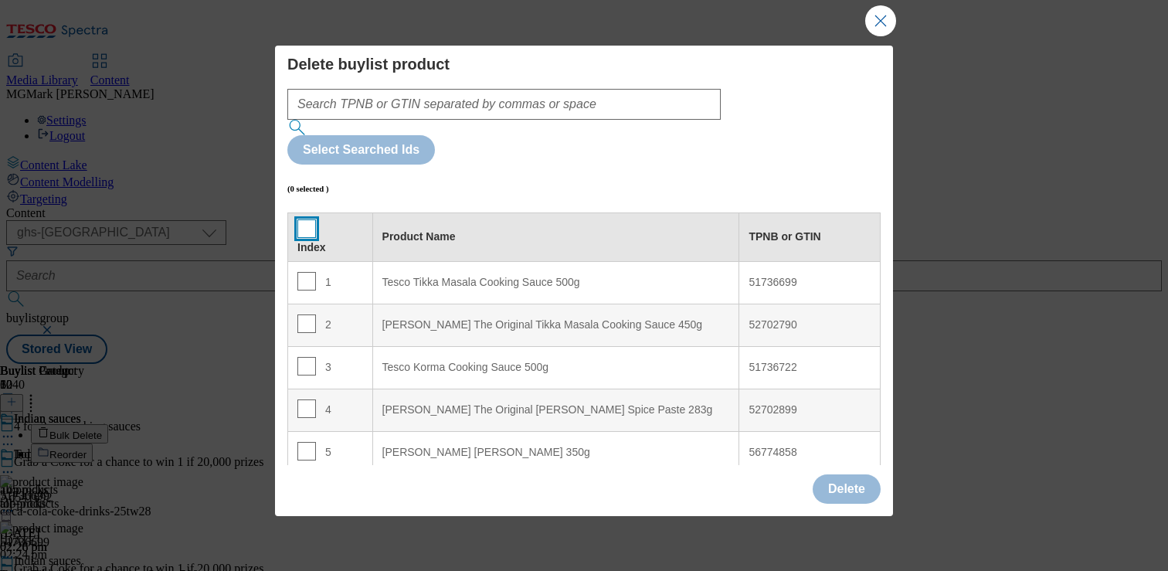
click at [301, 219] on input "Modal" at bounding box center [306, 228] width 19 height 19
checkbox input "true"
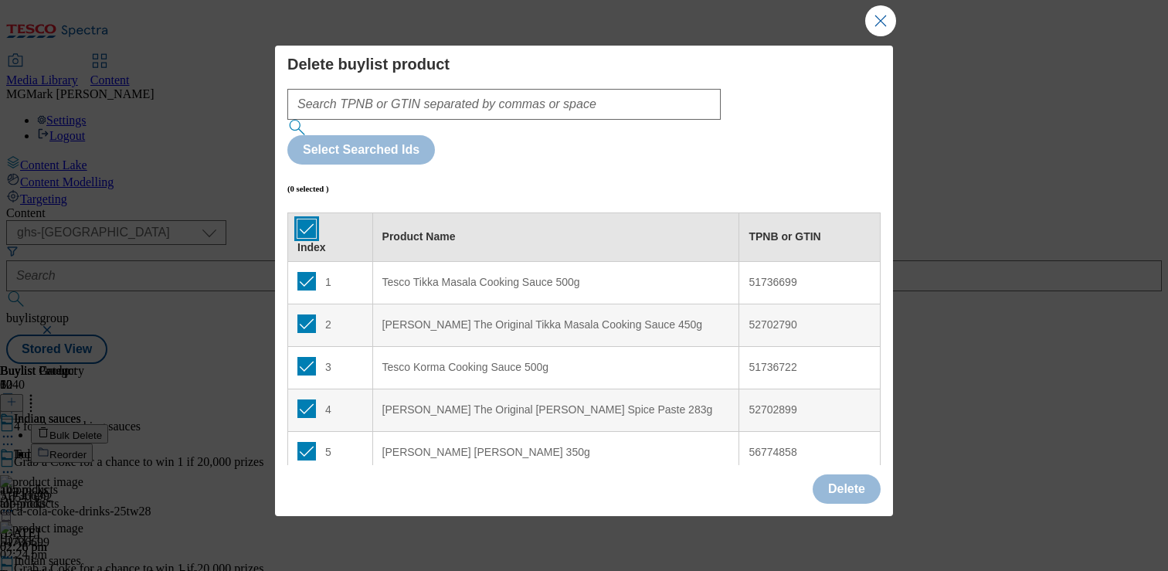
checkbox input "true"
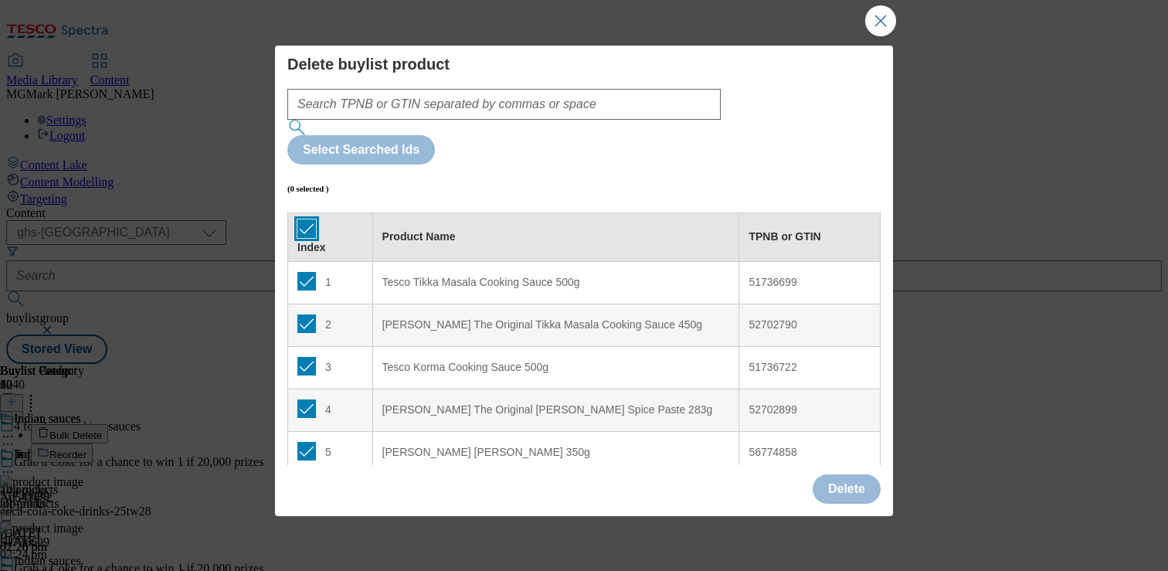
checkbox input "true"
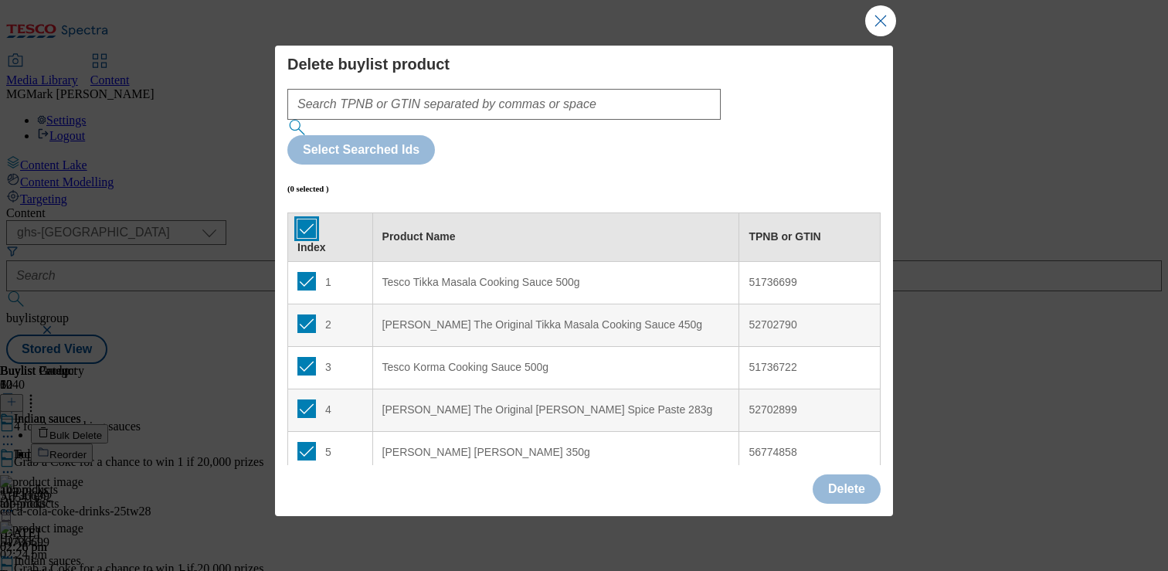
checkbox input "true"
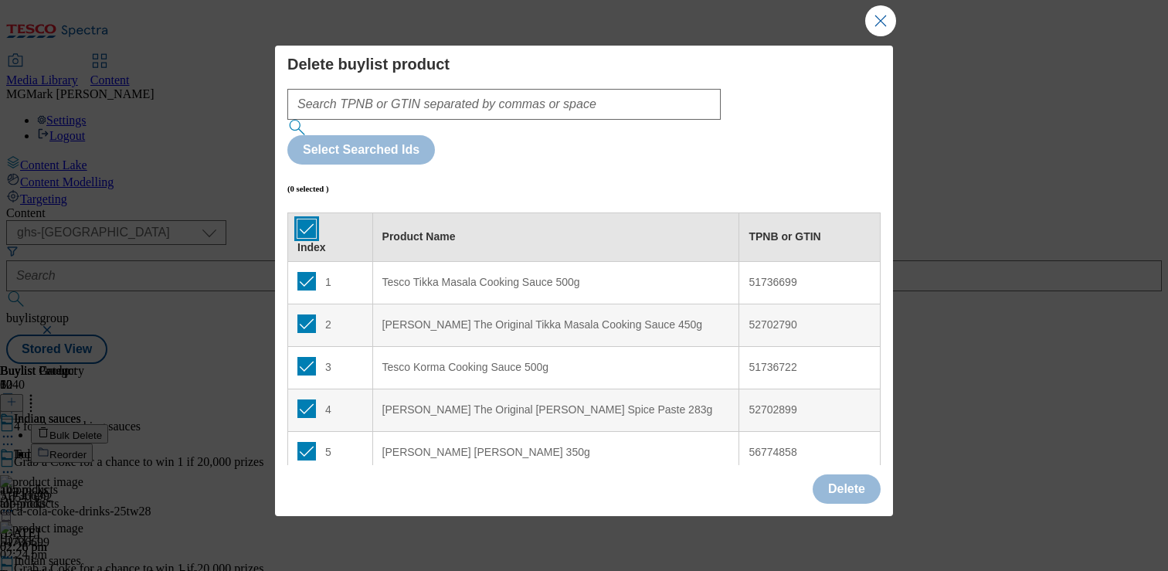
checkbox input "true"
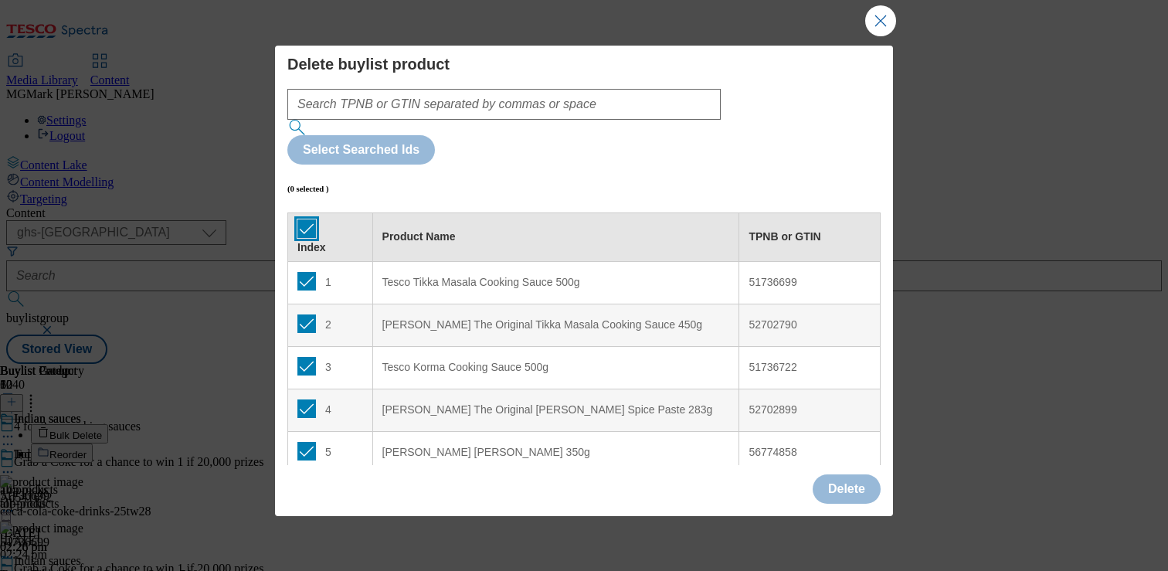
checkbox input "true"
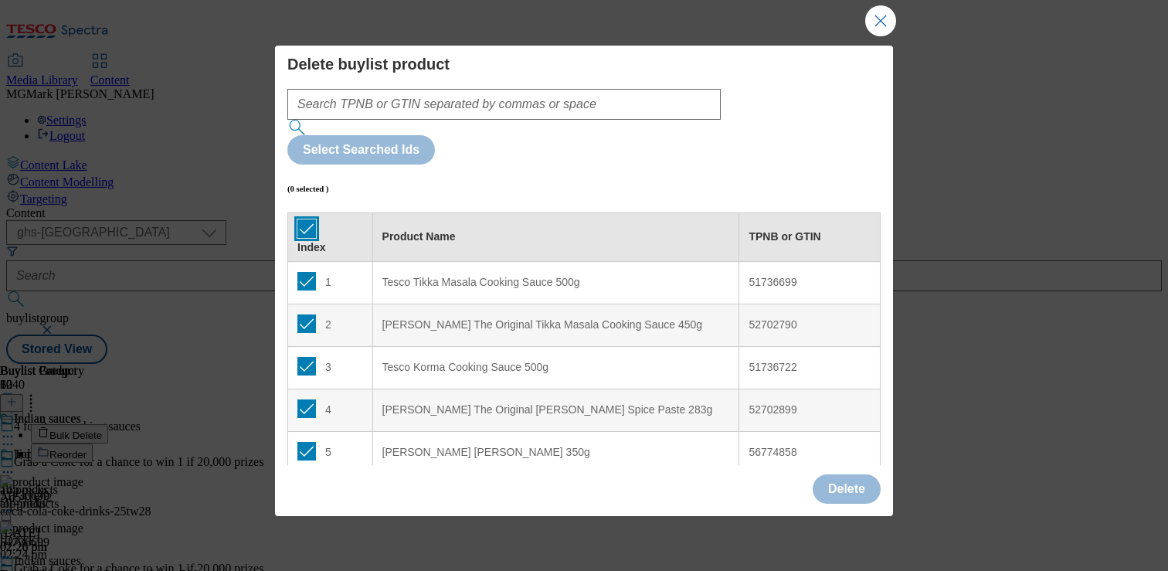
checkbox input "true"
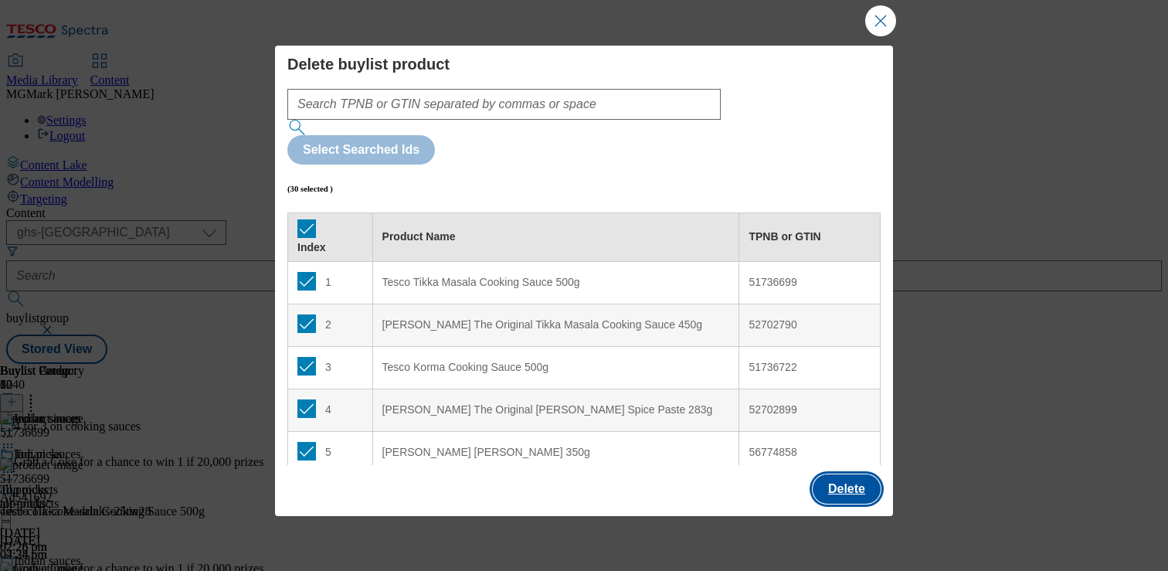
click at [839, 488] on button "Delete" at bounding box center [847, 488] width 68 height 29
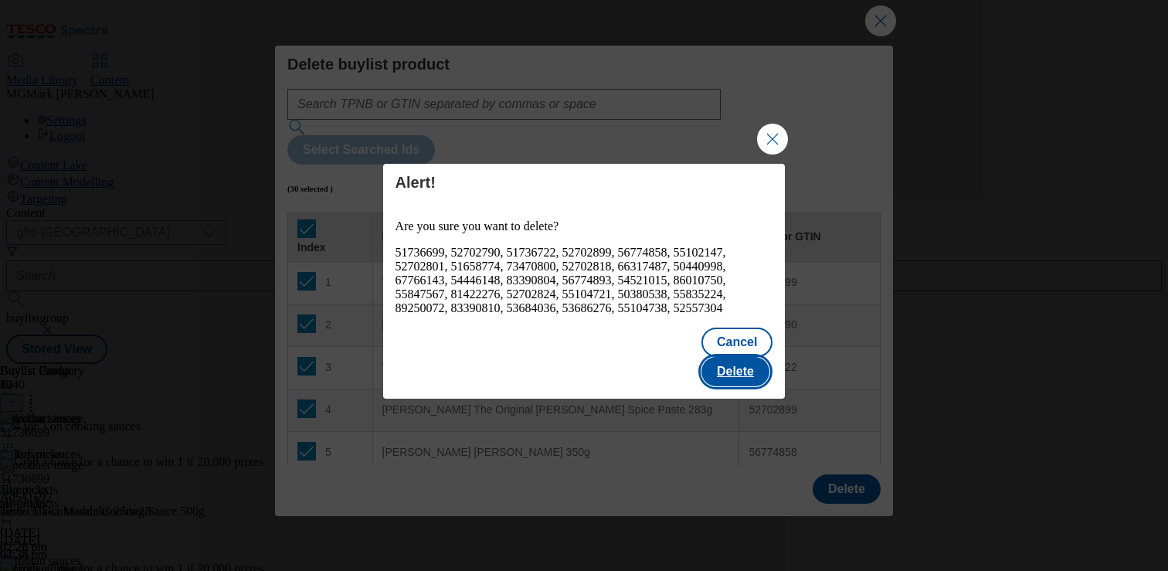
click at [744, 366] on button "Delete" at bounding box center [735, 371] width 68 height 29
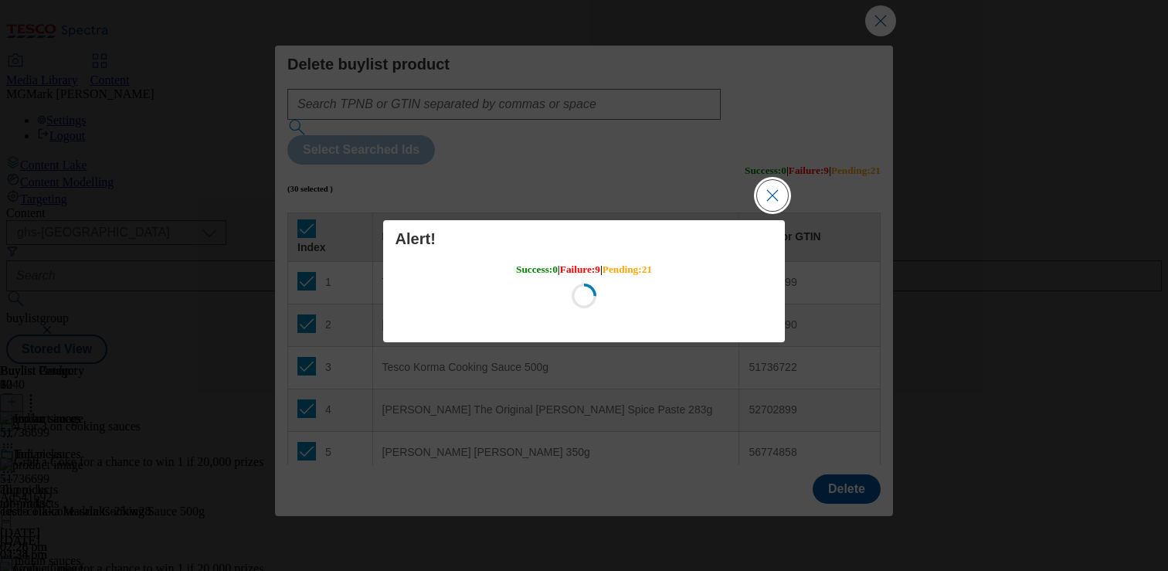
click at [771, 198] on button "Close Modal" at bounding box center [772, 195] width 31 height 31
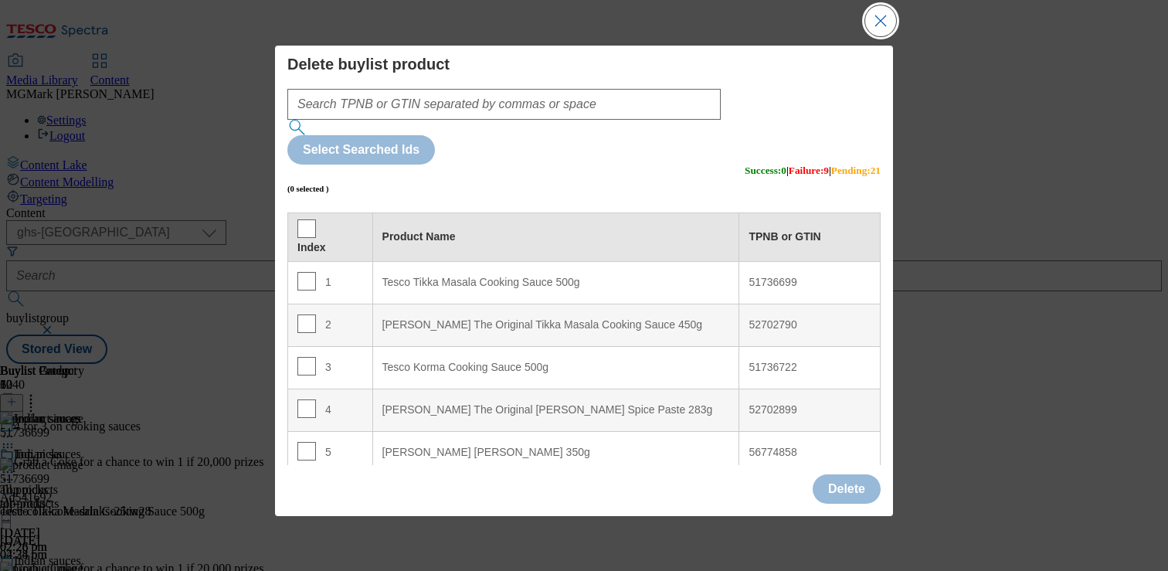
click at [871, 25] on button "Close Modal" at bounding box center [880, 20] width 31 height 31
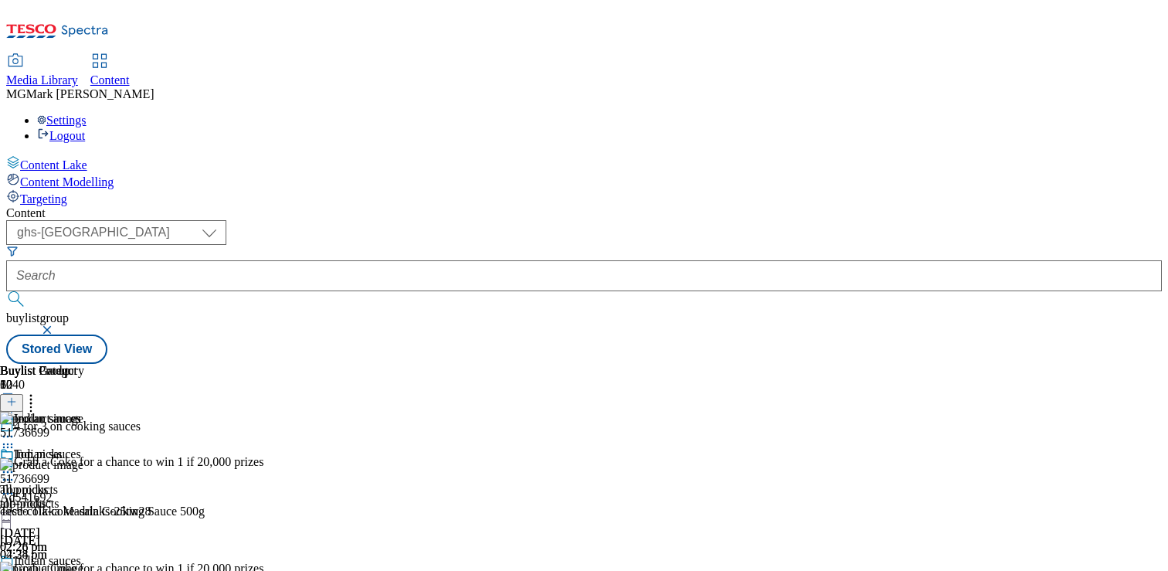
click at [15, 570] on icon at bounding box center [7, 578] width 15 height 15
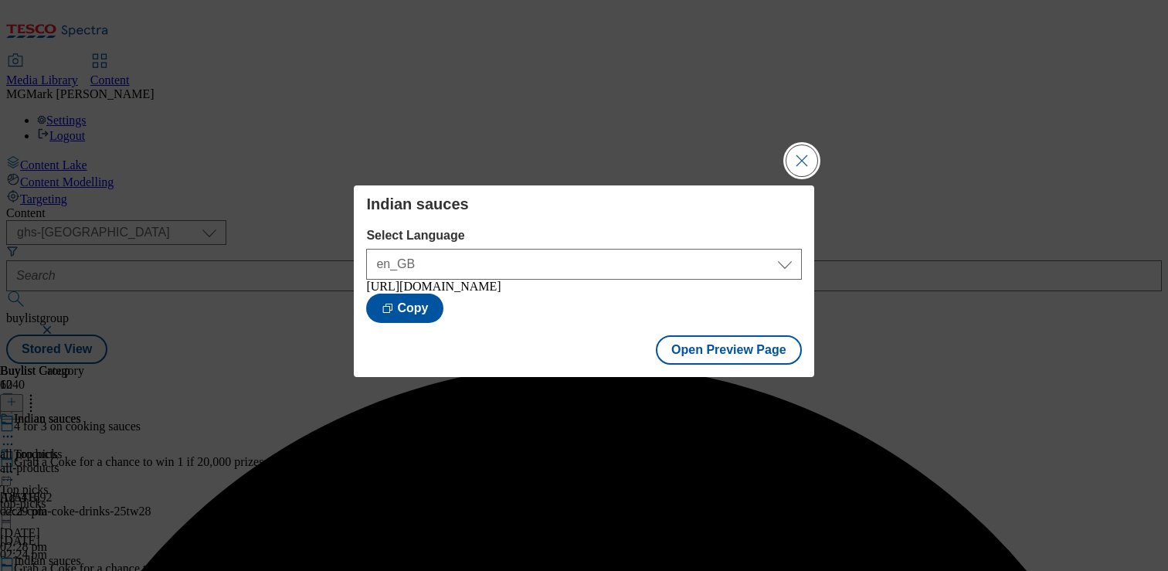
click at [803, 168] on button "Close Modal" at bounding box center [801, 160] width 31 height 31
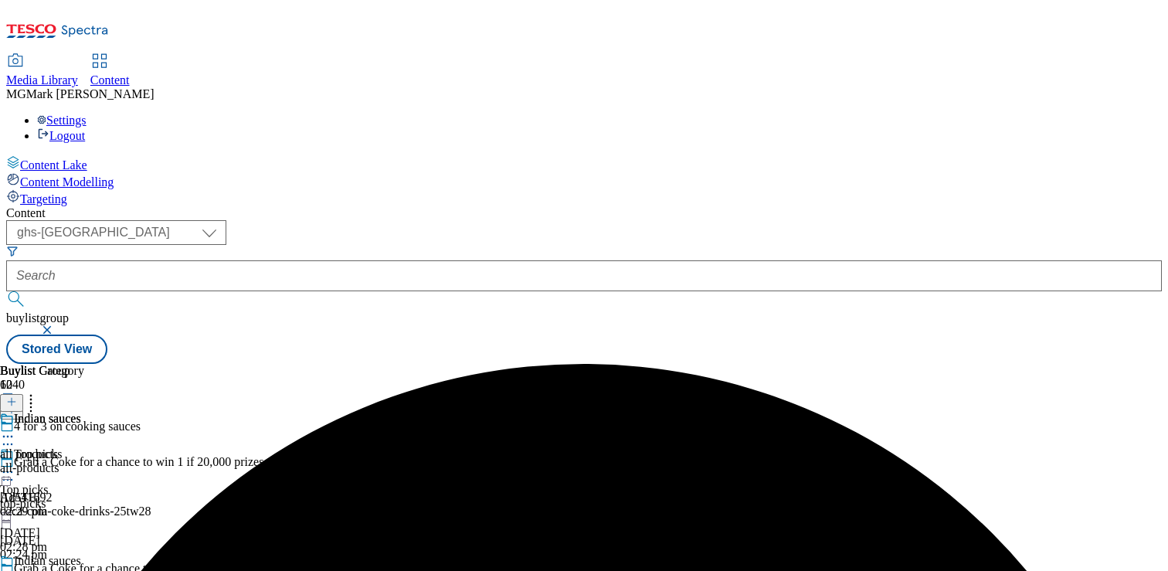
click at [9, 570] on circle at bounding box center [8, 579] width 2 height 2
click at [15, 570] on icon at bounding box center [7, 578] width 15 height 15
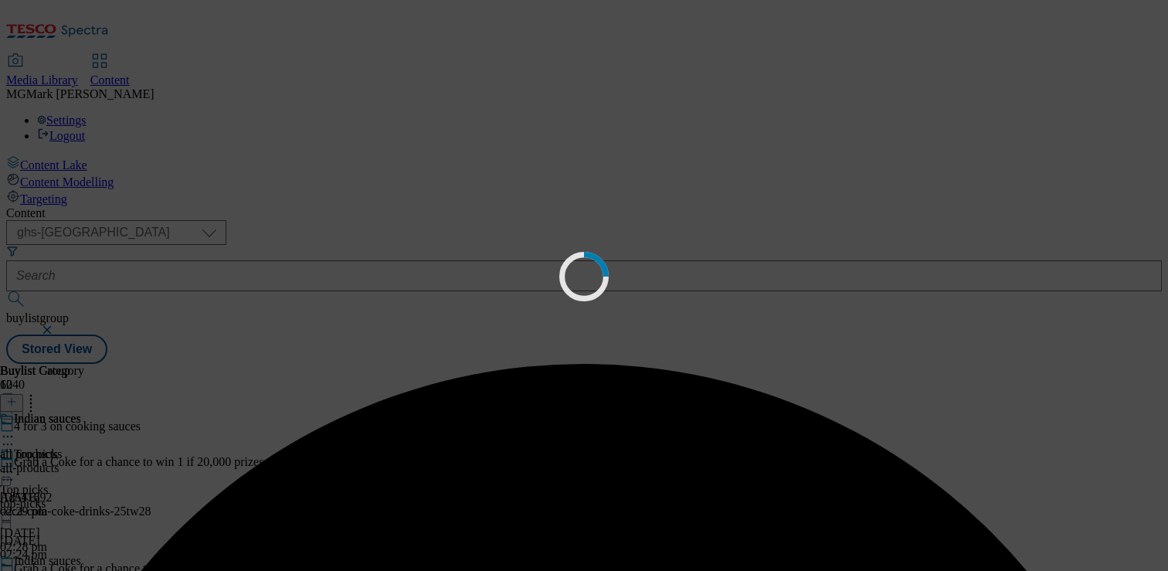
scroll to position [10, 0]
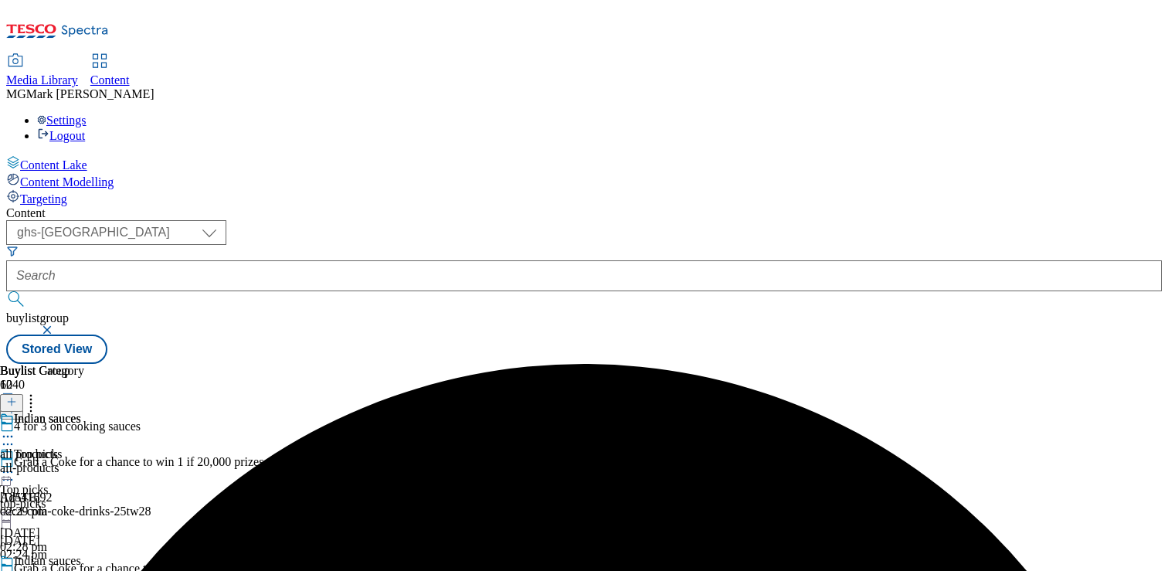
click at [15, 570] on icon at bounding box center [7, 578] width 15 height 15
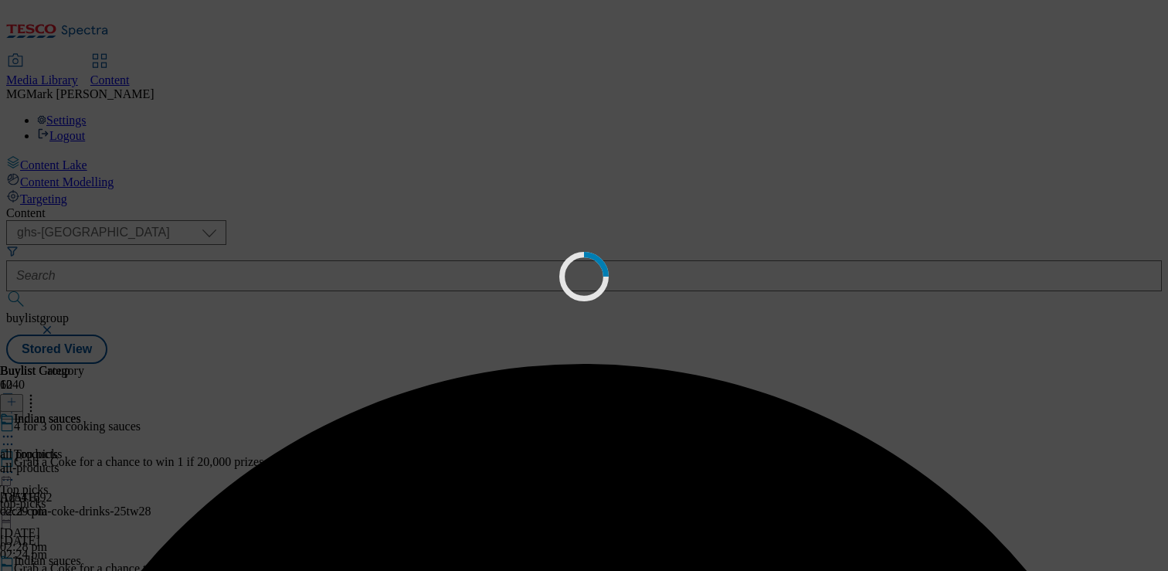
scroll to position [0, 0]
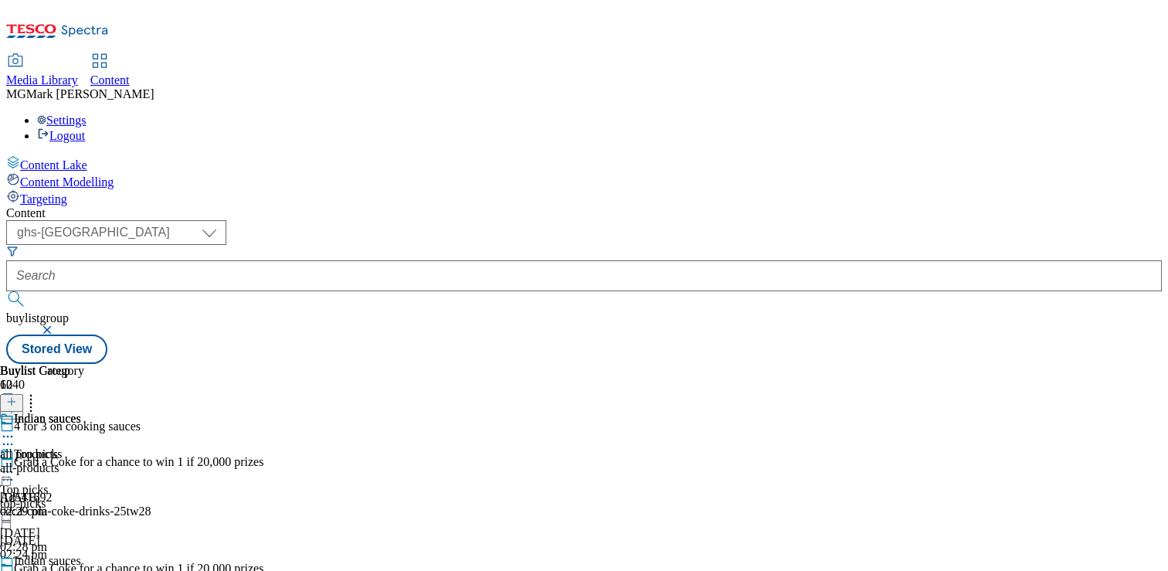
click at [84, 461] on div "all-products" at bounding box center [42, 468] width 84 height 14
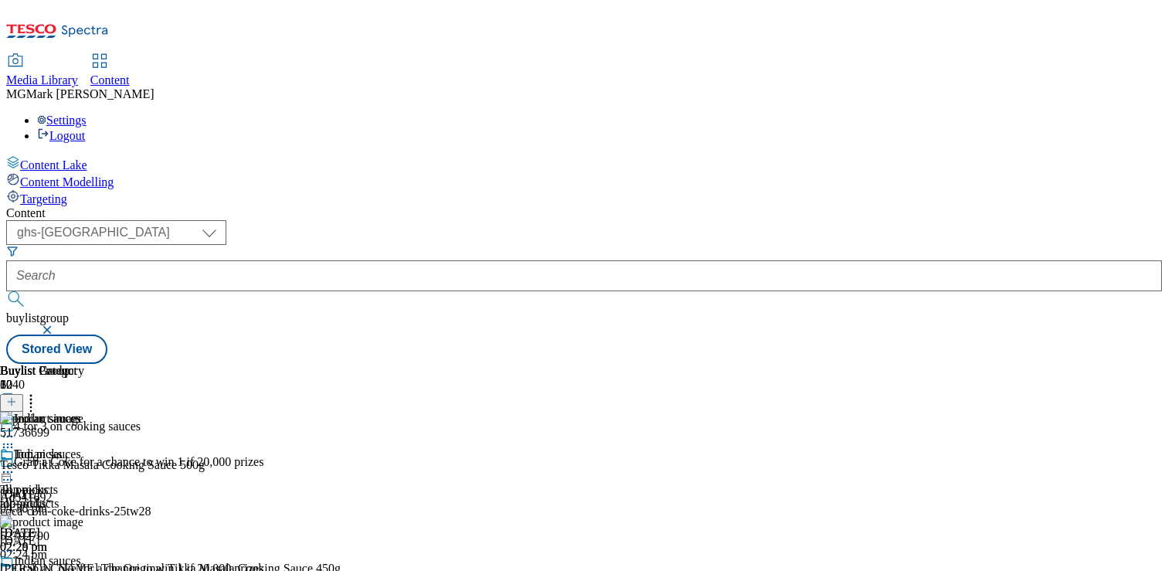
scroll to position [0, 203]
click at [39, 392] on icon at bounding box center [30, 399] width 15 height 15
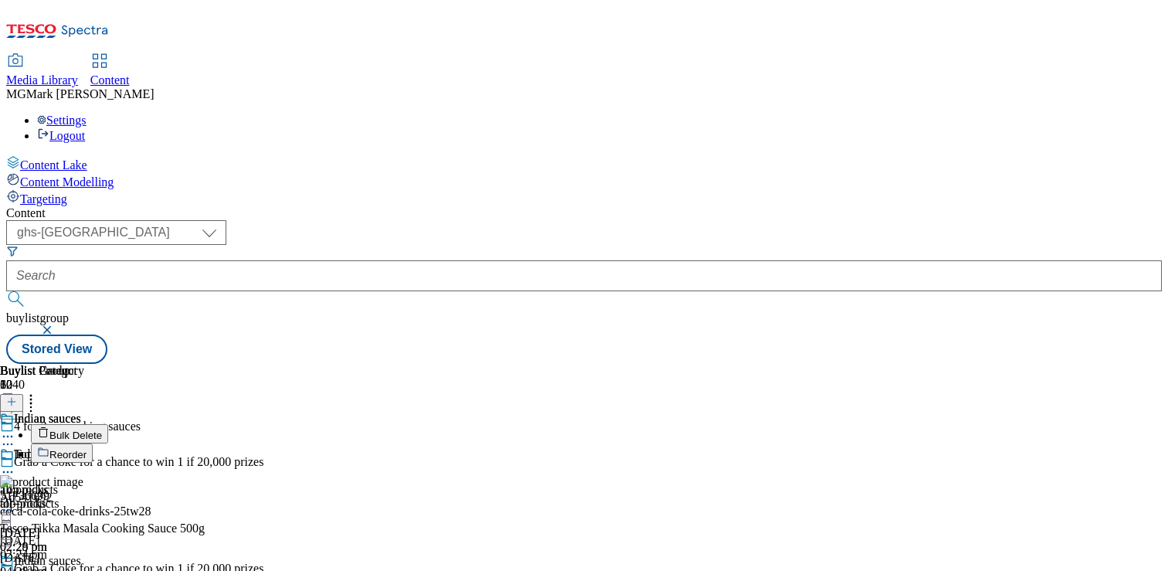
click at [102, 430] on span "Bulk Delete" at bounding box center [75, 436] width 53 height 12
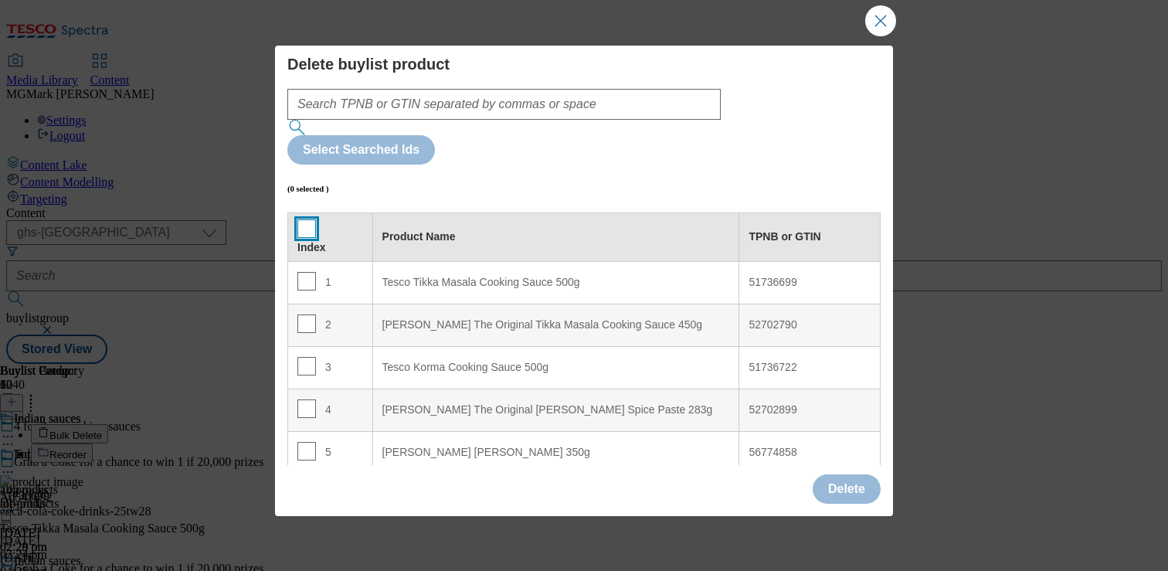
click at [298, 219] on input "Modal" at bounding box center [306, 228] width 19 height 19
checkbox input "true"
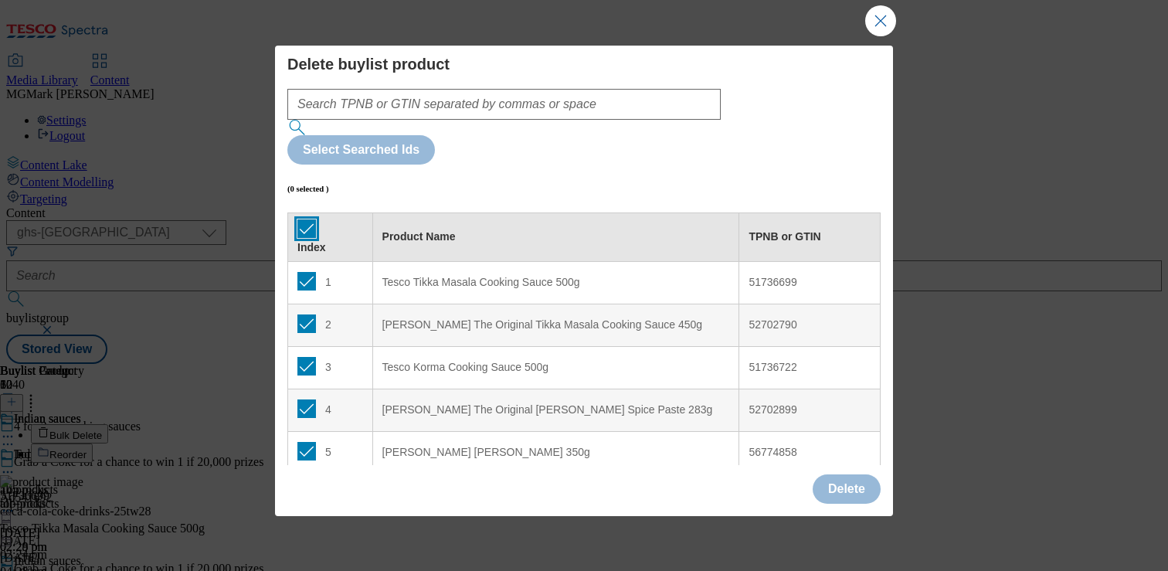
checkbox input "true"
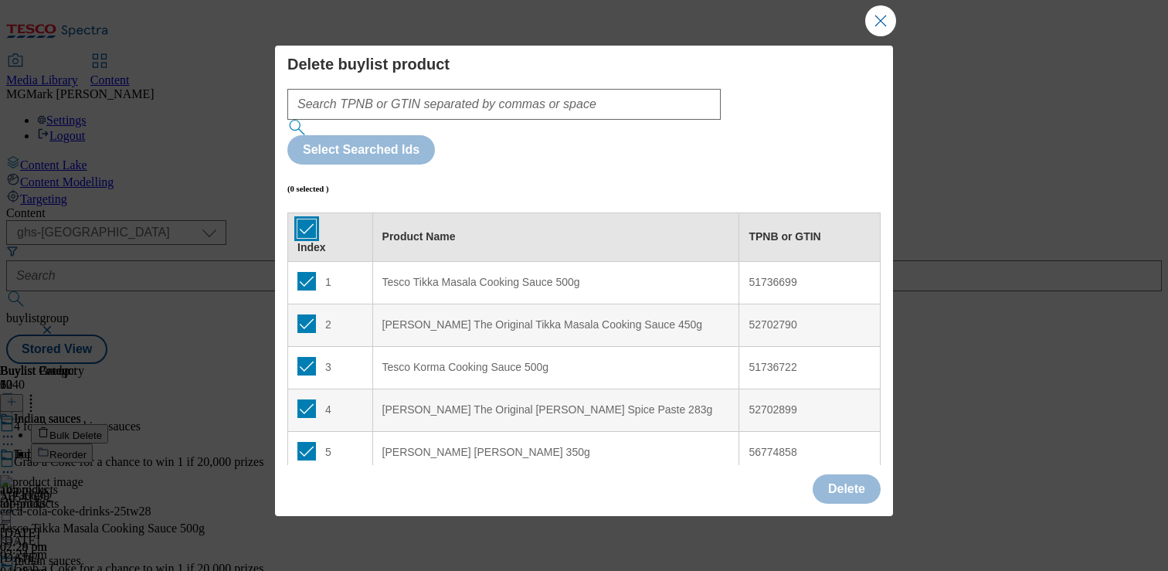
checkbox input "true"
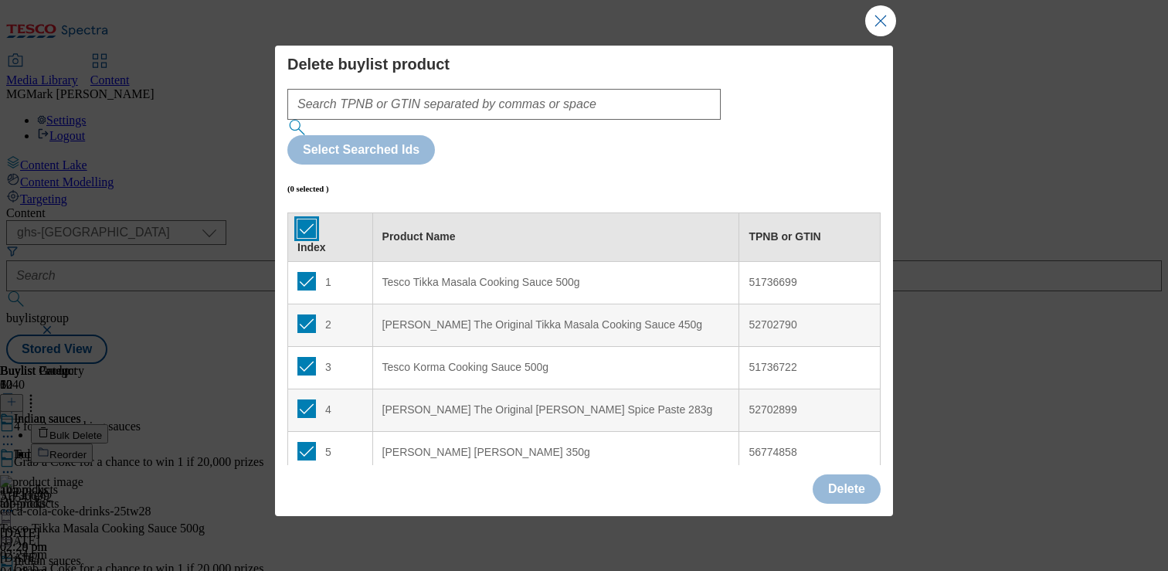
checkbox input "true"
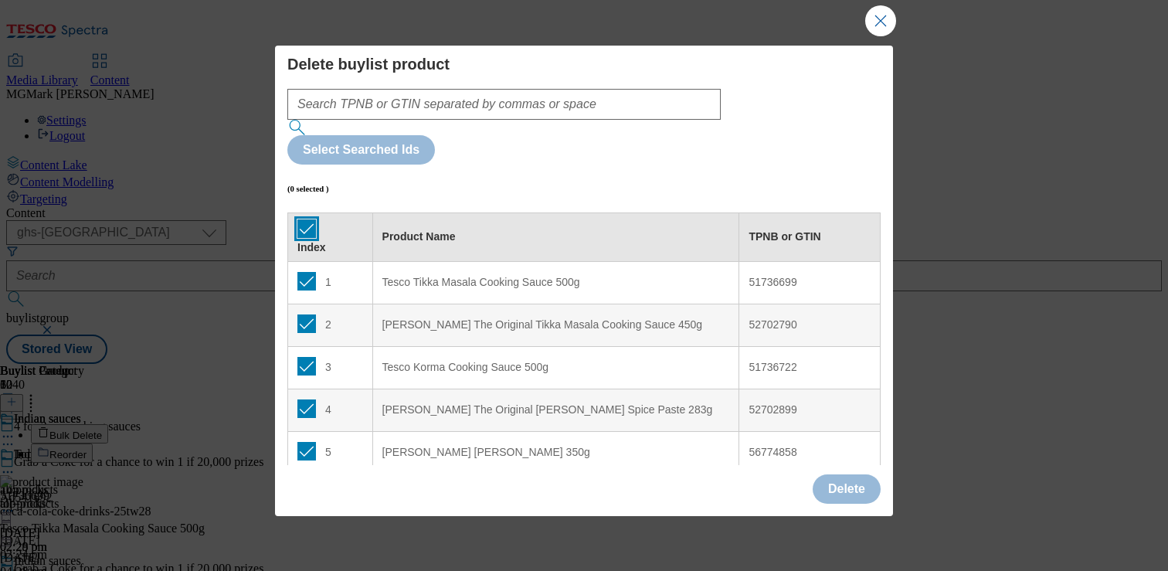
checkbox input "true"
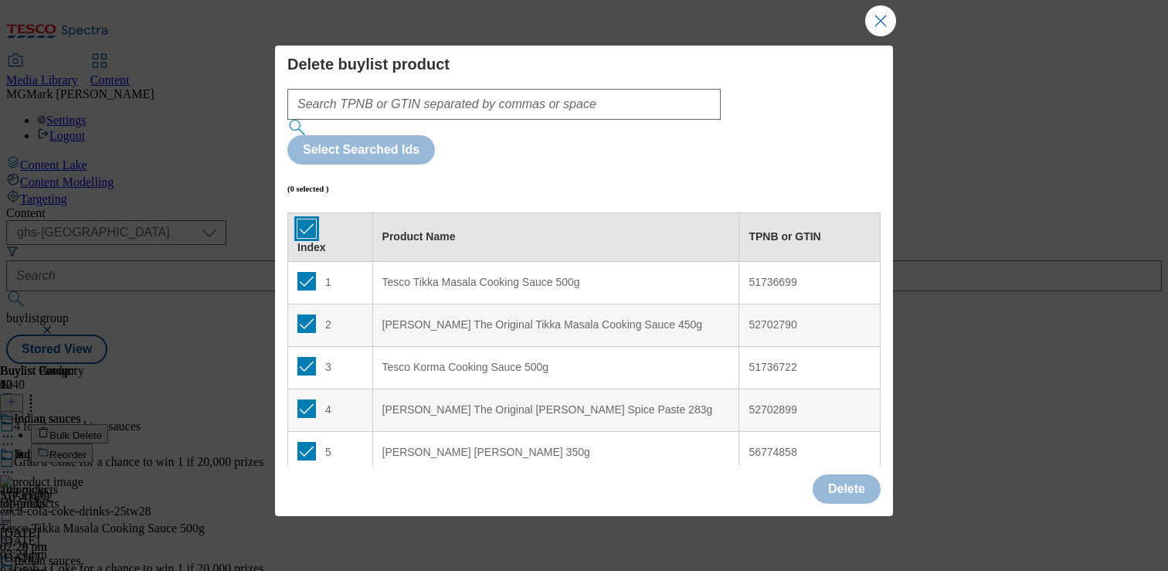
checkbox input "true"
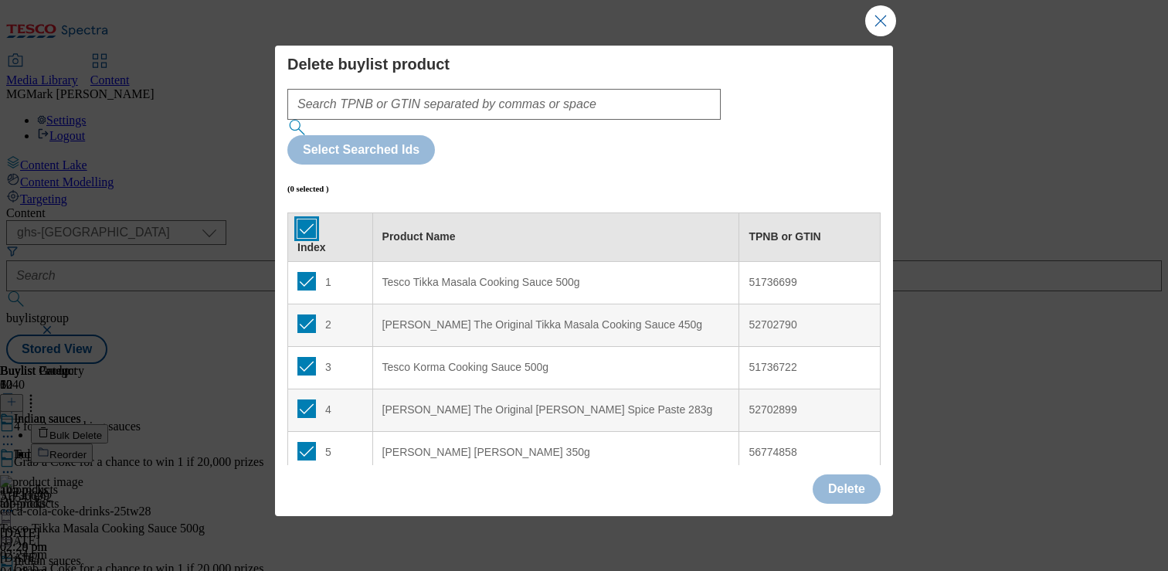
checkbox input "true"
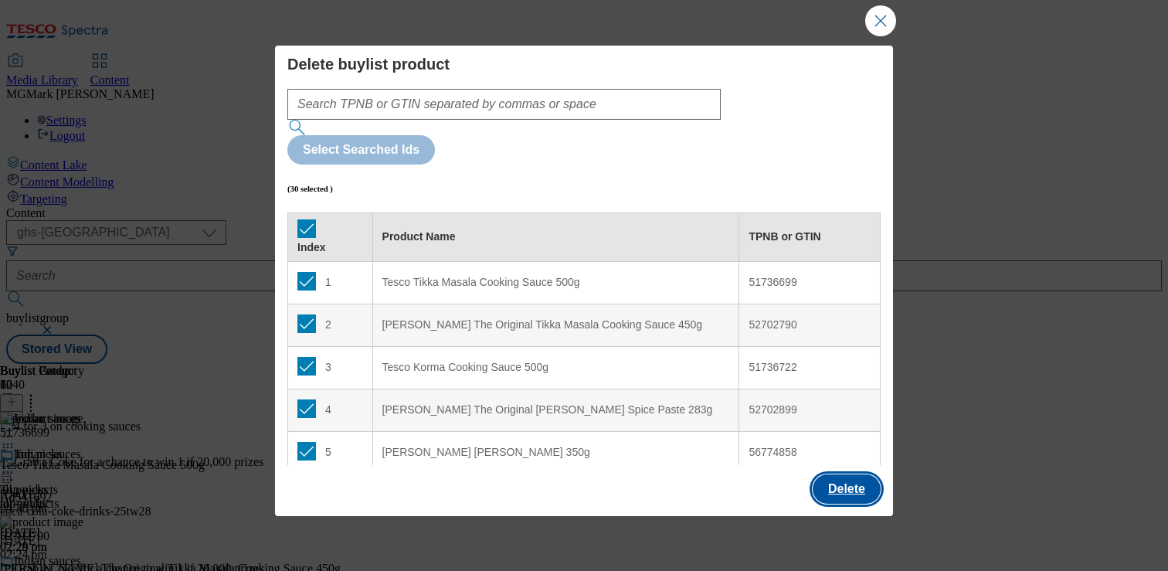
click at [858, 492] on button "Delete" at bounding box center [847, 488] width 68 height 29
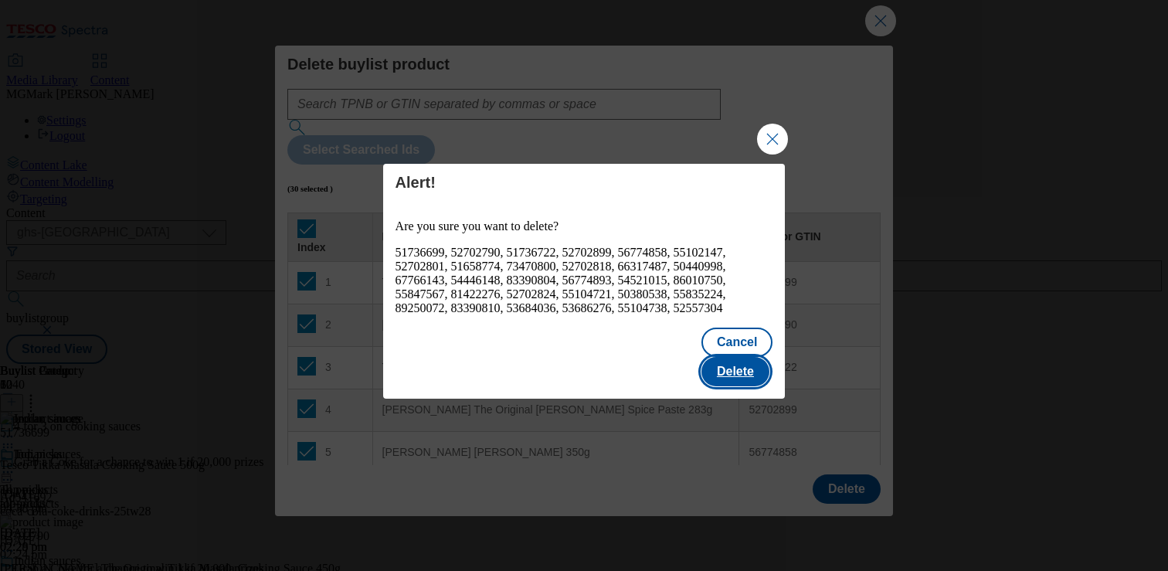
click at [734, 357] on button "Delete" at bounding box center [735, 371] width 68 height 29
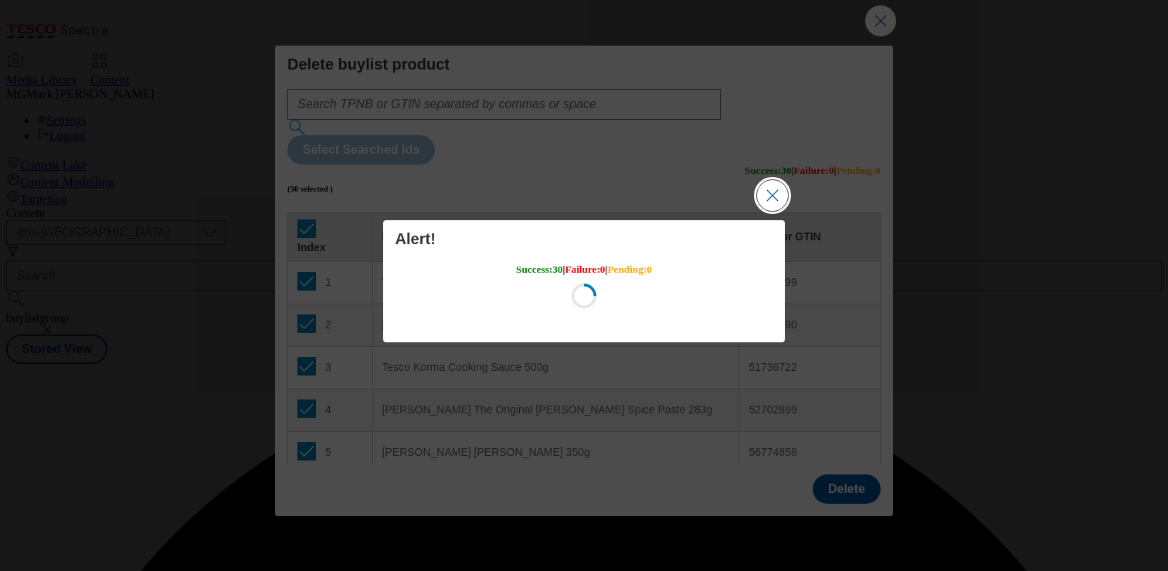
scroll to position [0, 0]
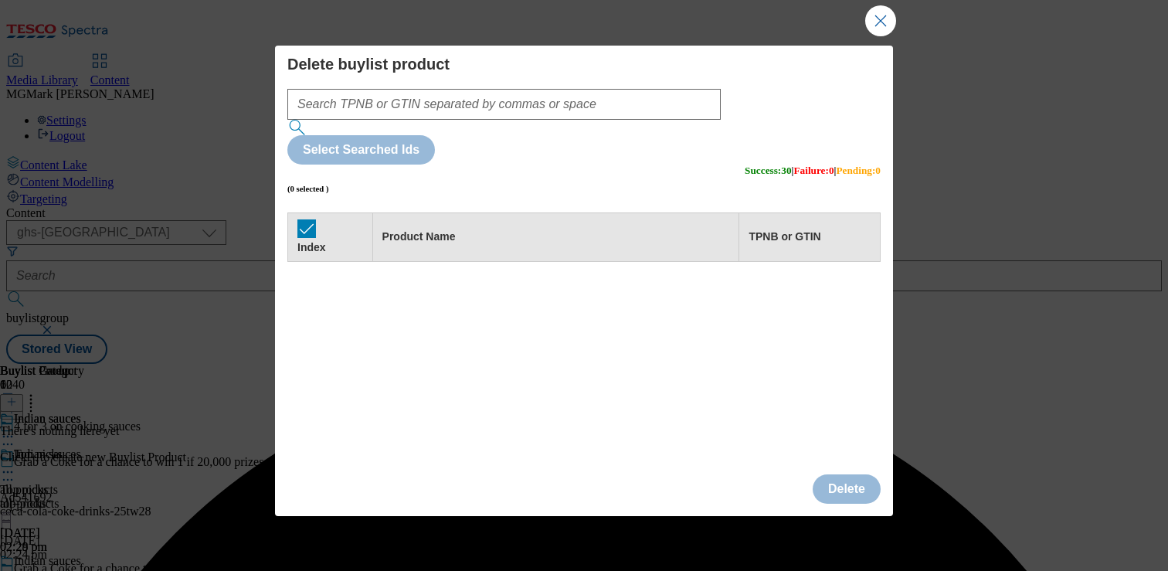
click at [885, 9] on button "Close Modal" at bounding box center [880, 20] width 31 height 31
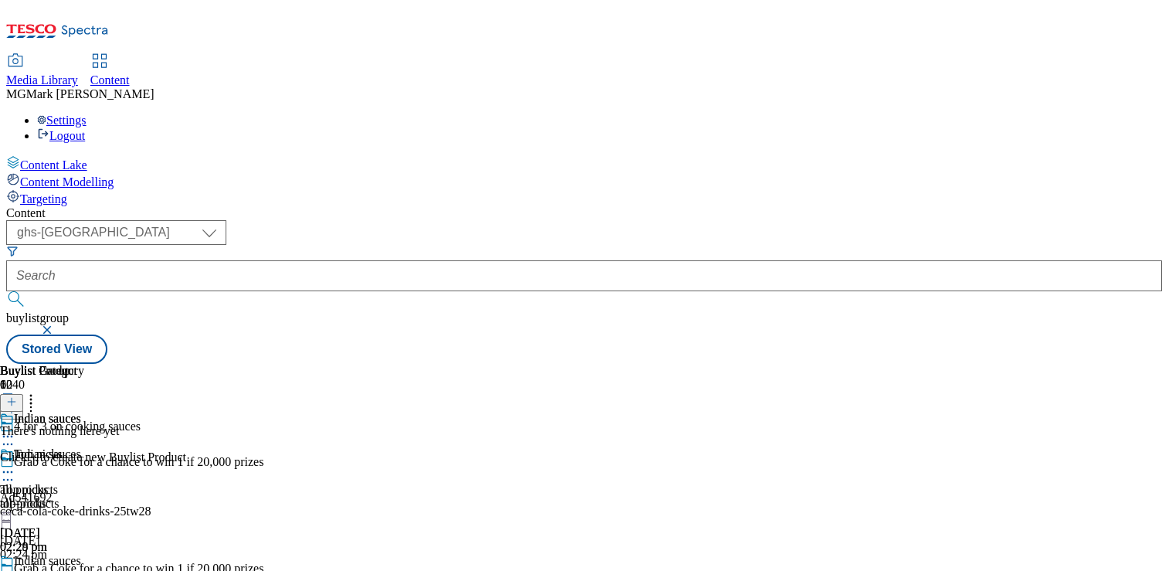
scroll to position [0, 203]
click at [17, 396] on icon at bounding box center [11, 401] width 11 height 11
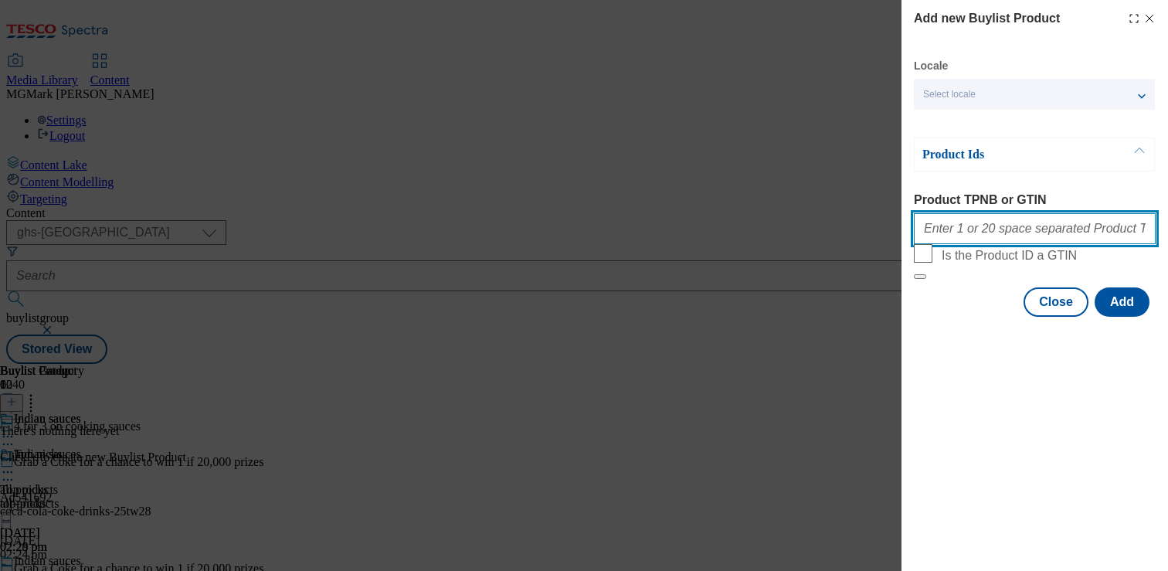
click at [970, 243] on input "Product TPNB or GTIN" at bounding box center [1035, 228] width 242 height 31
paste input "56019043 73458228 92857522 92757715 91264637 96813977 89250072 93043913 8671170…"
type input "56019043 73458228 92857522 92757715 91264637 96813977 89250072 93043913 8671170…"
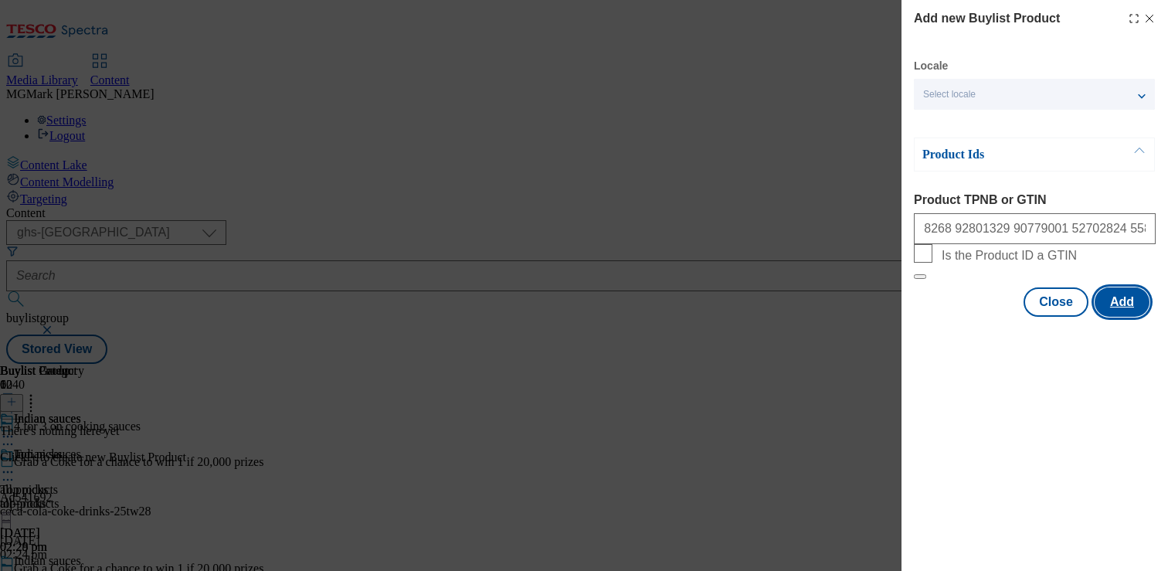
click at [1118, 317] on button "Add" at bounding box center [1122, 301] width 55 height 29
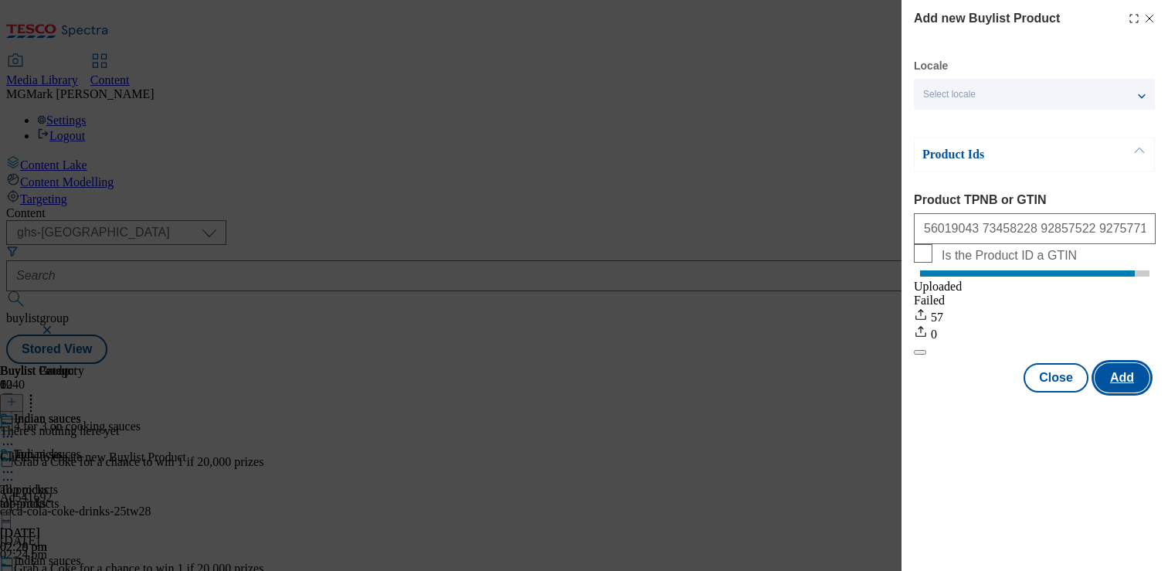
scroll to position [0, 0]
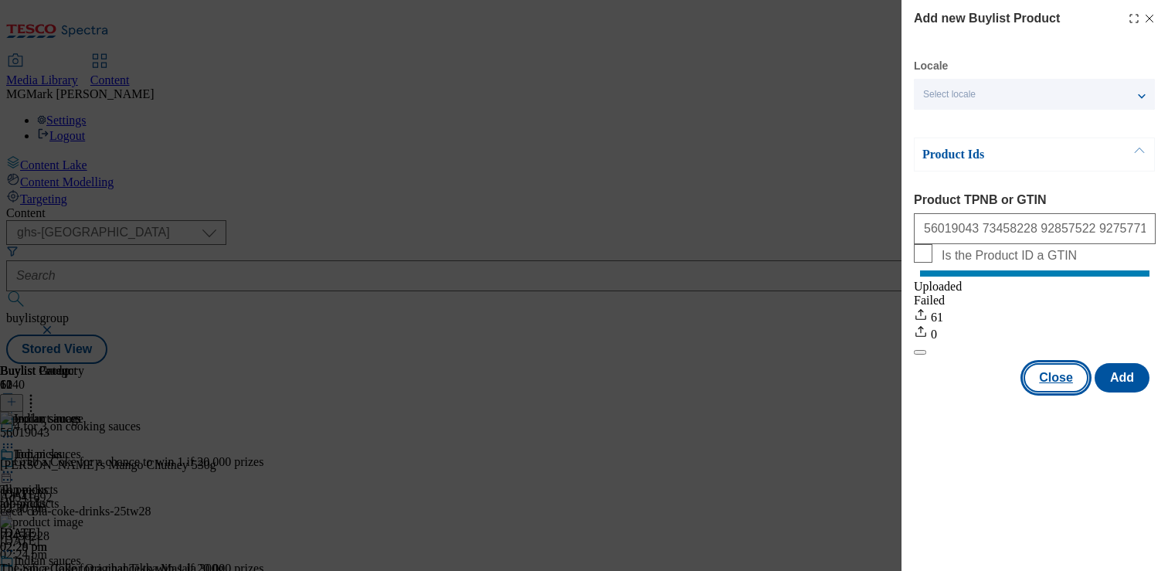
click at [1063, 392] on button "Close" at bounding box center [1056, 377] width 65 height 29
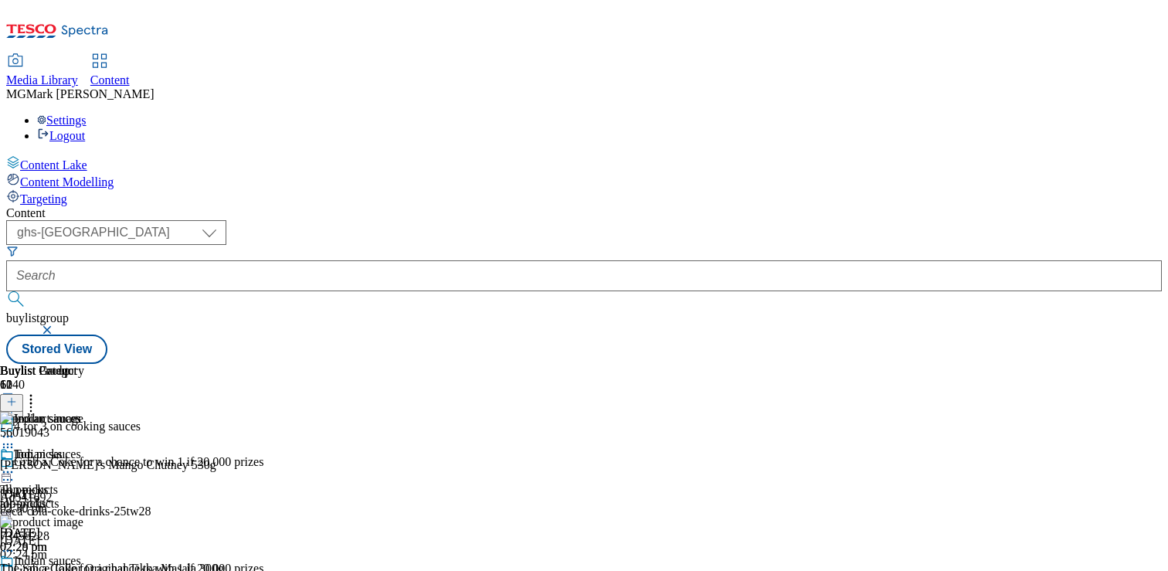
scroll to position [141, 0]
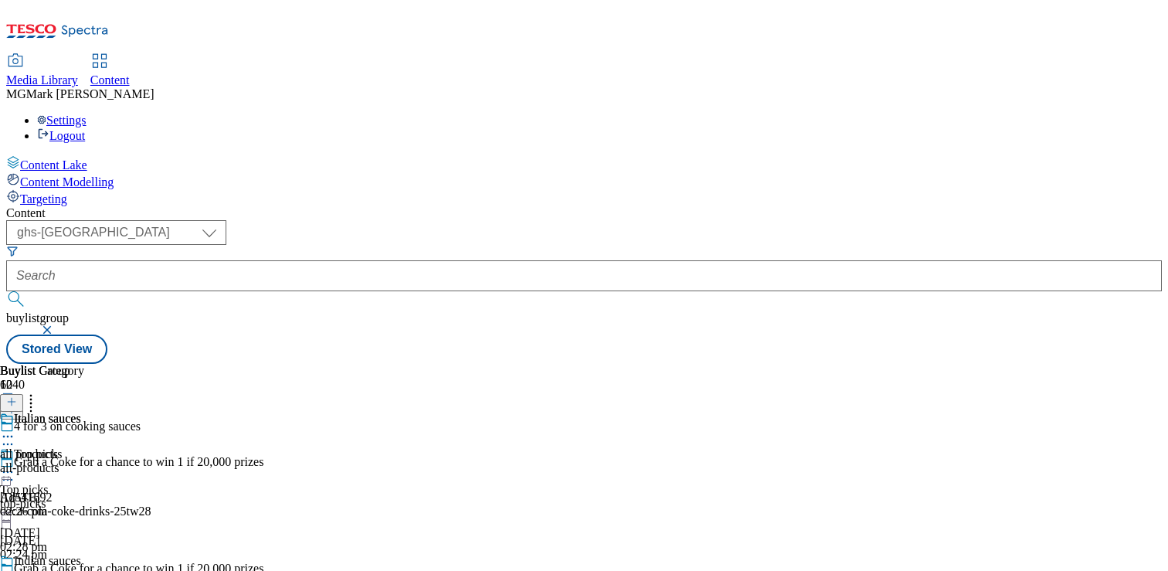
click at [84, 461] on div "all-products" at bounding box center [42, 468] width 84 height 14
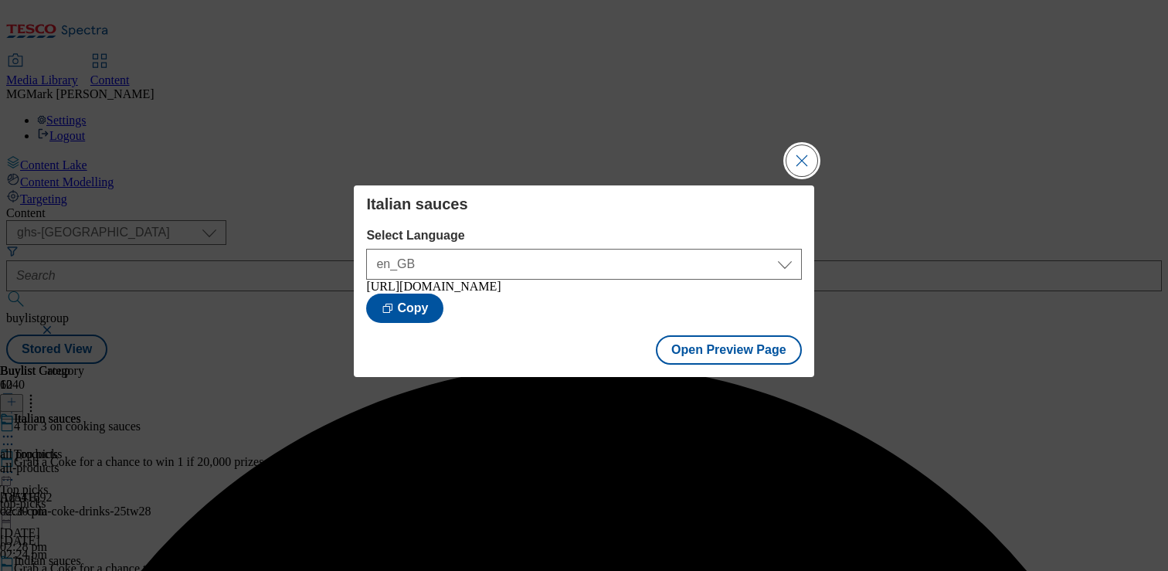
click at [803, 148] on button "Close Modal" at bounding box center [801, 160] width 31 height 31
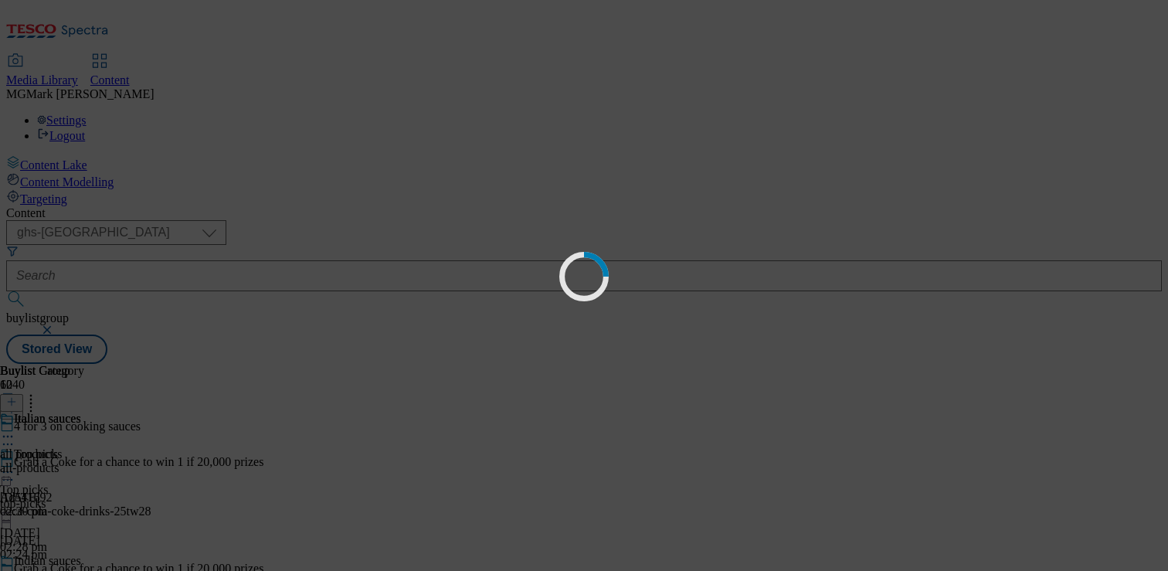
scroll to position [0, 0]
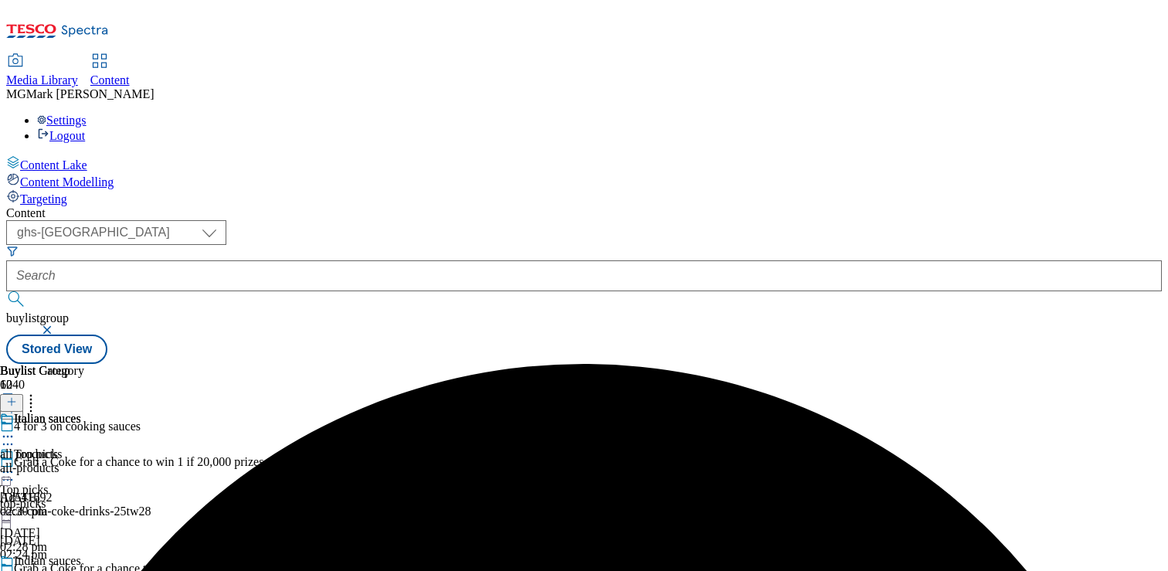
click at [84, 461] on div "all-products" at bounding box center [42, 468] width 84 height 14
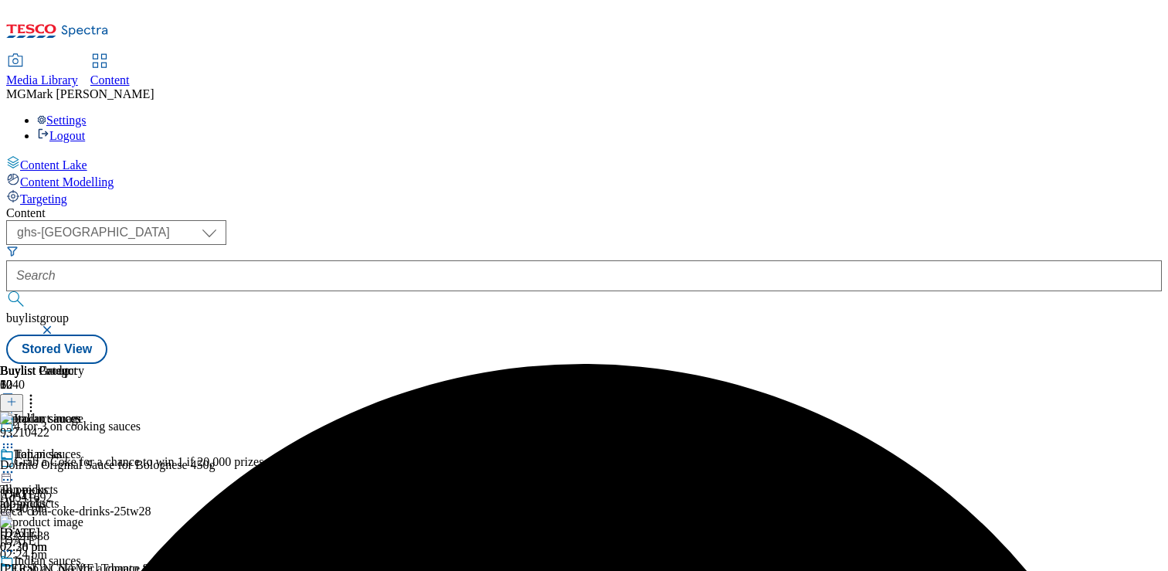
scroll to position [0, 203]
click at [39, 392] on icon at bounding box center [30, 399] width 15 height 15
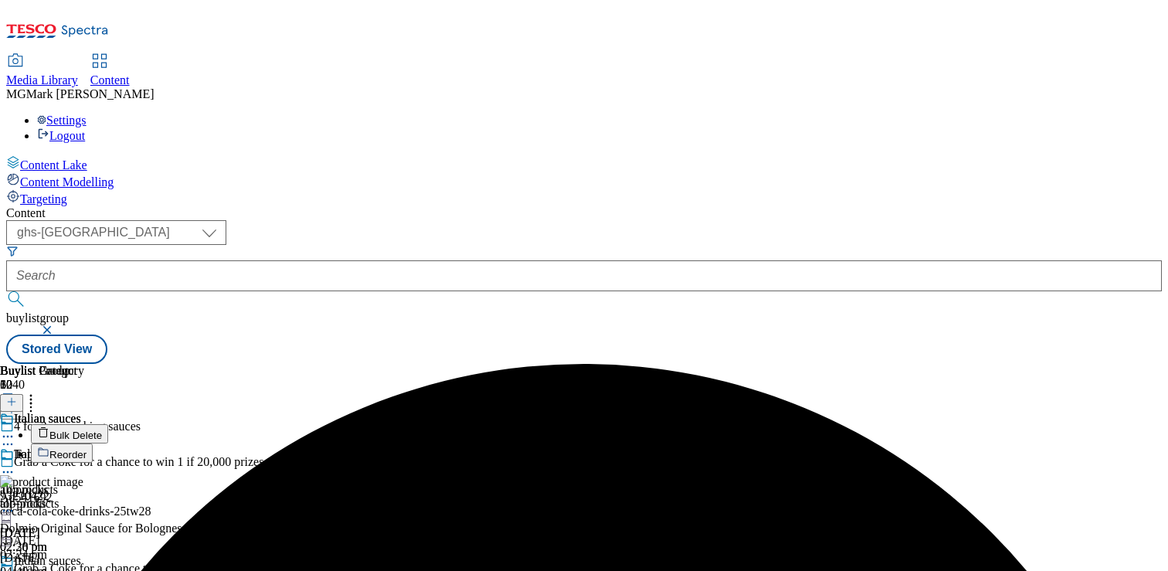
click at [108, 424] on button "Bulk Delete" at bounding box center [69, 433] width 77 height 19
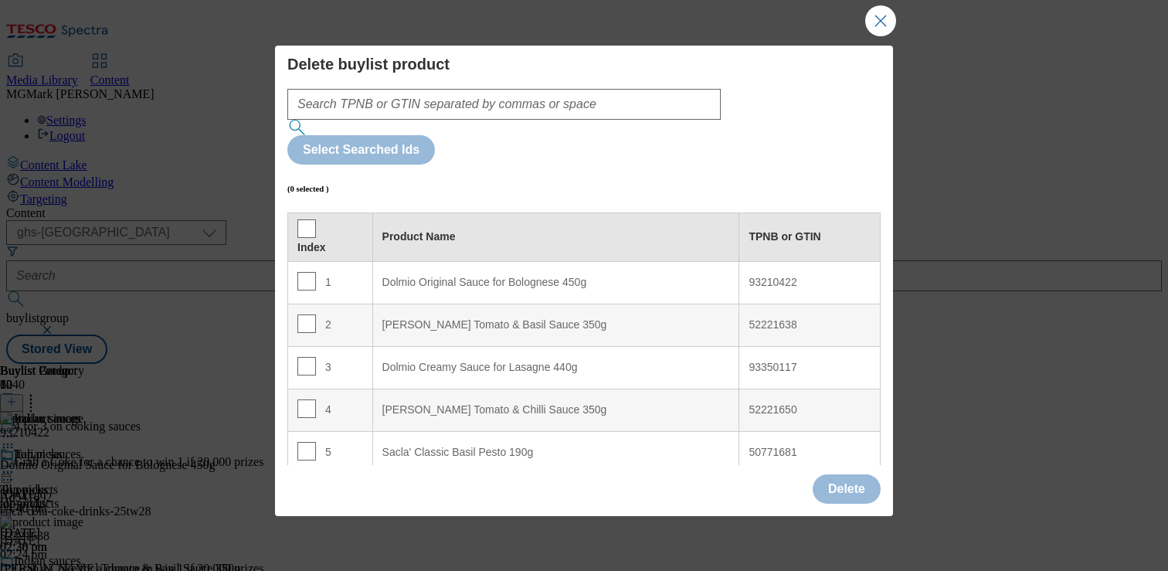
click at [290, 212] on th "Index" at bounding box center [330, 236] width 85 height 49
click at [315, 219] on div "Index" at bounding box center [330, 237] width 66 height 36
click at [307, 219] on input "Modal" at bounding box center [306, 228] width 19 height 19
checkbox input "true"
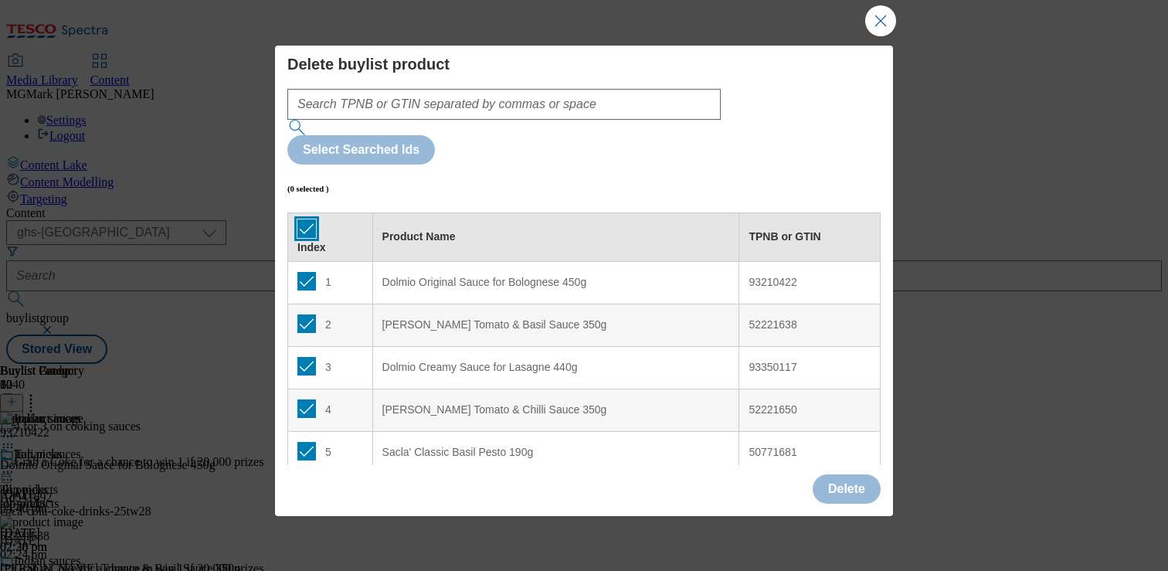
checkbox input "true"
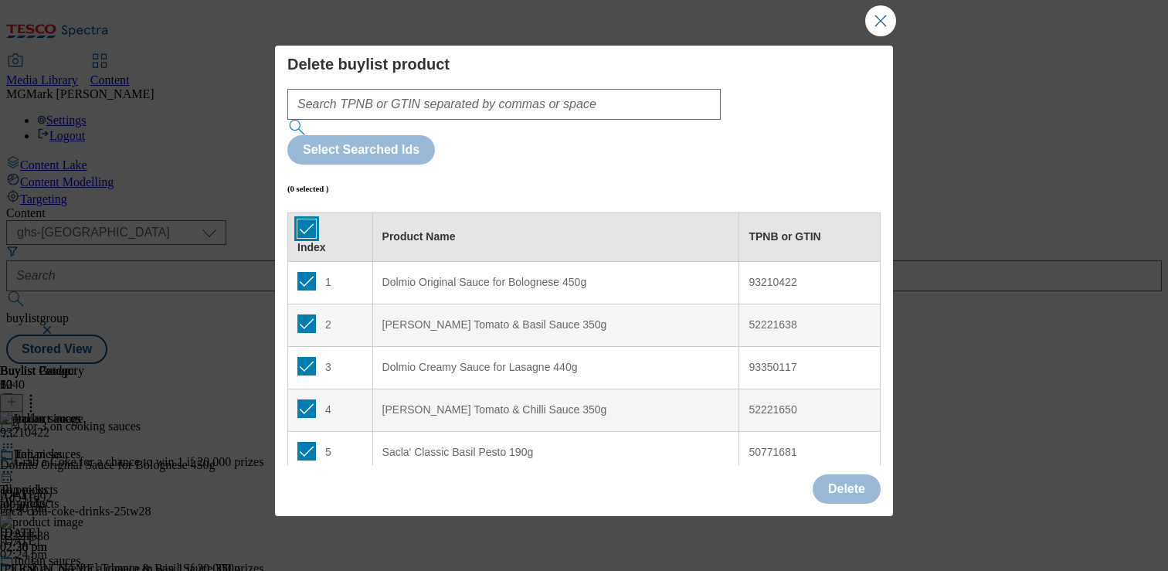
checkbox input "true"
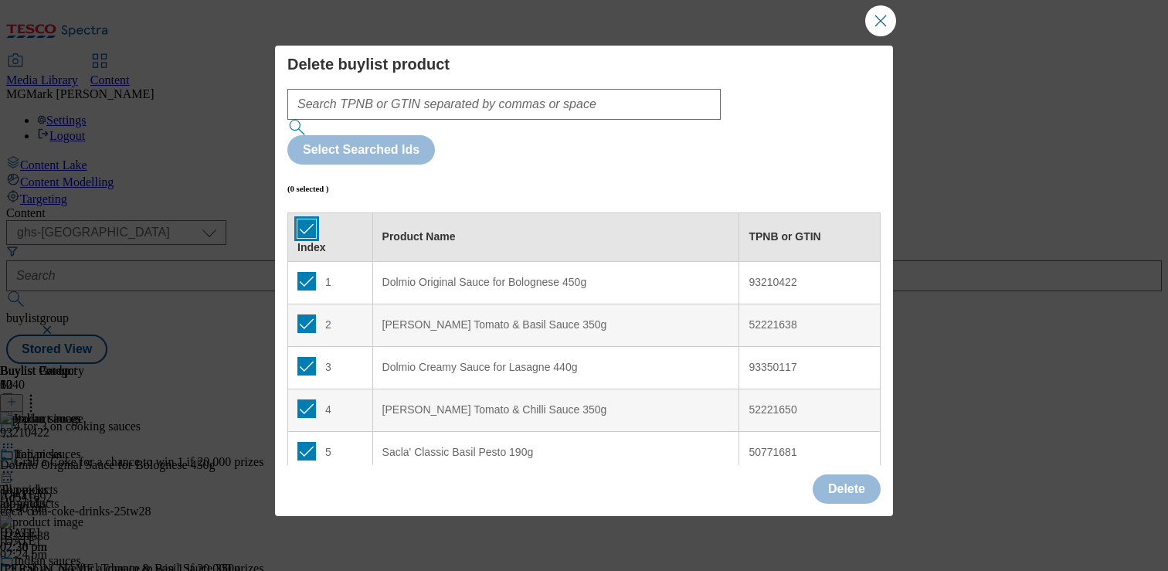
checkbox input "true"
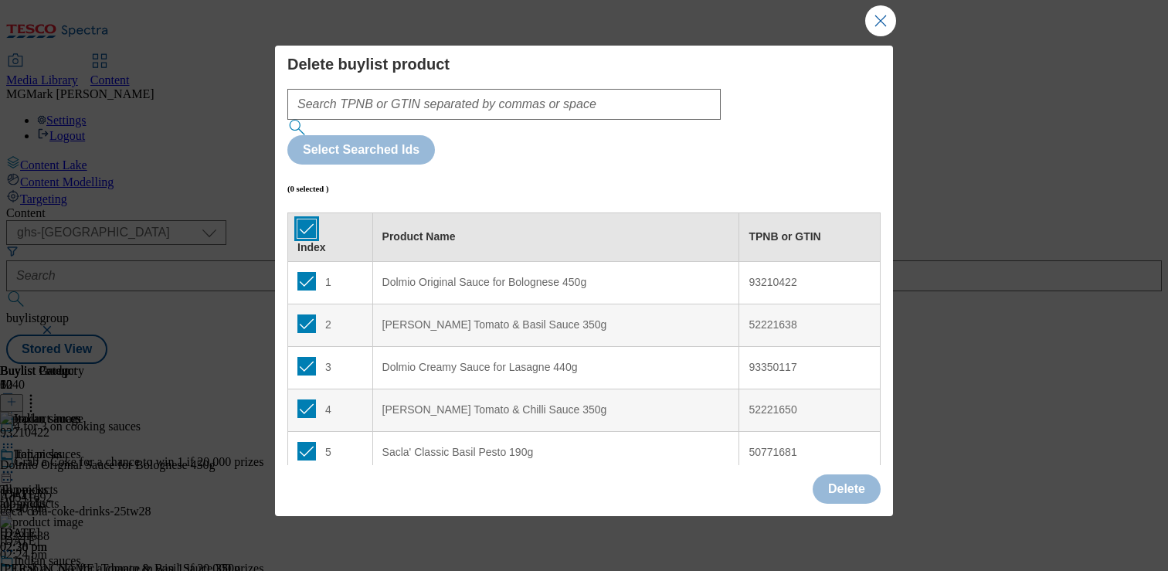
checkbox input "true"
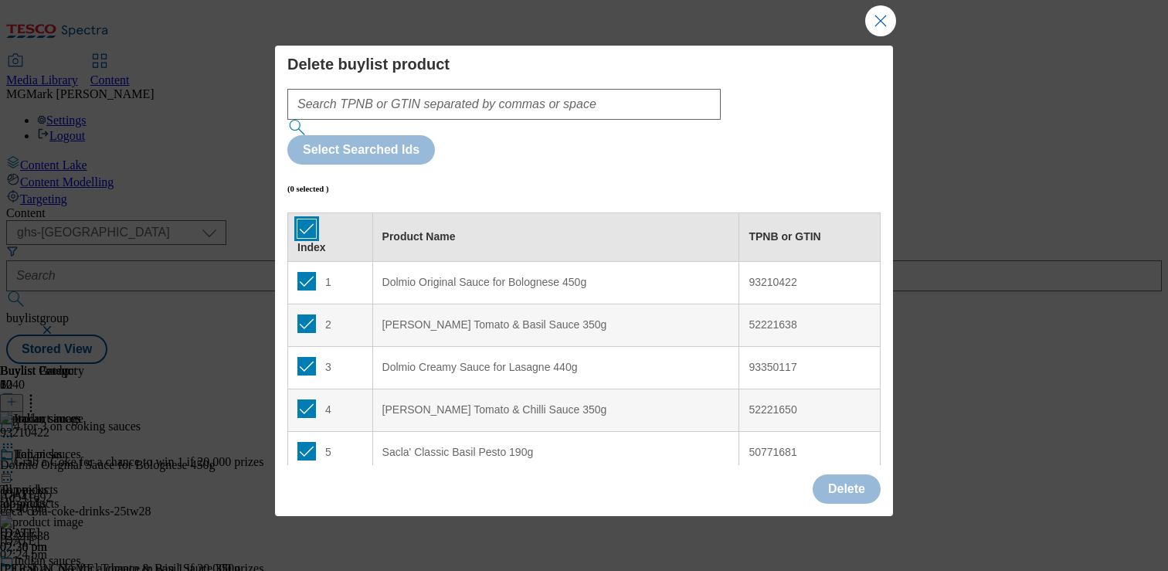
checkbox input "true"
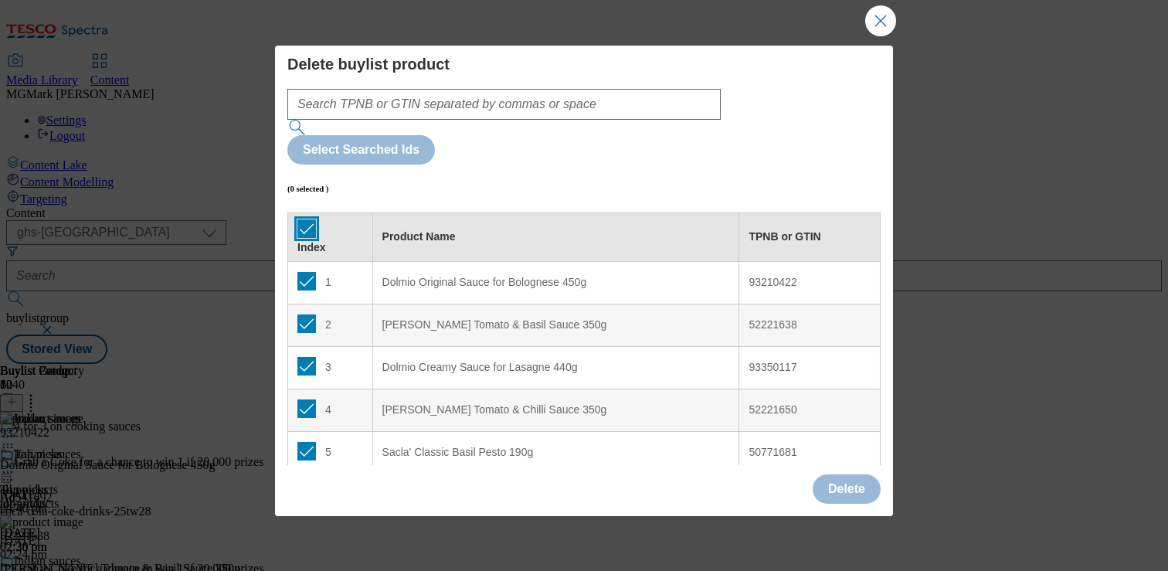
checkbox input "true"
click at [844, 497] on button "Delete" at bounding box center [847, 488] width 68 height 29
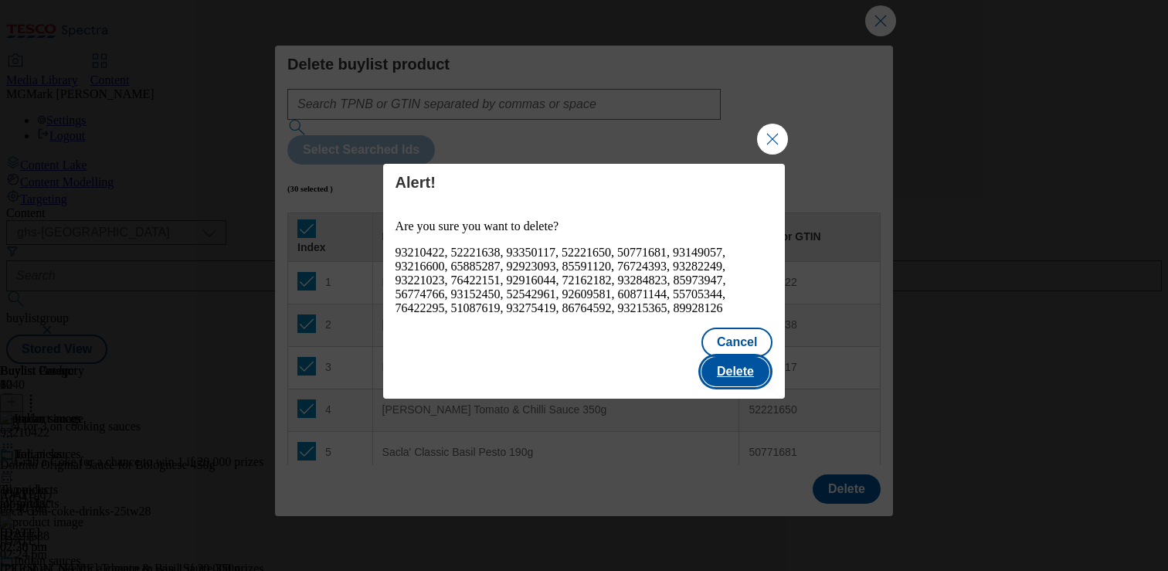
click at [742, 357] on button "Delete" at bounding box center [735, 371] width 68 height 29
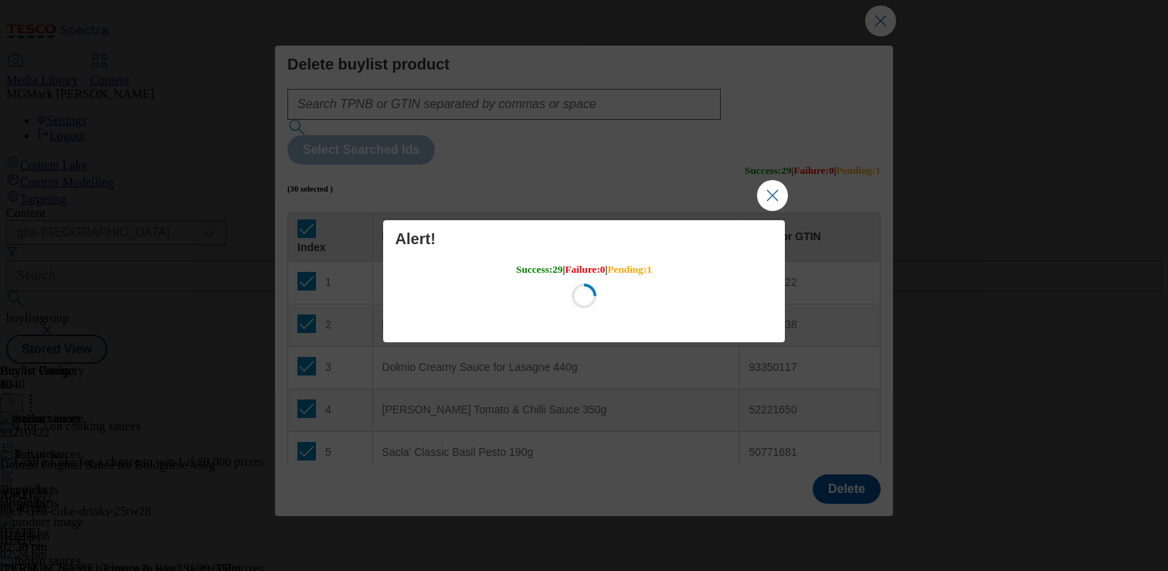
scroll to position [0, 0]
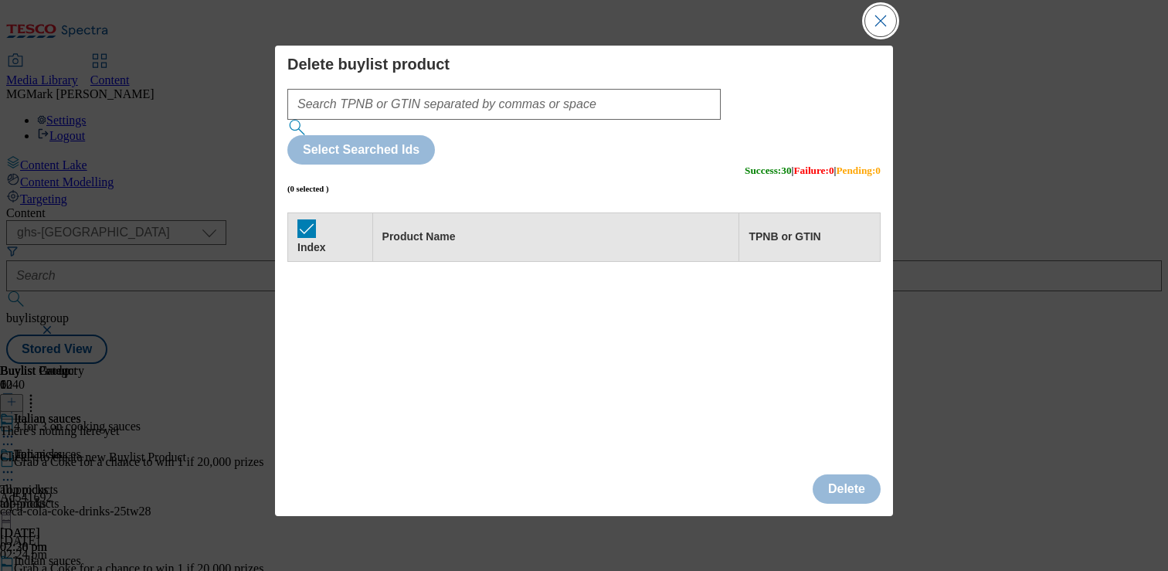
click at [888, 22] on button "Close Modal" at bounding box center [880, 20] width 31 height 31
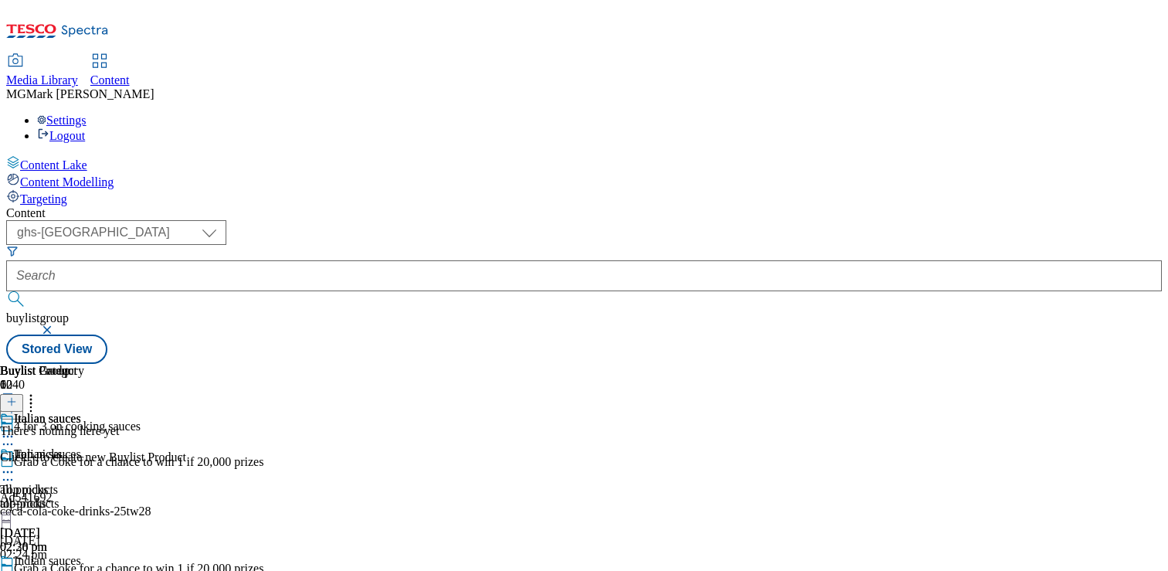
scroll to position [0, 203]
click at [17, 396] on icon at bounding box center [11, 401] width 11 height 11
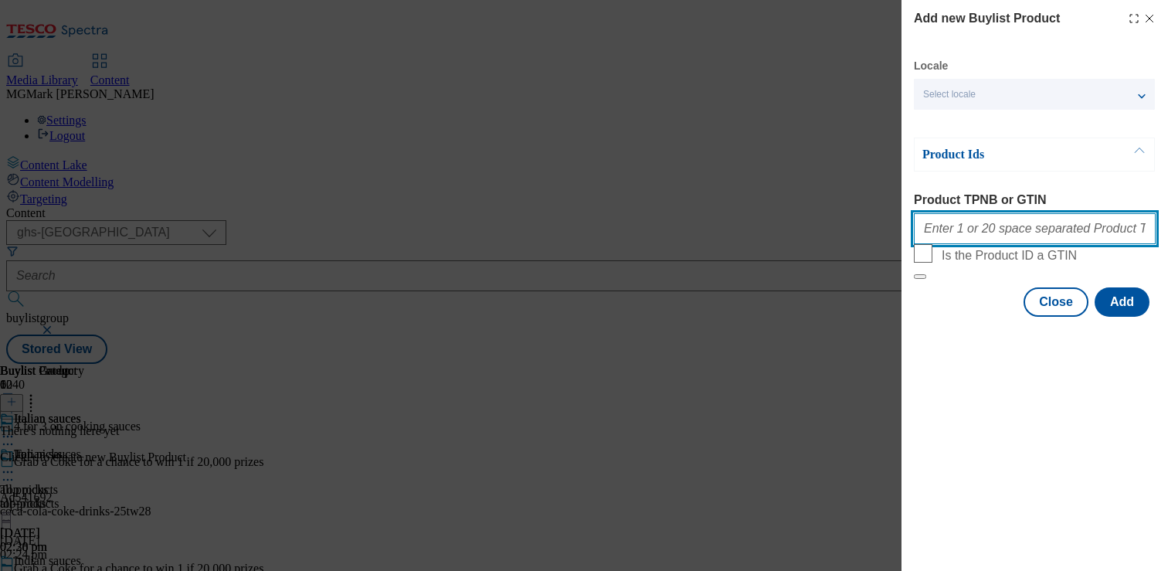
click at [956, 224] on input "Product TPNB or GTIN" at bounding box center [1035, 228] width 242 height 31
paste input "50771681 55705344 76422151 76724393 93210422 93282249 93350117 92923093 9322102…"
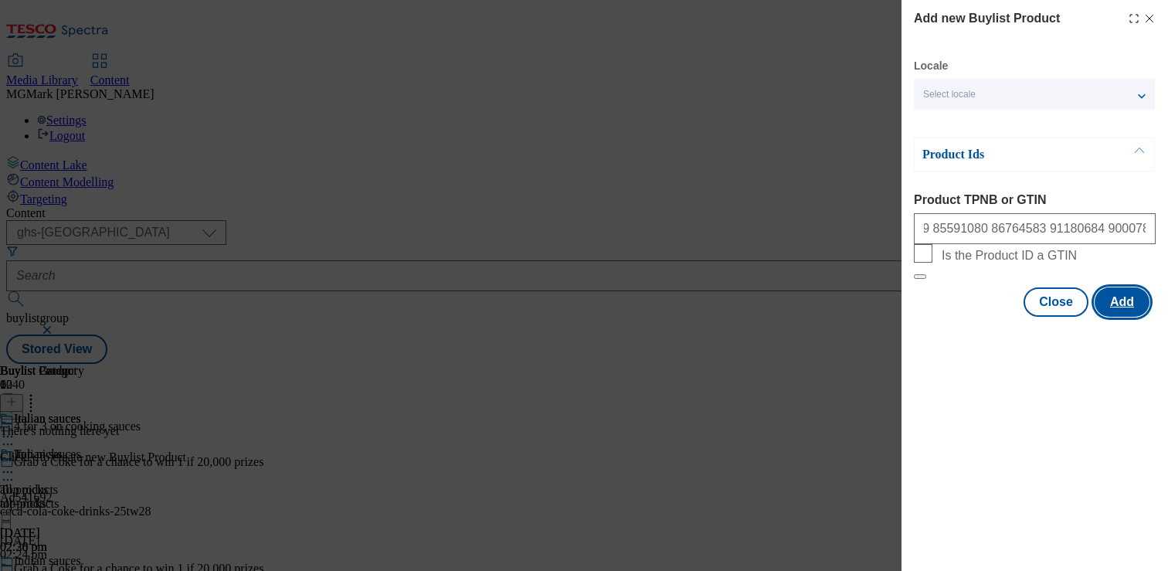
scroll to position [0, 0]
click at [1132, 317] on button "Add" at bounding box center [1122, 301] width 55 height 29
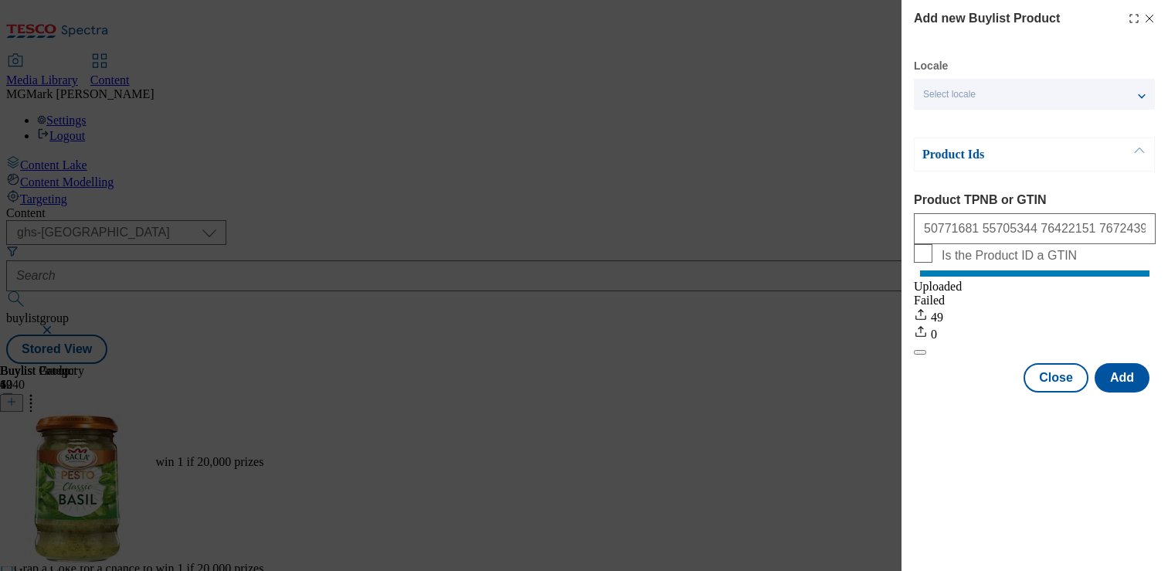
click at [1153, 21] on icon "Modal" at bounding box center [1149, 18] width 12 height 12
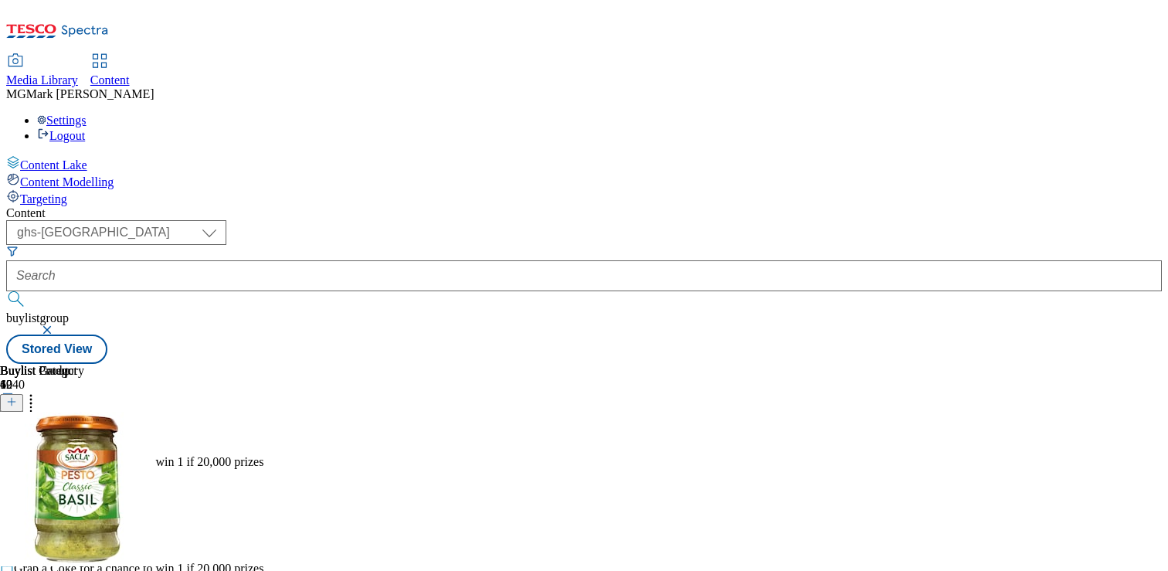
scroll to position [164, 0]
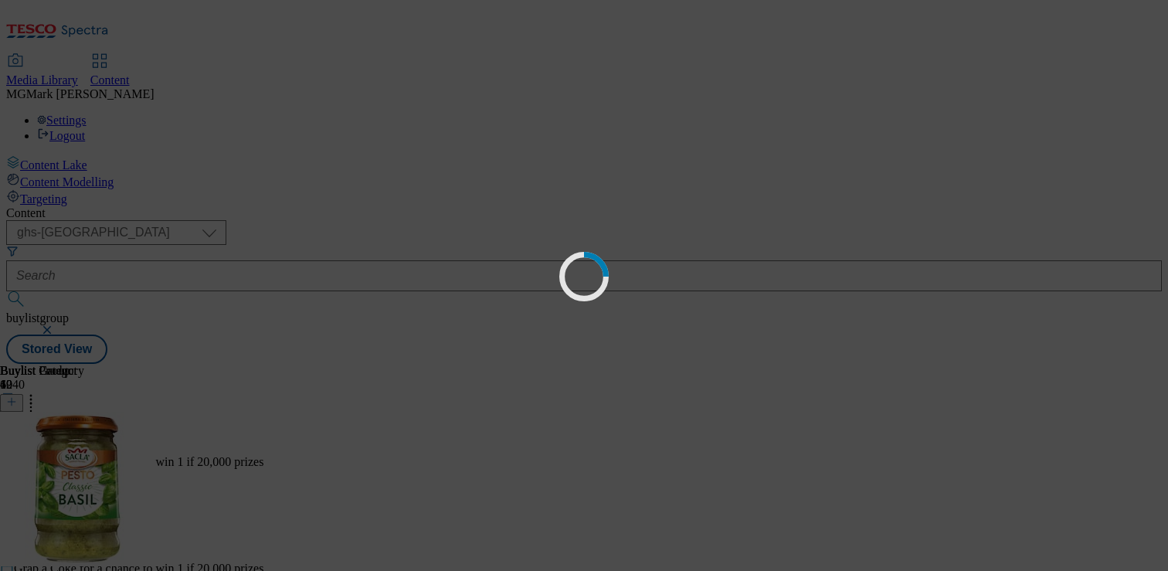
scroll to position [0, 0]
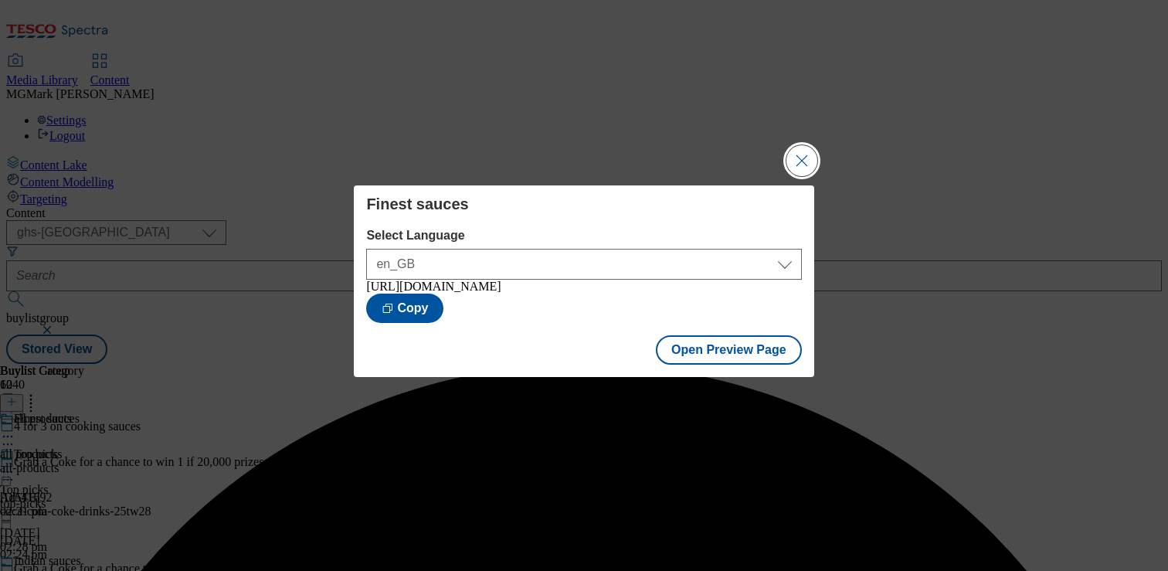
click at [807, 172] on div "Finest sauces Select Language en_GB en_GB [URL][DOMAIN_NAME] Copy Open Preview …" at bounding box center [584, 285] width 1168 height 571
click at [800, 161] on button "Close Modal" at bounding box center [801, 160] width 31 height 31
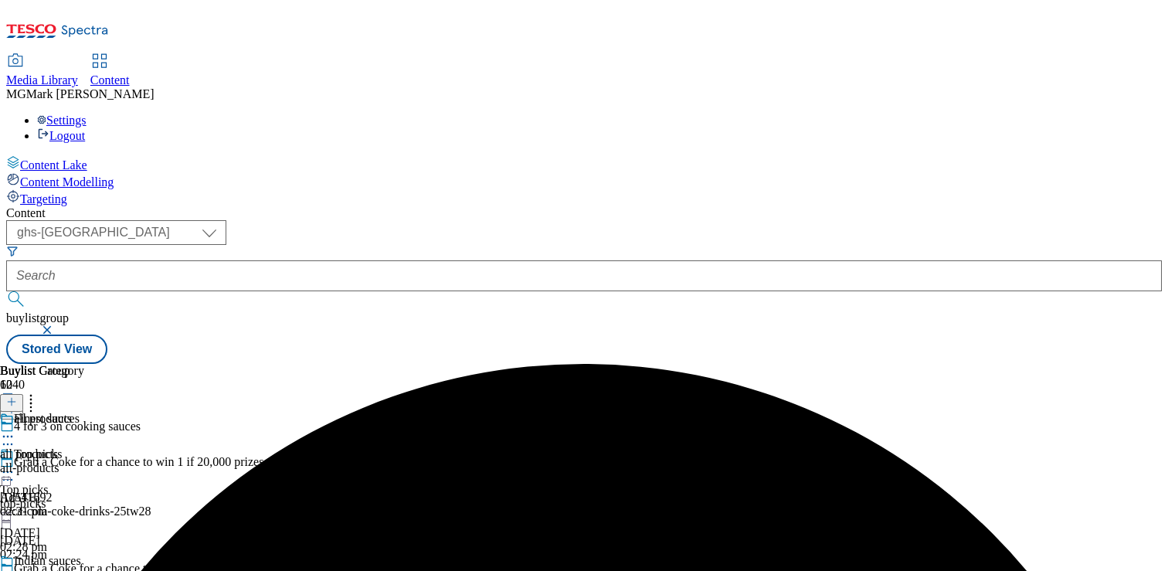
click at [15, 429] on icon at bounding box center [7, 436] width 15 height 15
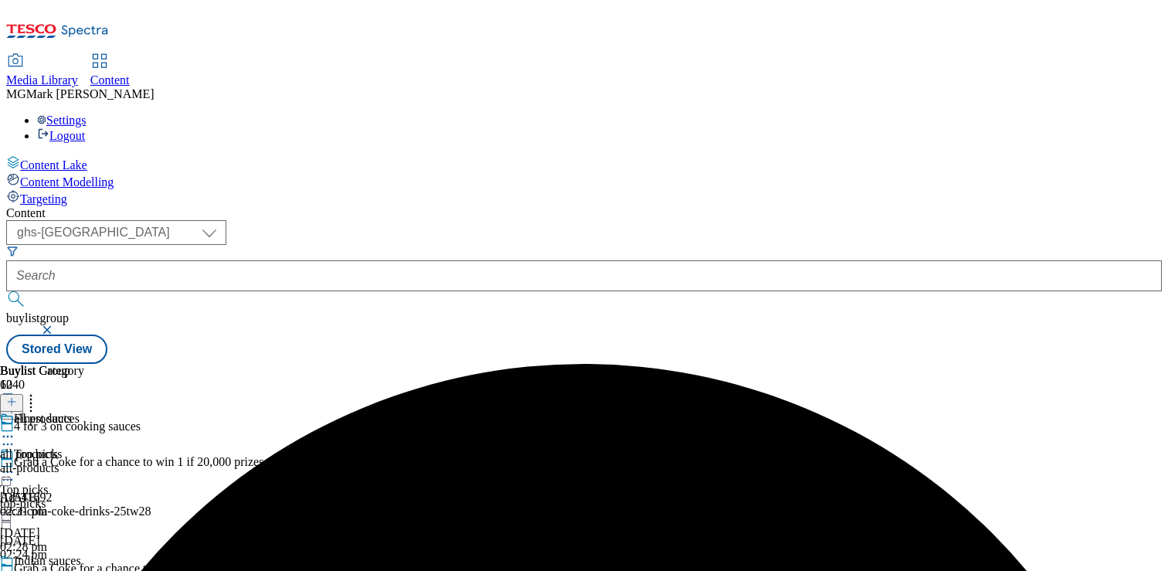
click at [715, 220] on div "( optional ) Dotcom CZ Dotcom SK ghs-roi ghs-[GEOGRAPHIC_DATA] Phones [GEOGRAPH…" at bounding box center [584, 292] width 1156 height 144
click at [194, 497] on div "top-picks" at bounding box center [97, 504] width 194 height 14
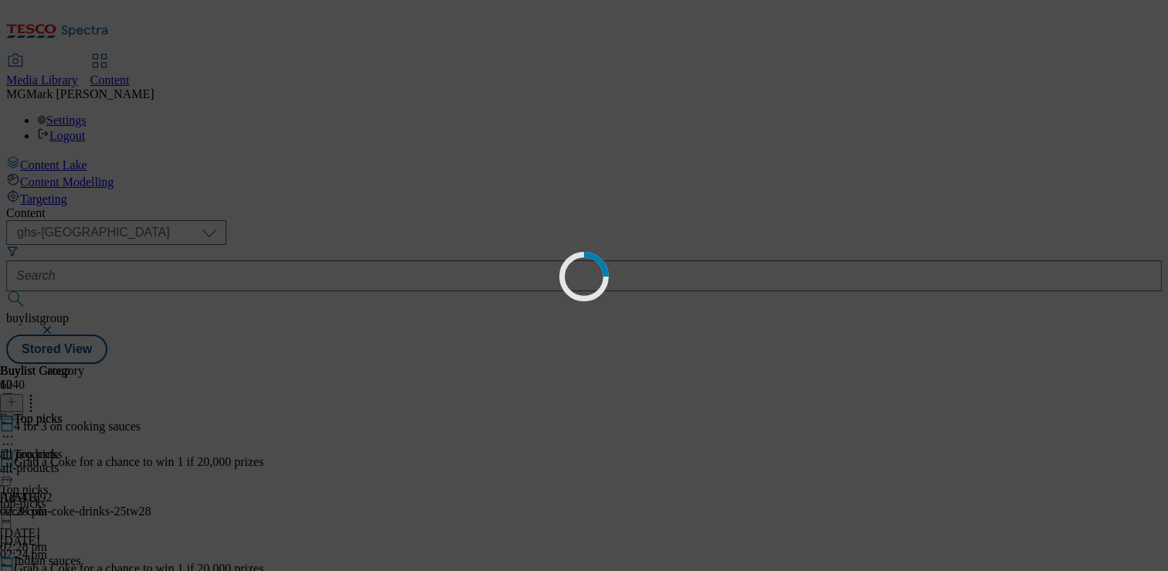
scroll to position [0, 0]
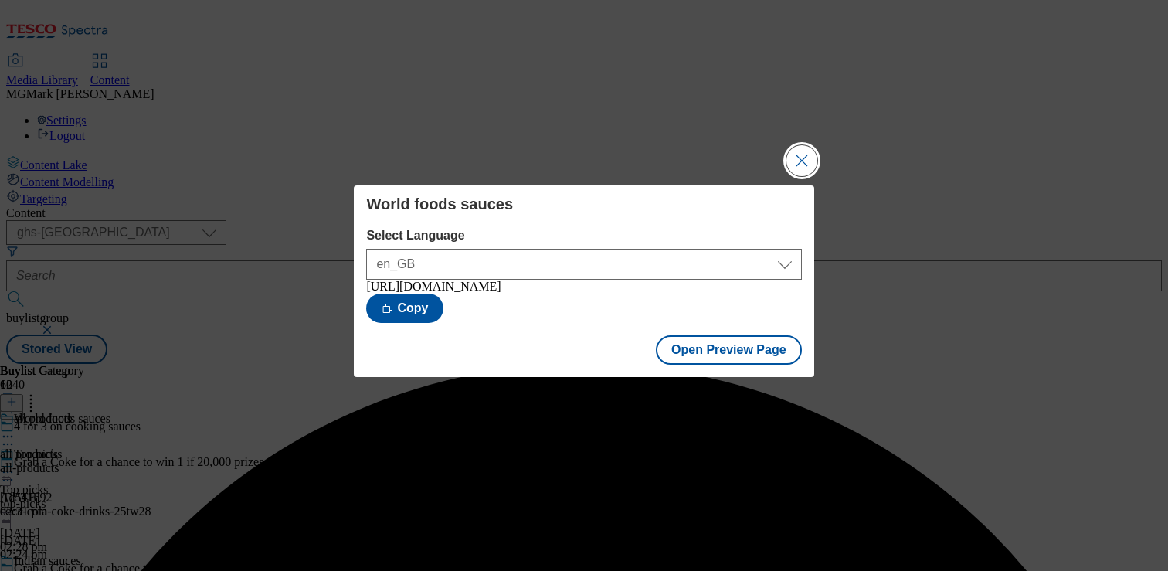
click at [803, 161] on button "Close Modal" at bounding box center [801, 160] width 31 height 31
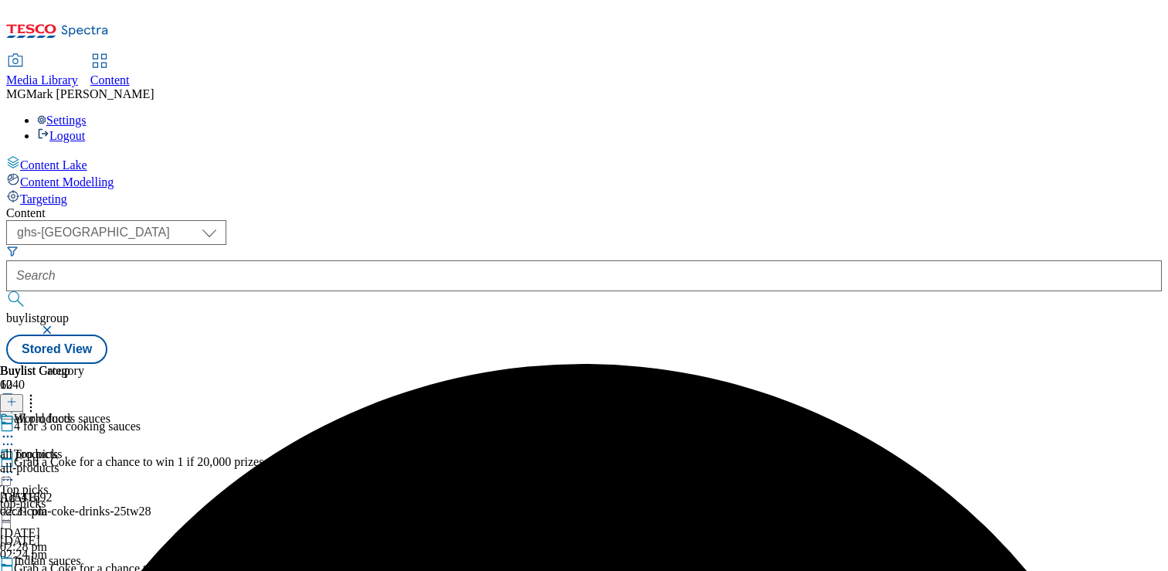
scroll to position [1445, 0]
click at [84, 430] on div "all products all products all-products [DATE] 02:31 pm" at bounding box center [42, 465] width 84 height 107
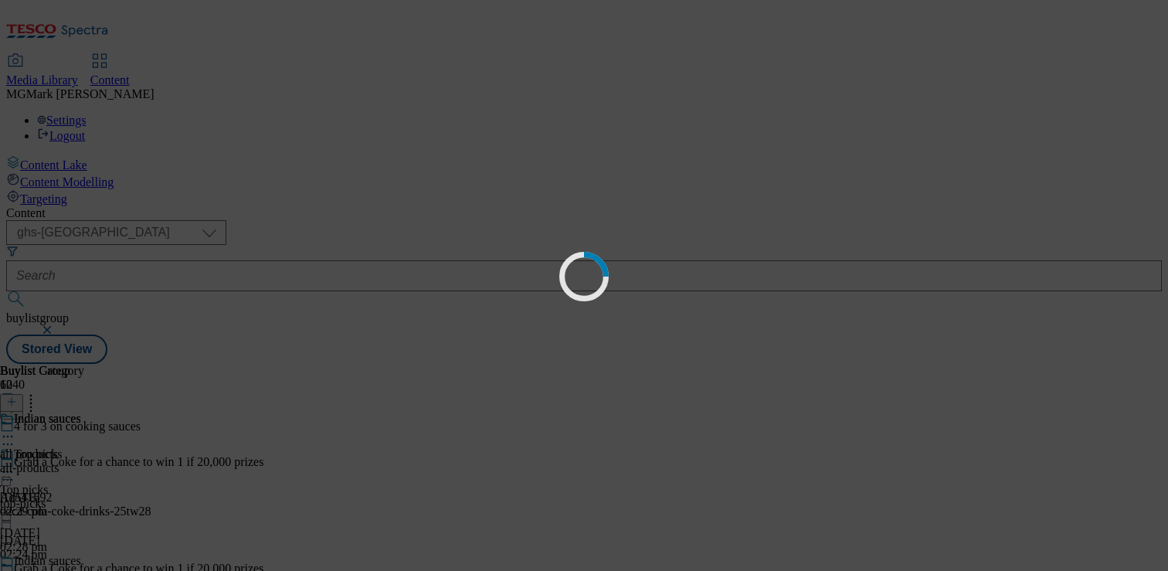
scroll to position [0, 0]
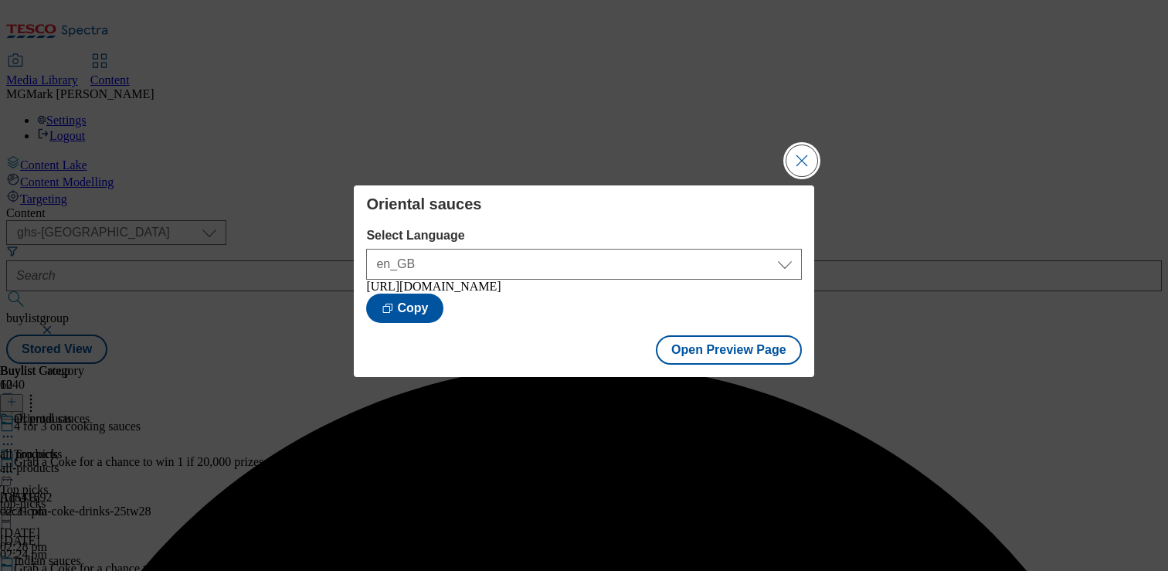
click at [803, 161] on button "Close Modal" at bounding box center [801, 160] width 31 height 31
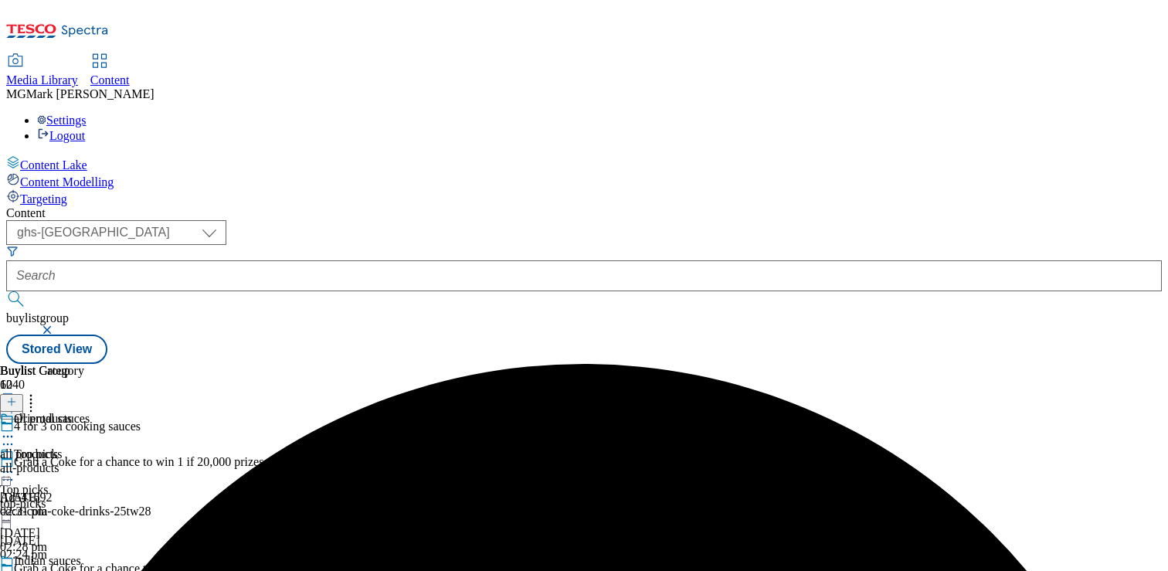
scroll to position [1445, 0]
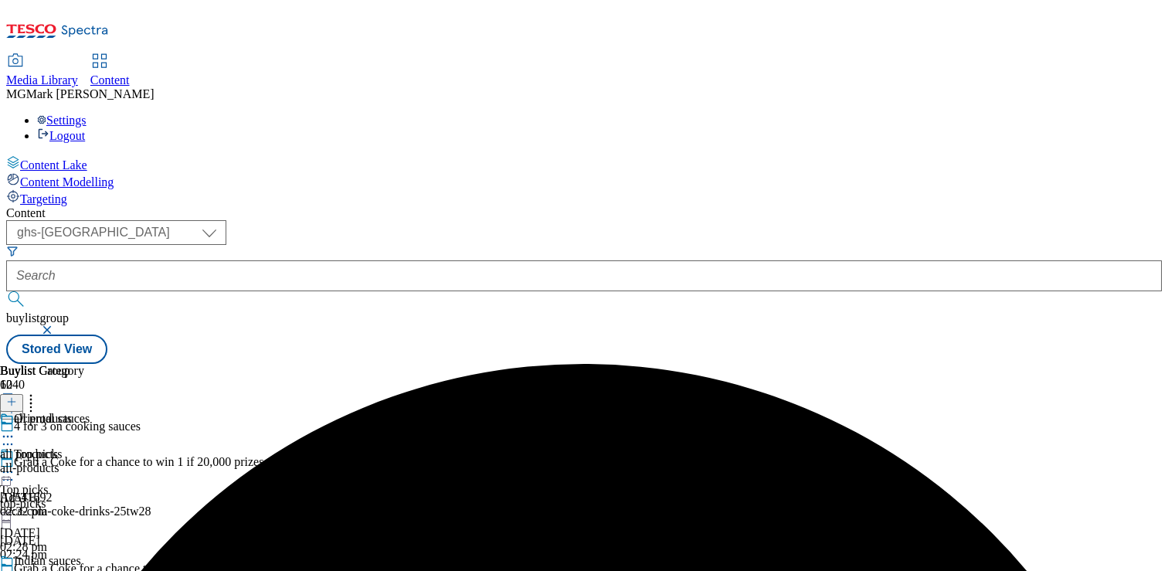
click at [684, 206] on div "Content" at bounding box center [584, 213] width 1156 height 14
click at [194, 497] on div "top-picks" at bounding box center [97, 504] width 194 height 14
click at [15, 464] on icon at bounding box center [7, 471] width 15 height 15
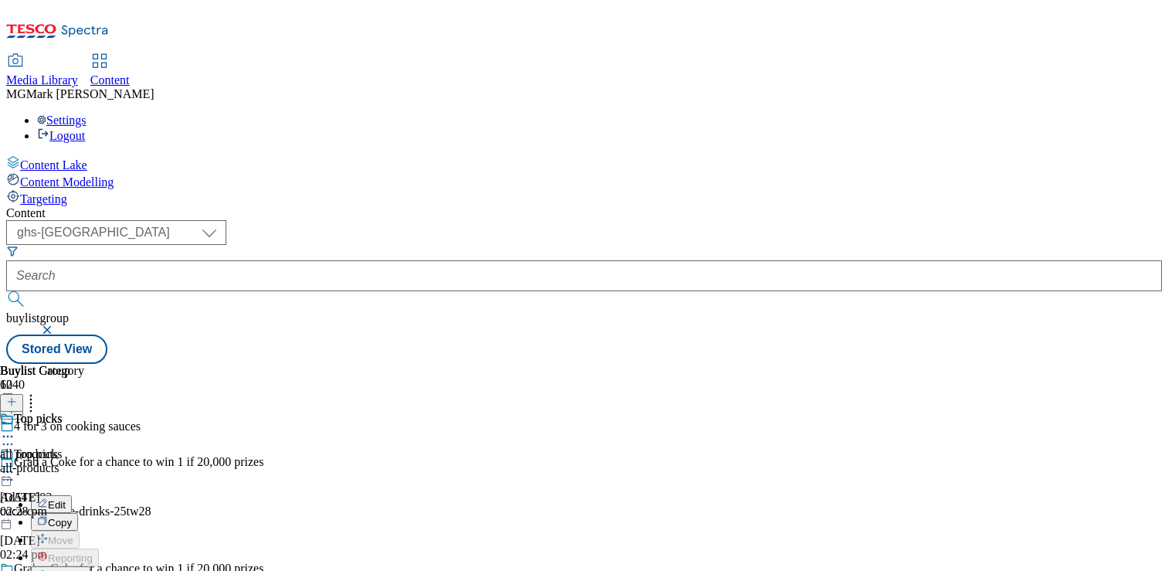
click at [84, 570] on span "Preview" at bounding box center [66, 576] width 36 height 12
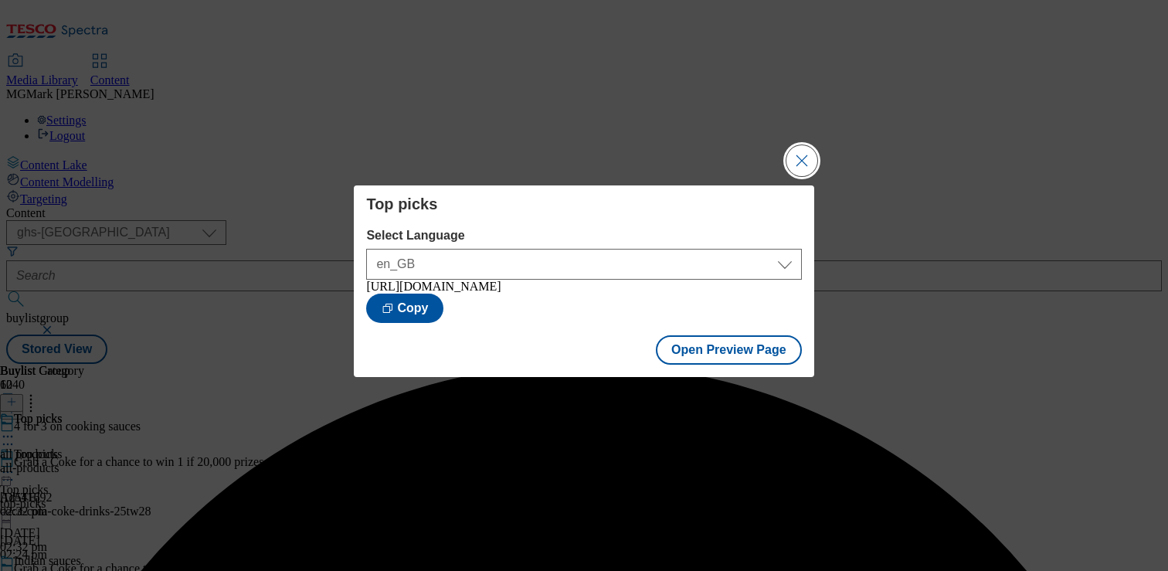
click at [803, 148] on button "Close Modal" at bounding box center [801, 160] width 31 height 31
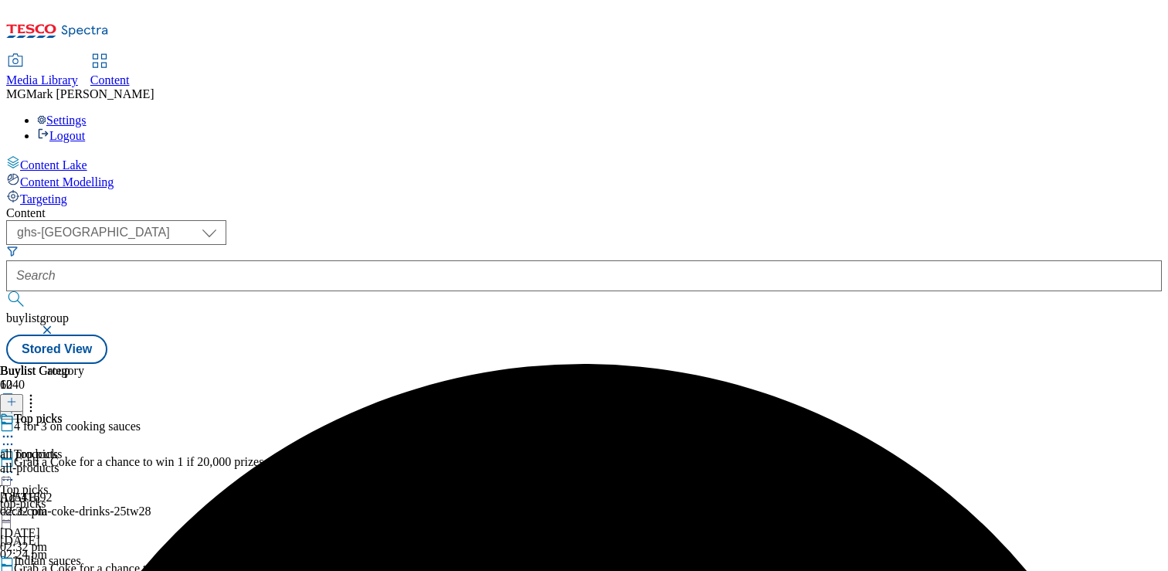
click at [9, 570] on circle at bounding box center [8, 579] width 2 height 2
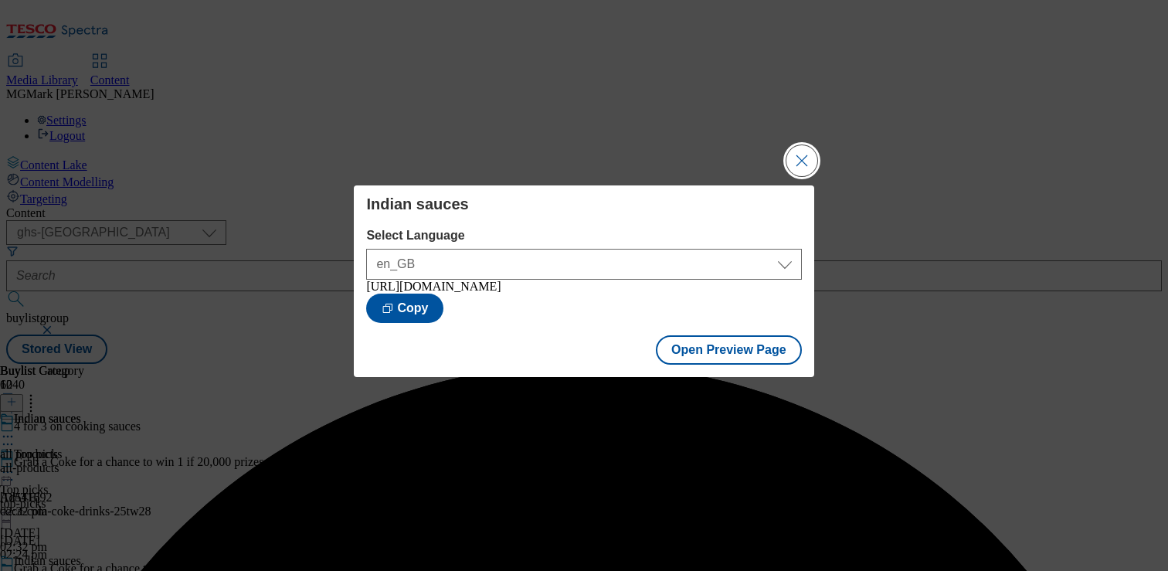
click at [808, 152] on button "Close Modal" at bounding box center [801, 160] width 31 height 31
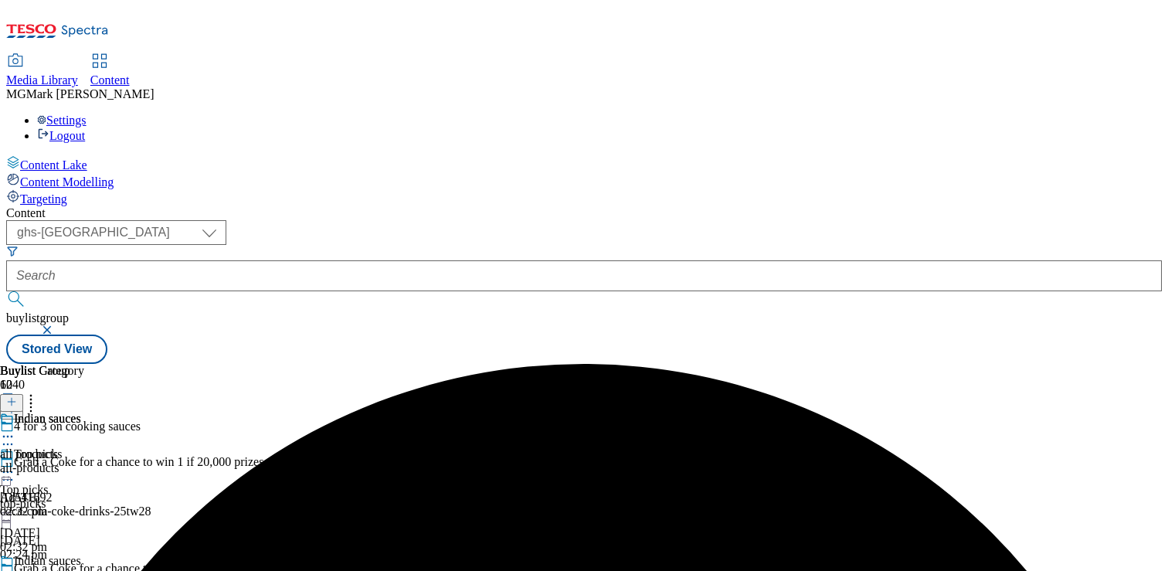
scroll to position [192, 0]
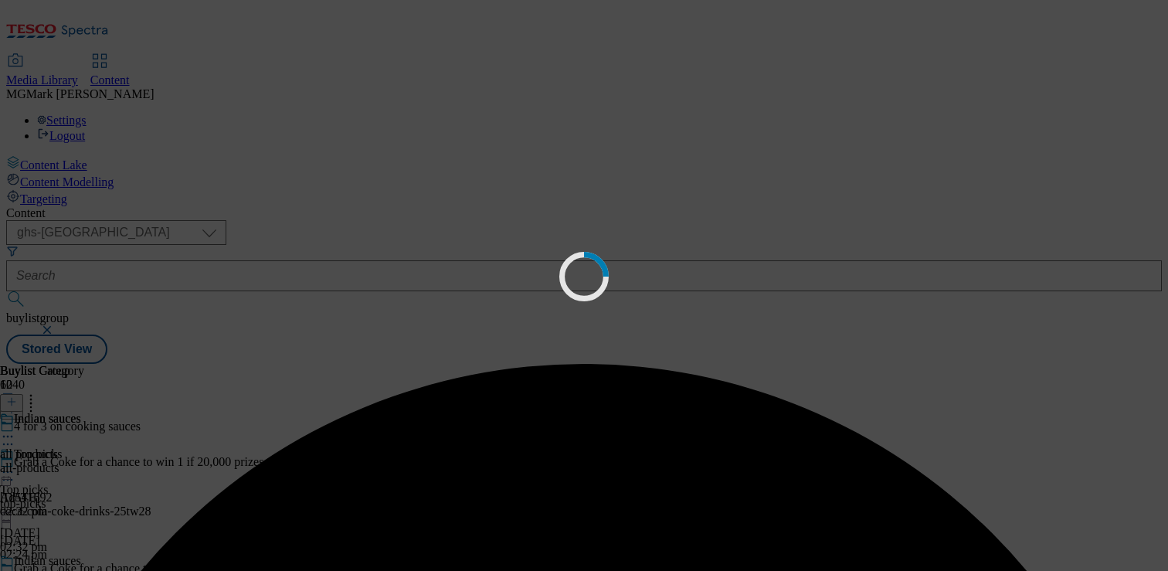
scroll to position [0, 0]
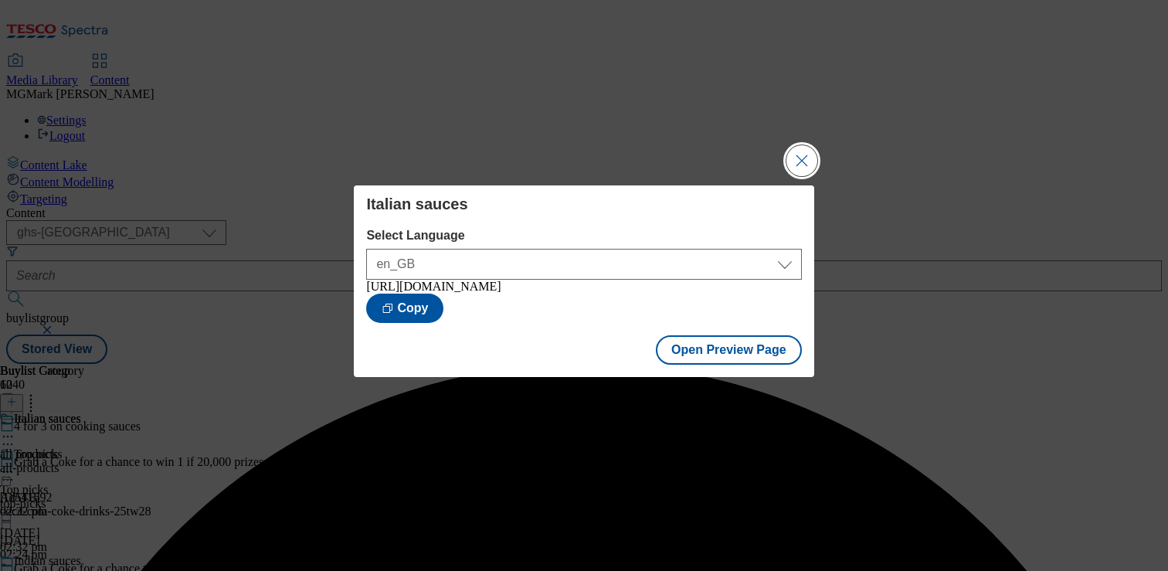
click at [789, 155] on button "Close Modal" at bounding box center [801, 160] width 31 height 31
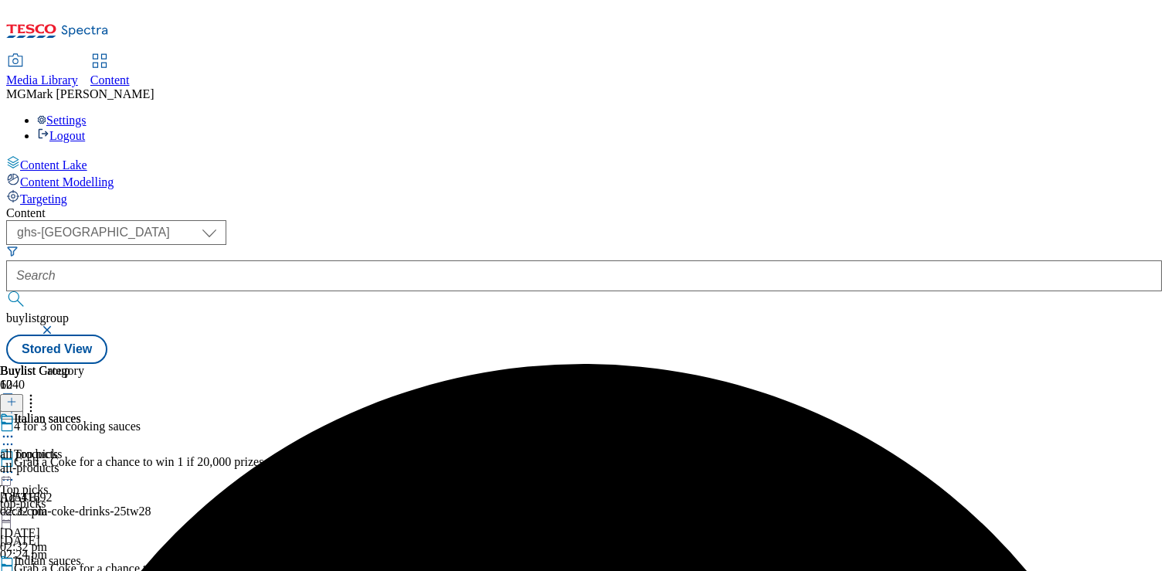
scroll to position [250, 0]
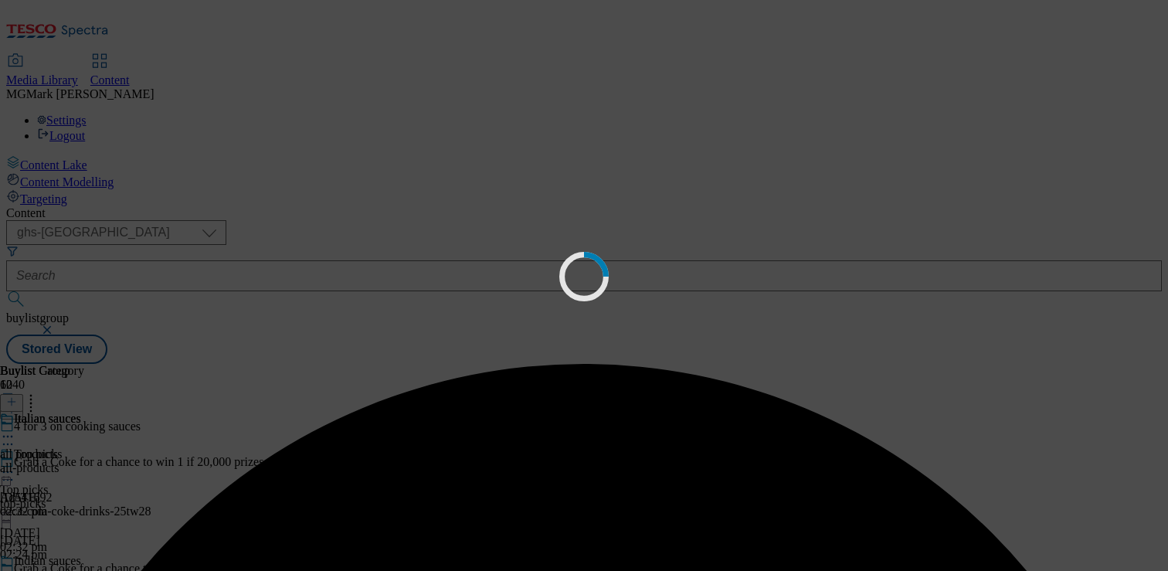
scroll to position [0, 0]
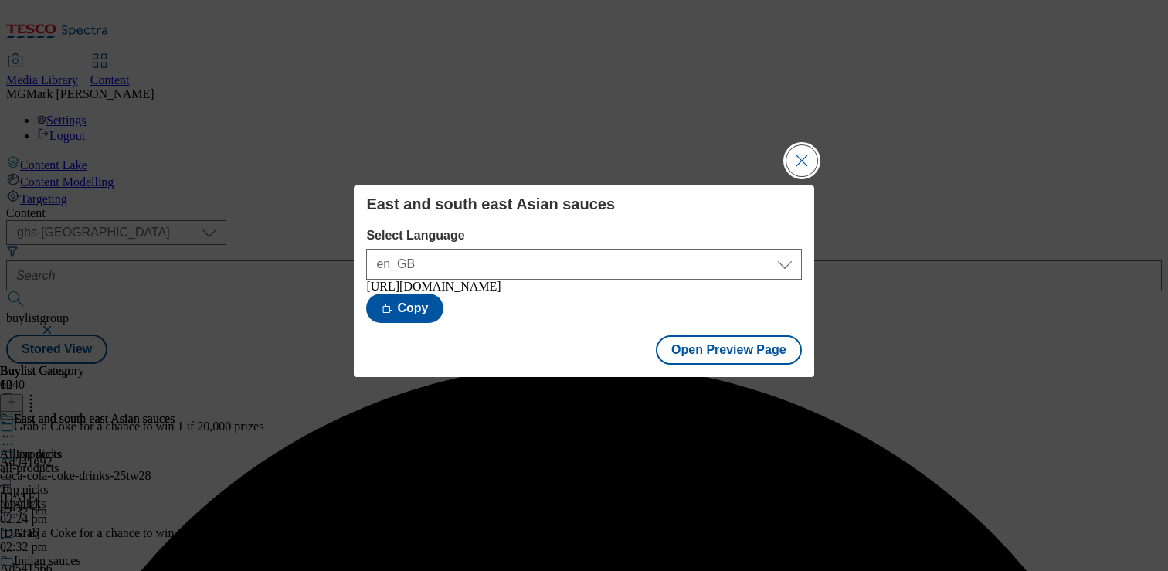
click at [802, 148] on button "Close Modal" at bounding box center [801, 160] width 31 height 31
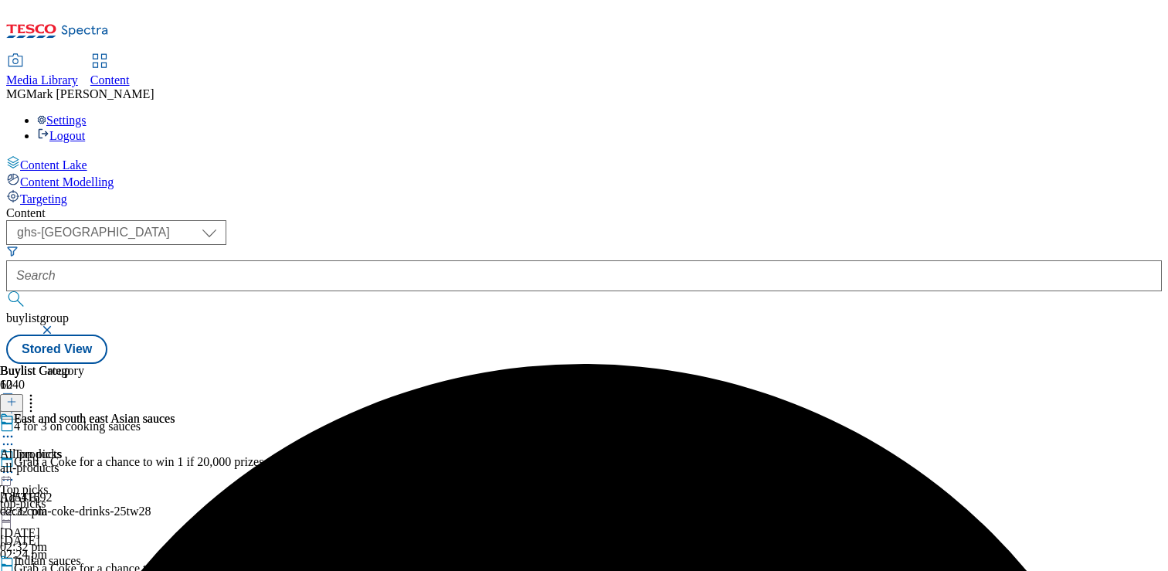
scroll to position [596, 0]
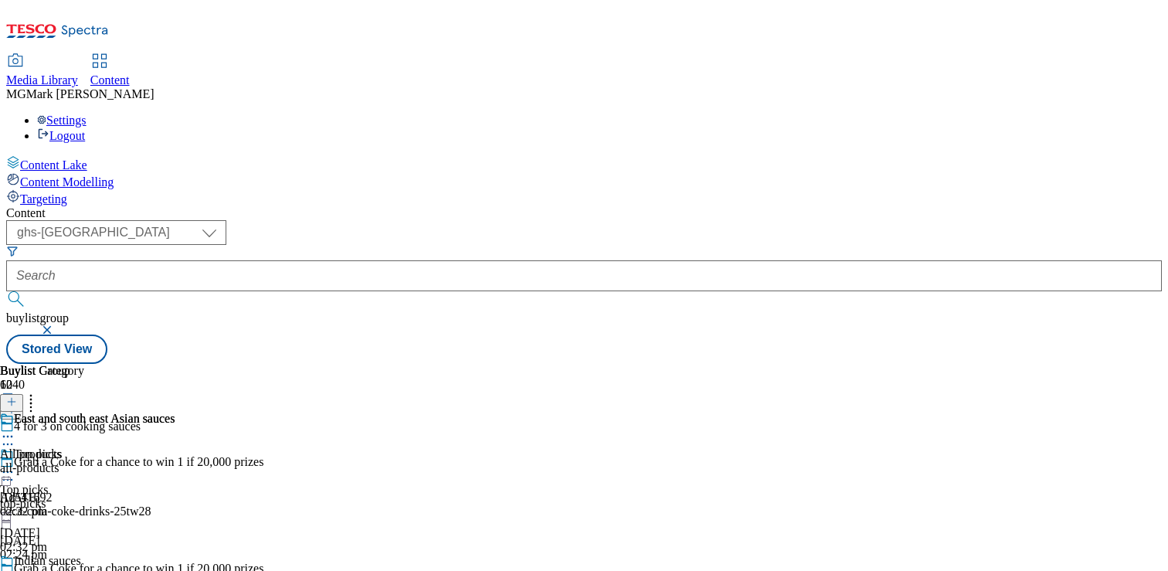
click at [175, 456] on div "East and south east Asian sauces All products all-products [DATE] 02:32 pm" at bounding box center [87, 465] width 175 height 107
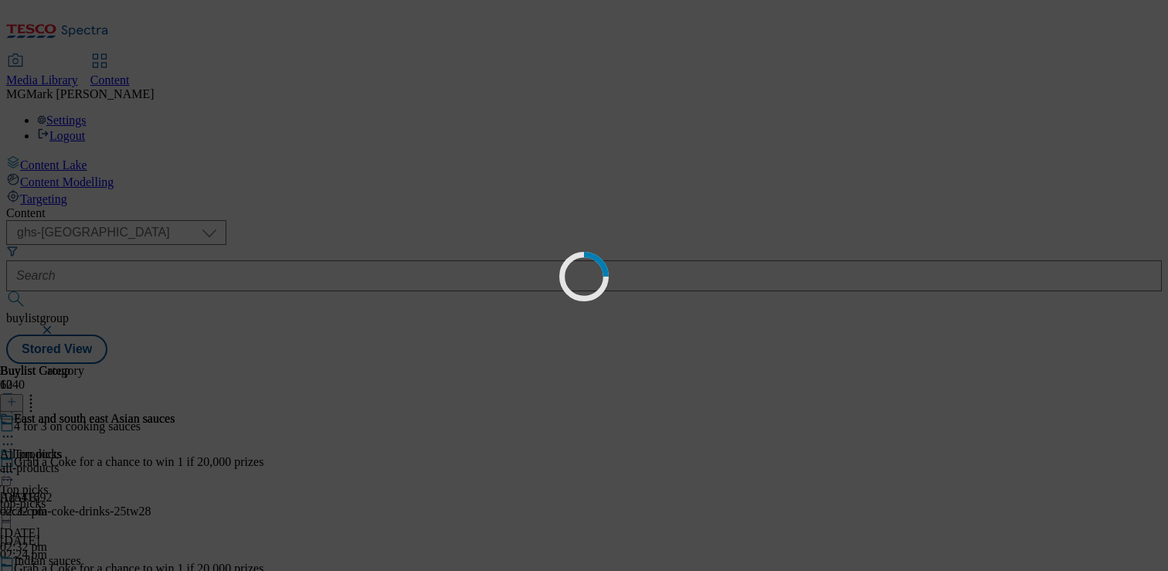
scroll to position [0, 0]
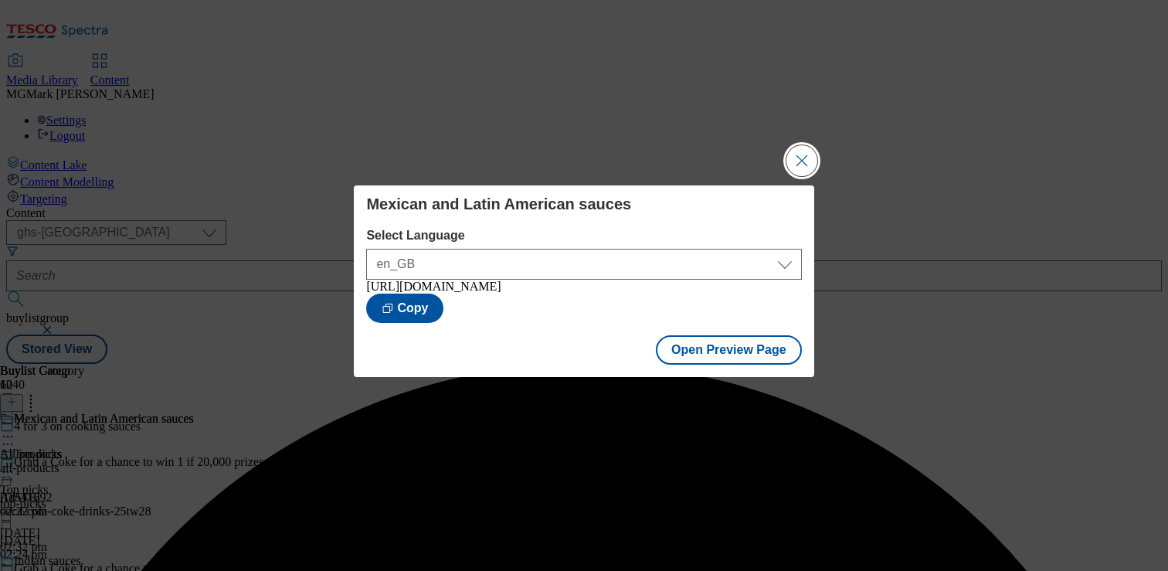
click at [800, 156] on button "Close Modal" at bounding box center [801, 160] width 31 height 31
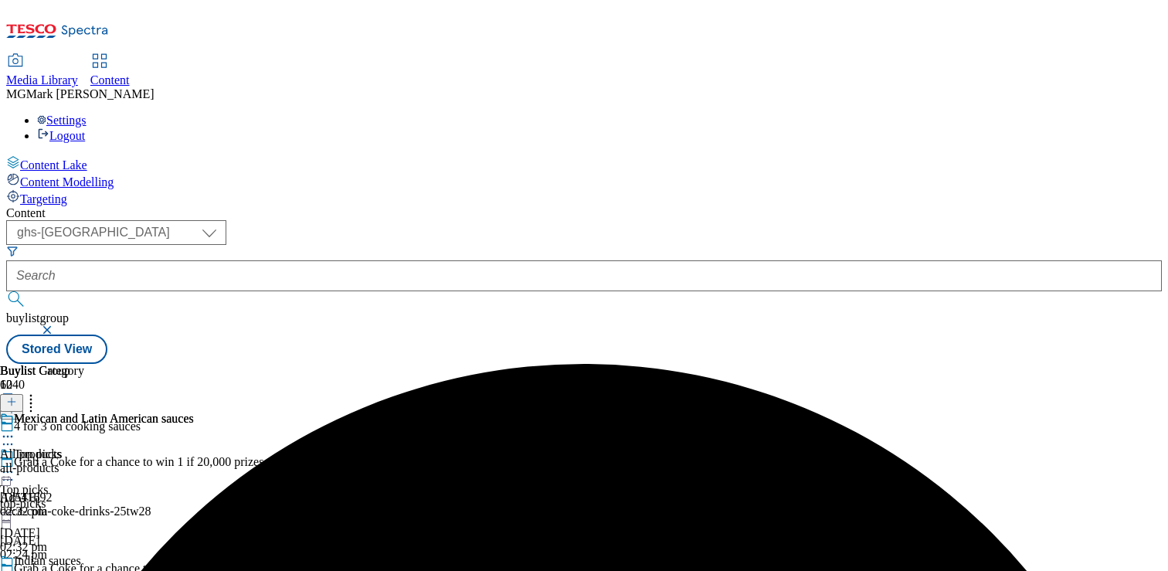
scroll to position [796, 0]
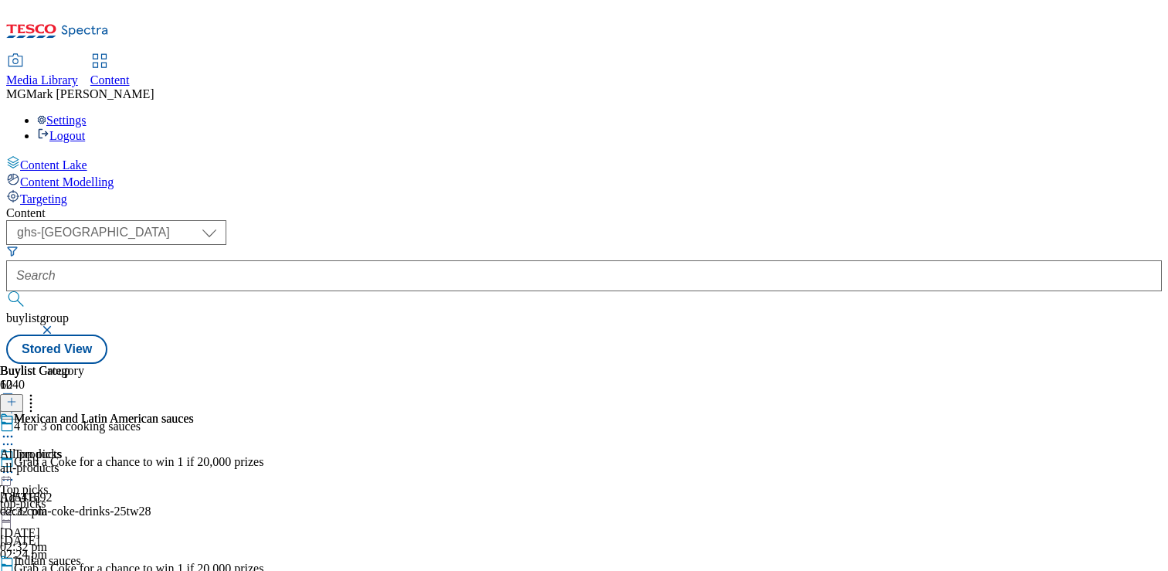
scroll to position [931, 0]
click at [194, 440] on div "Mexican and Latin American sauces All products all-products [DATE] 02:32 pm" at bounding box center [97, 465] width 194 height 107
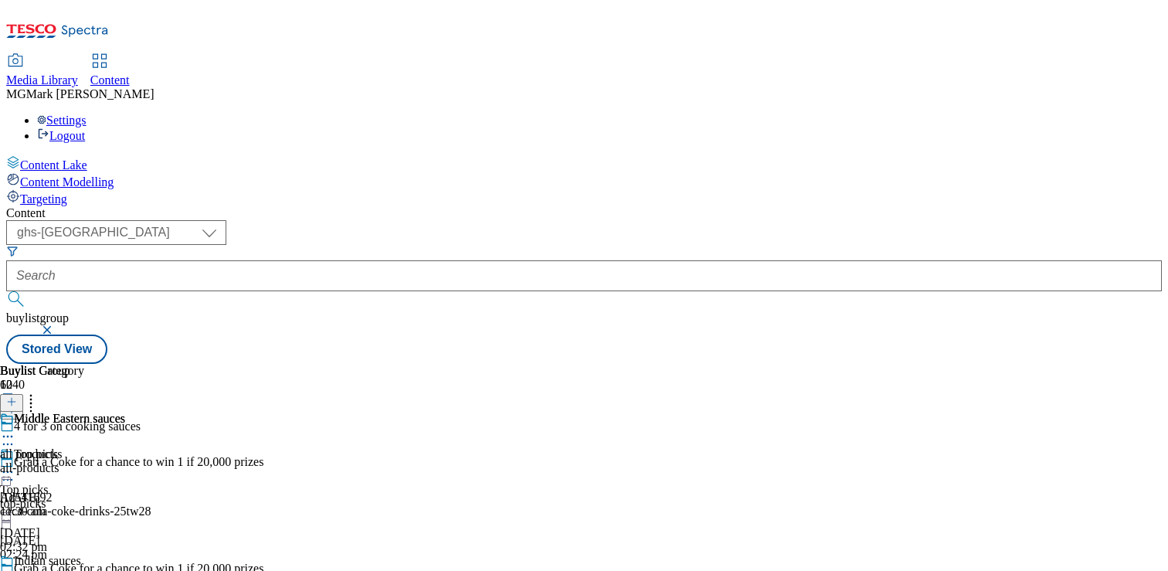
click at [125, 474] on div "Middle Eastern sauces all products all-products [DATE] 11:30 am" at bounding box center [62, 465] width 125 height 107
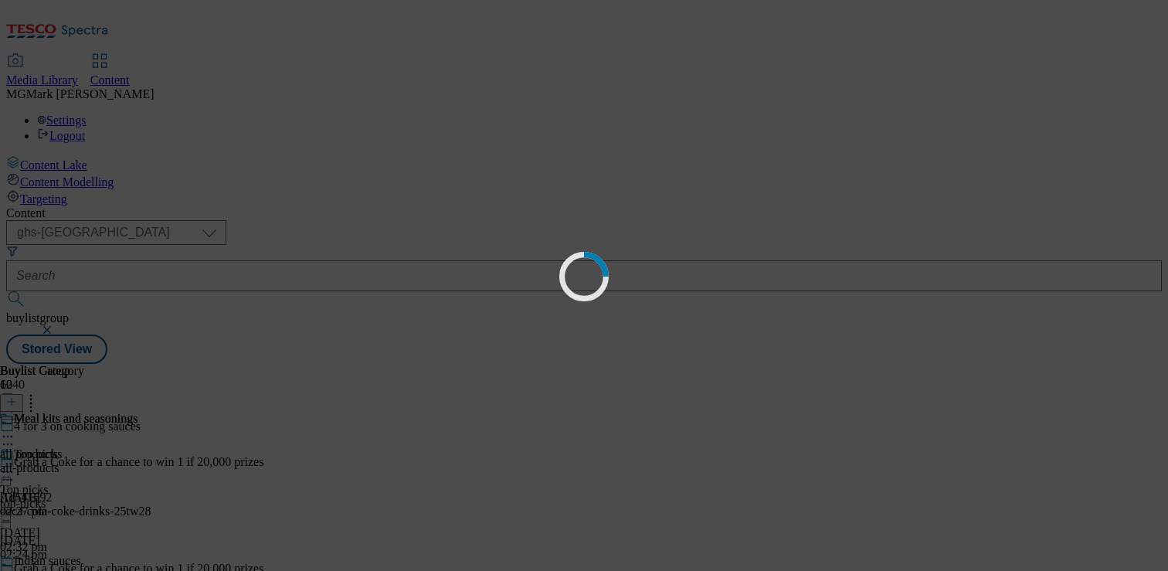
scroll to position [8, 0]
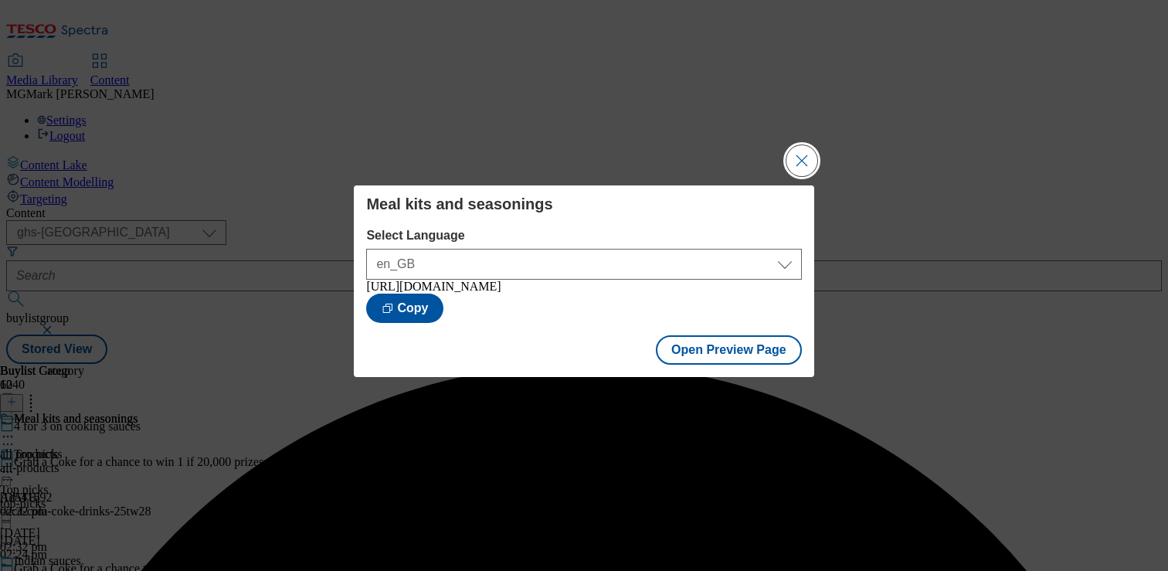
click at [800, 149] on button "Close Modal" at bounding box center [801, 160] width 31 height 31
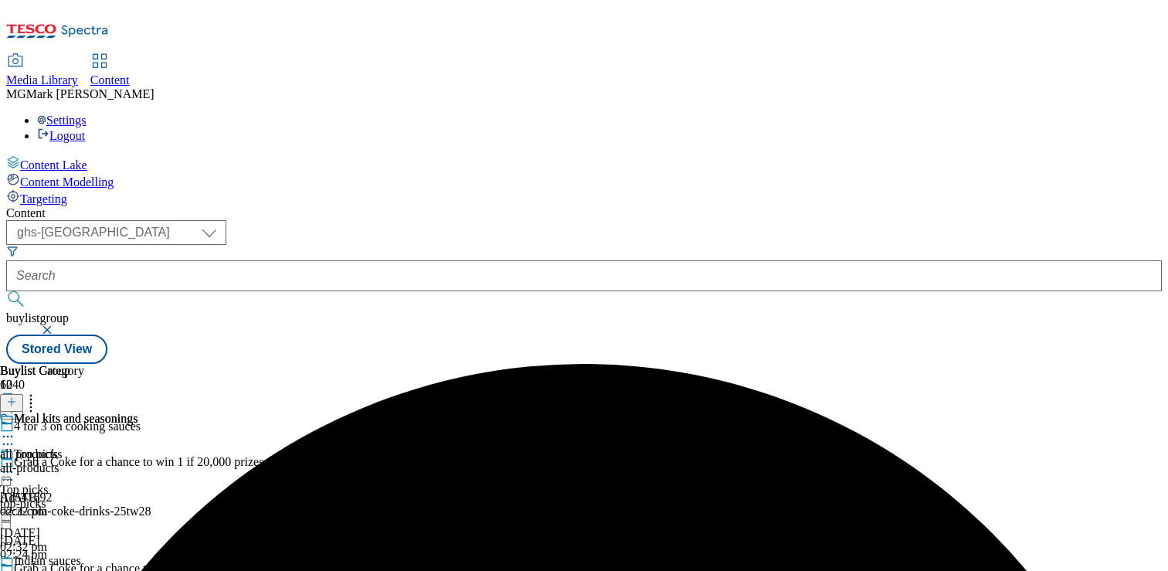
scroll to position [1137, 0]
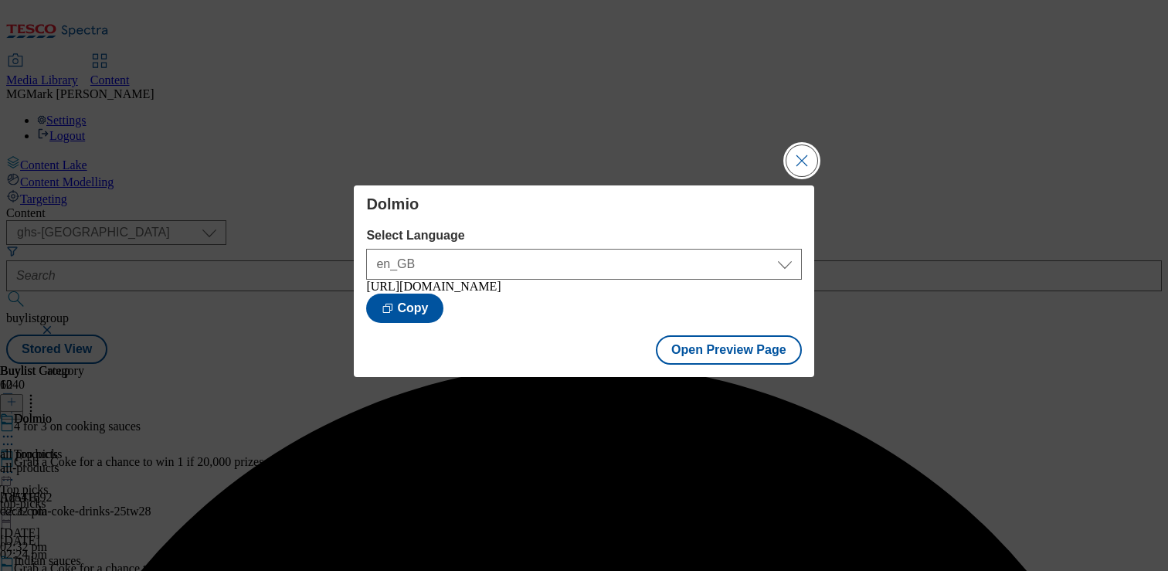
click at [797, 162] on button "Close Modal" at bounding box center [801, 160] width 31 height 31
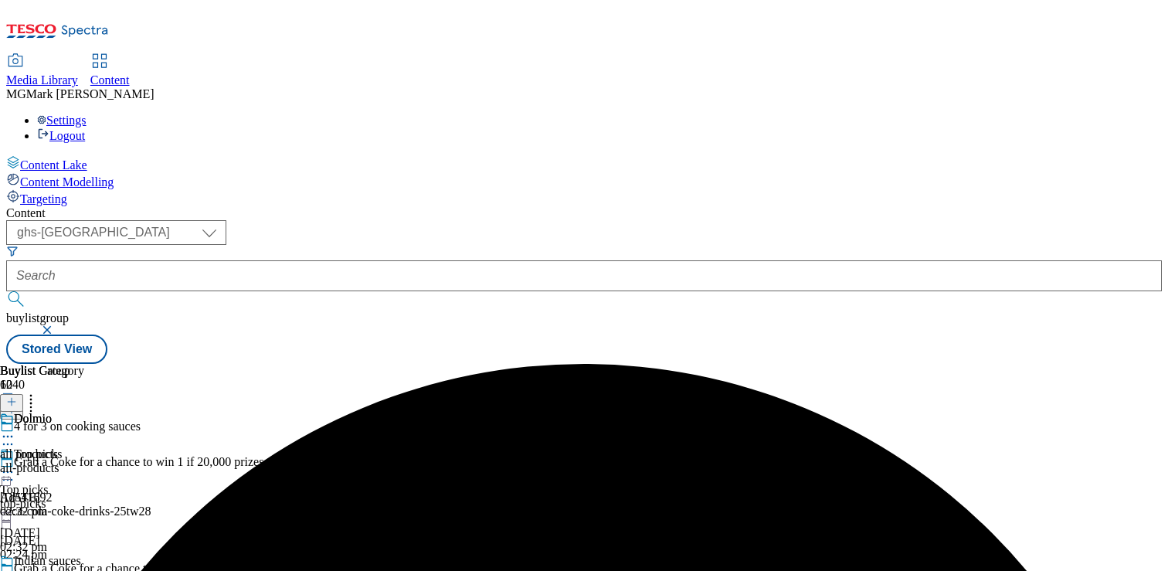
scroll to position [1249, 0]
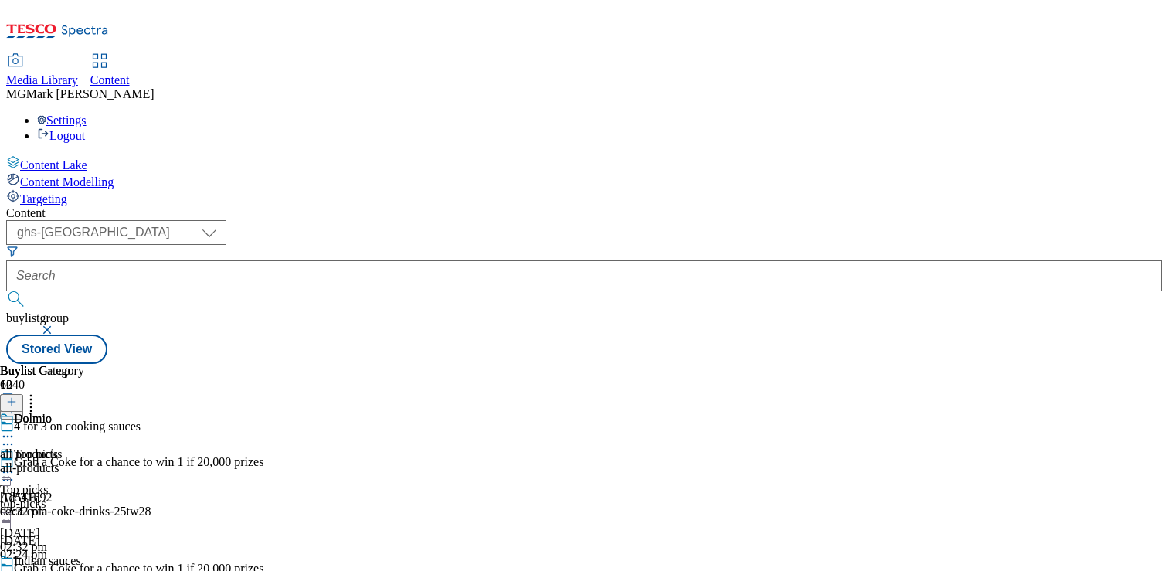
click at [15, 464] on icon at bounding box center [7, 471] width 15 height 15
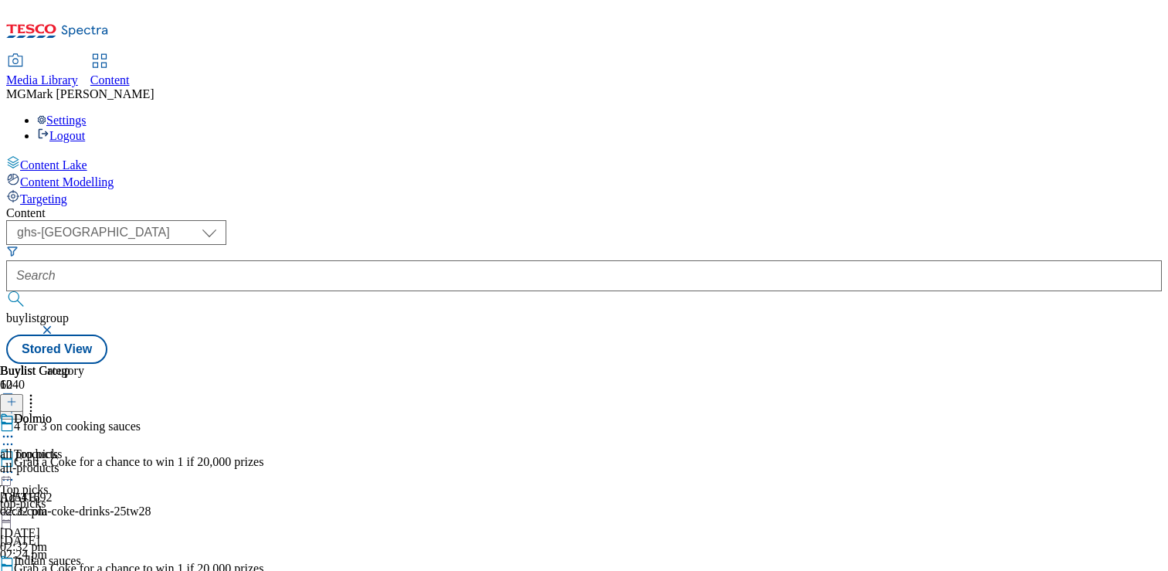
click at [314, 455] on div "Grab a Coke for a chance to win 1 if 20,000 prizes Ad541692 coca-cola-coke-drin…" at bounding box center [157, 508] width 314 height 107
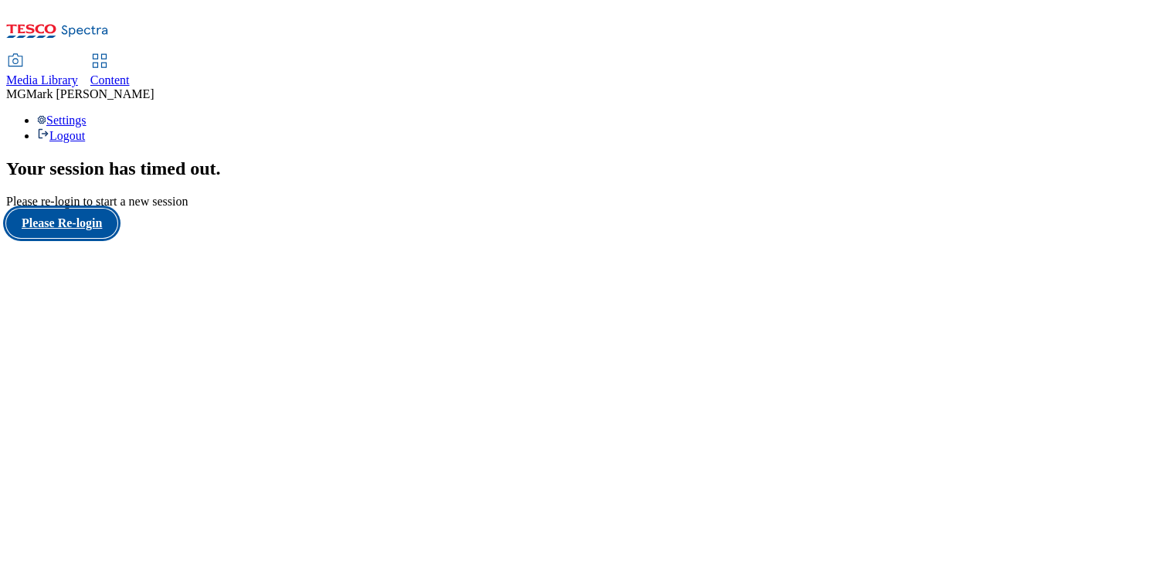
click at [81, 238] on button "Please Re-login" at bounding box center [61, 223] width 111 height 29
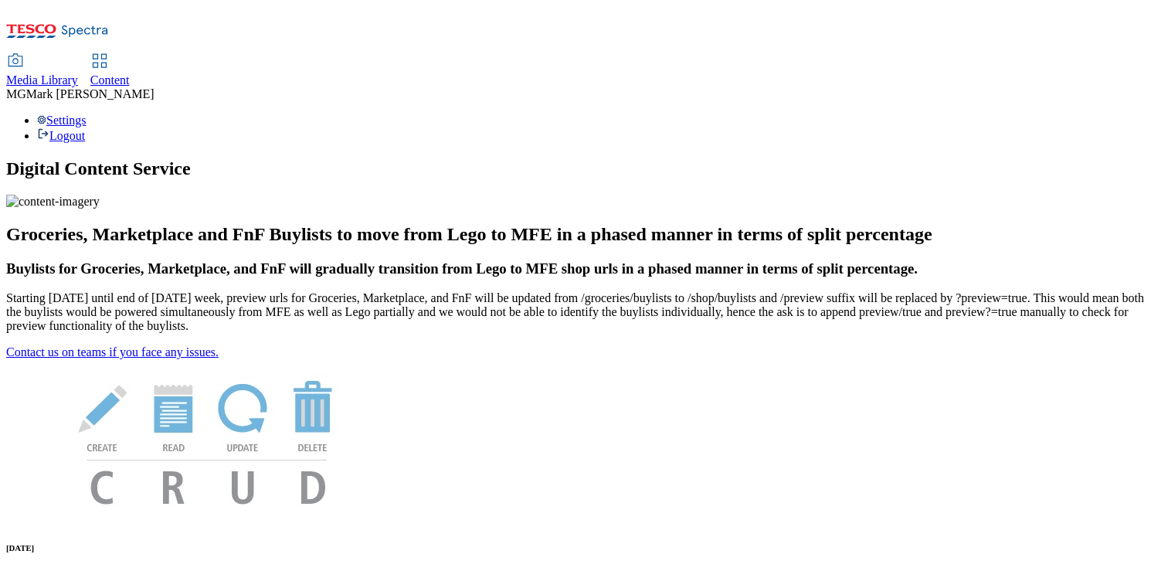
click at [130, 73] on div "Content" at bounding box center [109, 80] width 39 height 14
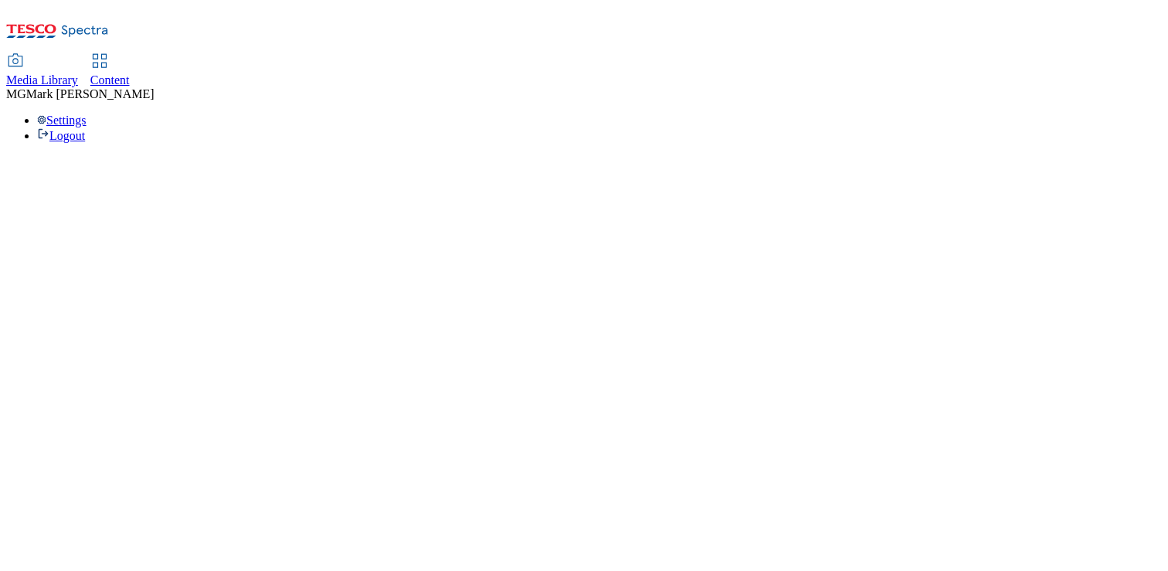
select select "flare-phones-uk"
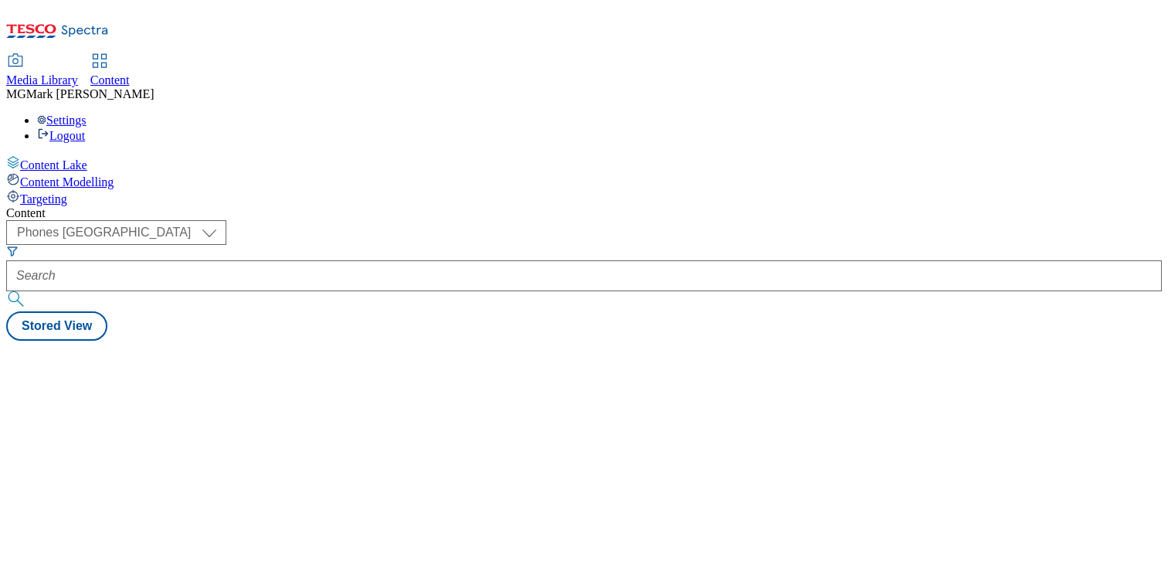
click at [78, 73] on span "Media Library" at bounding box center [42, 79] width 72 height 13
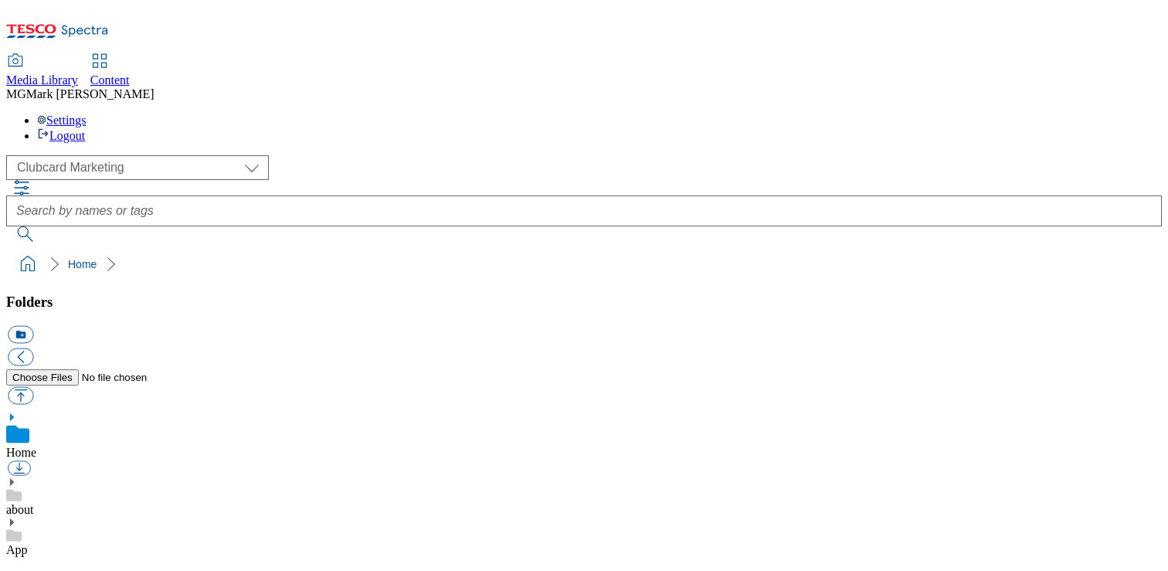
scroll to position [2, 0]
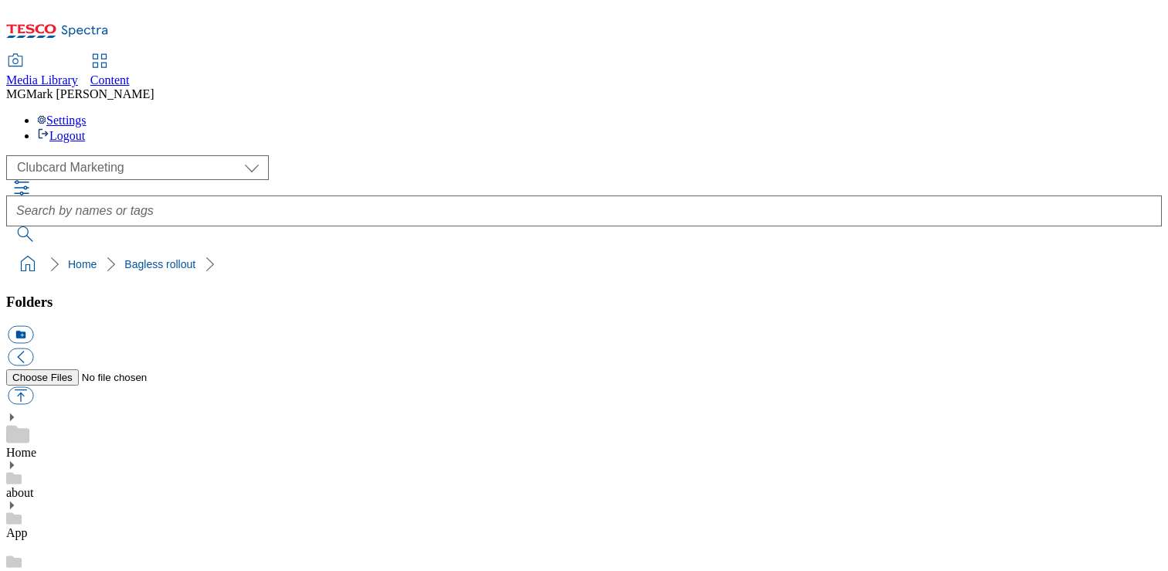
click at [81, 569] on link "Bacground images" at bounding box center [52, 575] width 93 height 13
click at [28, 526] on link "App" at bounding box center [17, 532] width 22 height 13
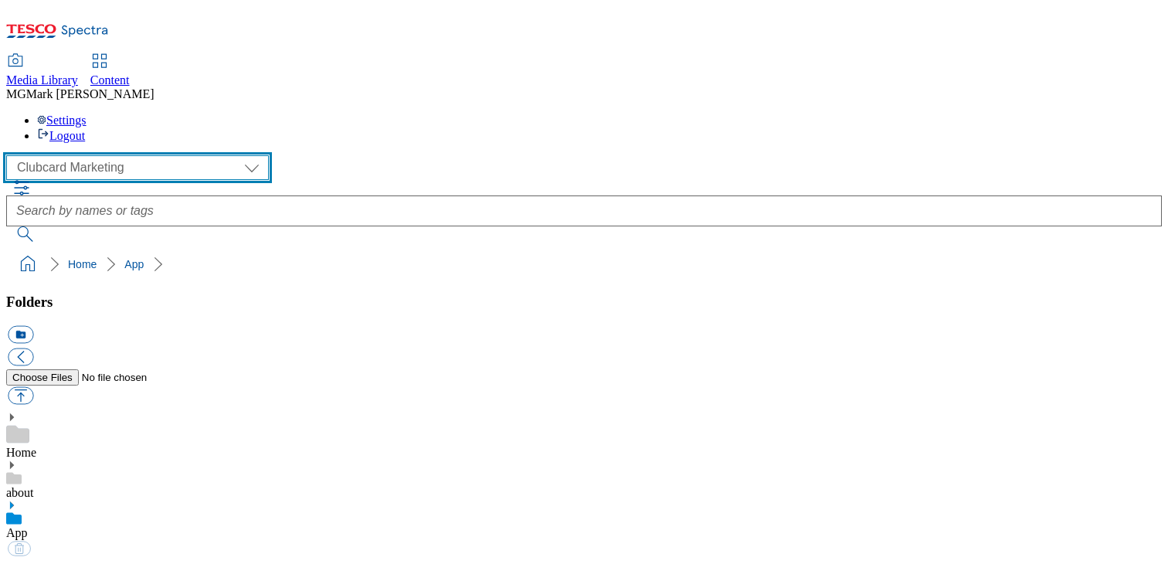
click at [131, 155] on select "Clubcard Marketing Dotcom UK FnF Stores GHS Marketing UK GHS Product UK GHS ROI…" at bounding box center [137, 167] width 263 height 25
select select "flare-homepage"
click at [11, 155] on select "Clubcard Marketing Dotcom UK FnF Stores GHS Marketing UK GHS Product UK GHS ROI…" at bounding box center [137, 167] width 263 height 25
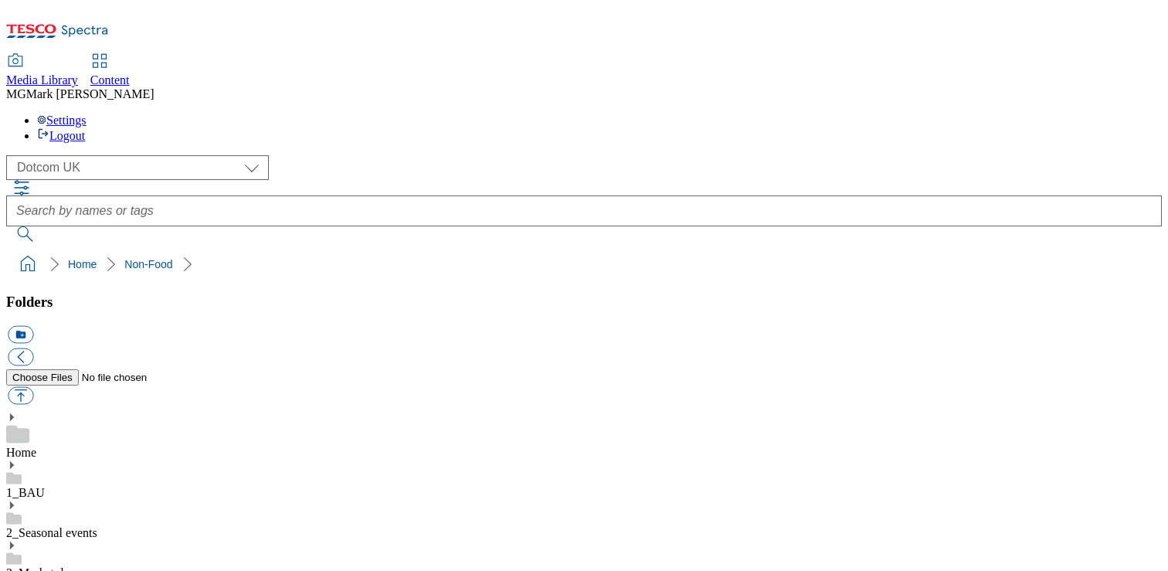
click at [17, 540] on icon at bounding box center [11, 545] width 11 height 11
